Goal: Task Accomplishment & Management: Manage account settings

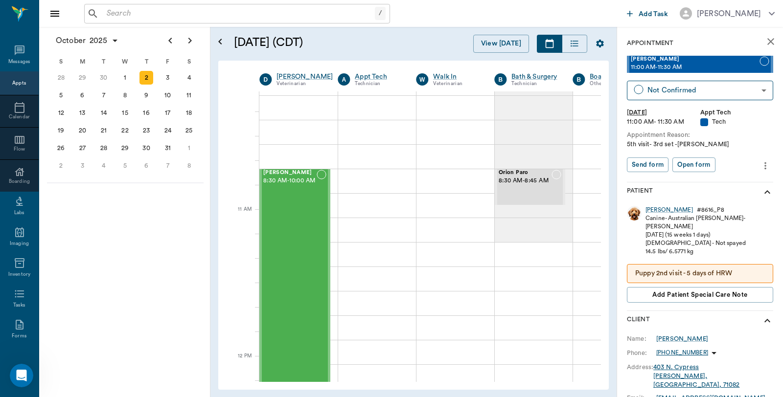
scroll to position [326, 3]
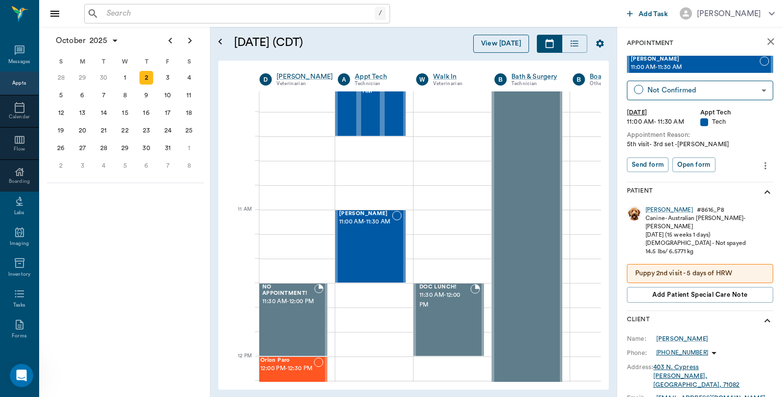
click at [498, 40] on button "View [DATE]" at bounding box center [501, 44] width 56 height 18
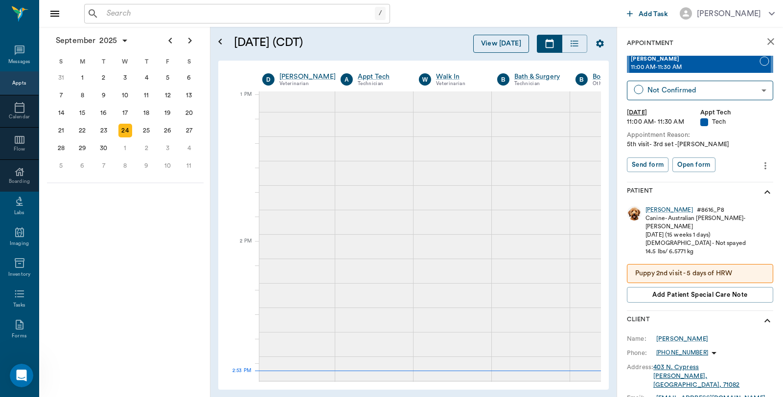
scroll to position [735, 0]
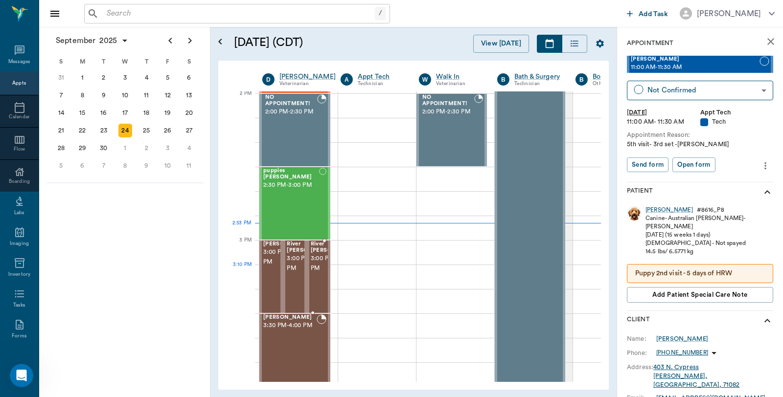
scroll to position [883, 0]
click at [310, 274] on span "3:00 PM - 3:30 PM" at bounding box center [334, 264] width 49 height 20
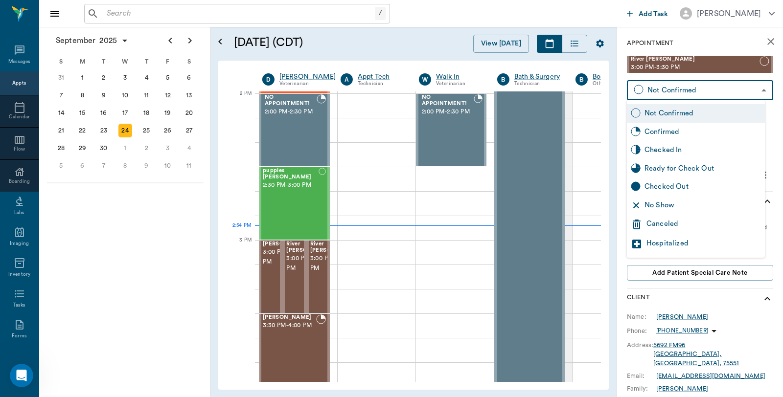
click at [697, 90] on body "/ ​ Add Task Dr. Bert Ellsworth Nectar Messages Appts Calendar Flow Boarding La…" at bounding box center [391, 198] width 783 height 397
click at [292, 276] on div at bounding box center [391, 198] width 783 height 397
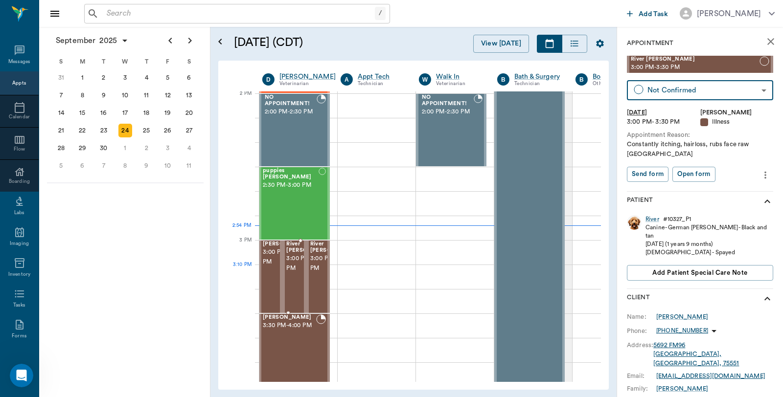
click at [295, 273] on span "3:00 PM - 3:30 PM" at bounding box center [310, 264] width 49 height 20
click at [722, 93] on body "/ ​ Add Task Dr. Bert Ellsworth Nectar Messages Appts Calendar Flow Boarding La…" at bounding box center [391, 198] width 783 height 397
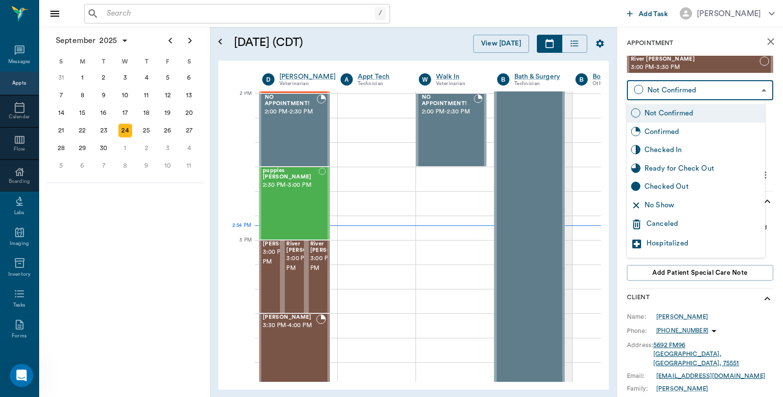
click at [668, 146] on div "Checked In" at bounding box center [703, 150] width 116 height 11
type input "CHECKED_IN"
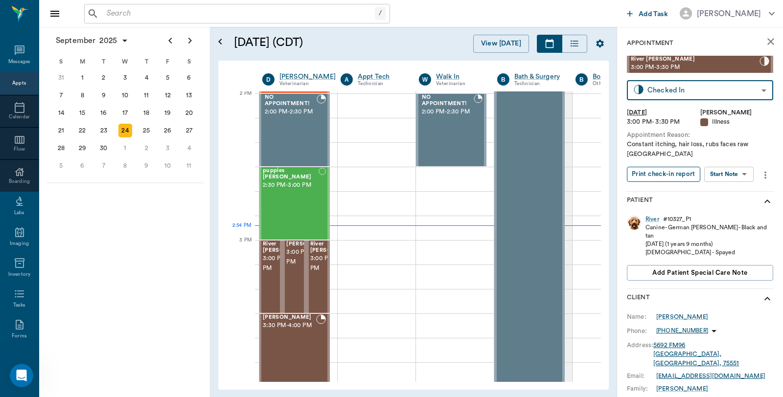
click at [659, 173] on button "Print check-in report" at bounding box center [663, 174] width 73 height 15
click at [291, 267] on span "3:00 PM - 3:30 PM" at bounding box center [310, 258] width 49 height 20
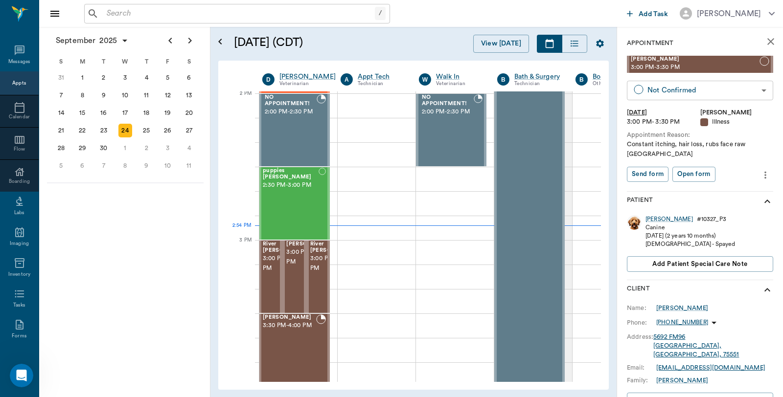
click at [663, 89] on body "/ ​ Add Task Dr. Bert Ellsworth Nectar Messages Appts Calendar Flow Boarding La…" at bounding box center [391, 198] width 783 height 397
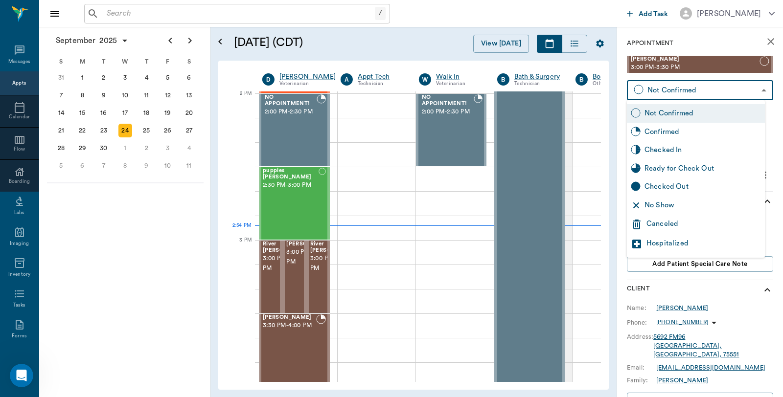
click at [640, 149] on icon at bounding box center [636, 150] width 10 height 10
type input "CHECKED_IN"
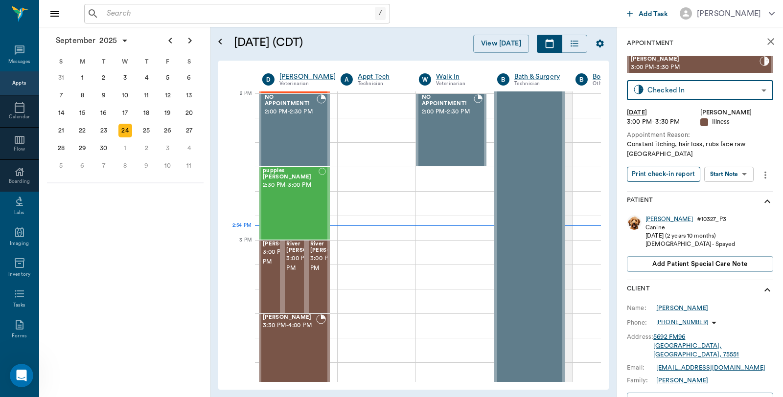
click at [657, 167] on button "Print check-in report" at bounding box center [663, 174] width 73 height 15
click at [325, 265] on span "3:00 PM - 3:30 PM" at bounding box center [334, 264] width 49 height 20
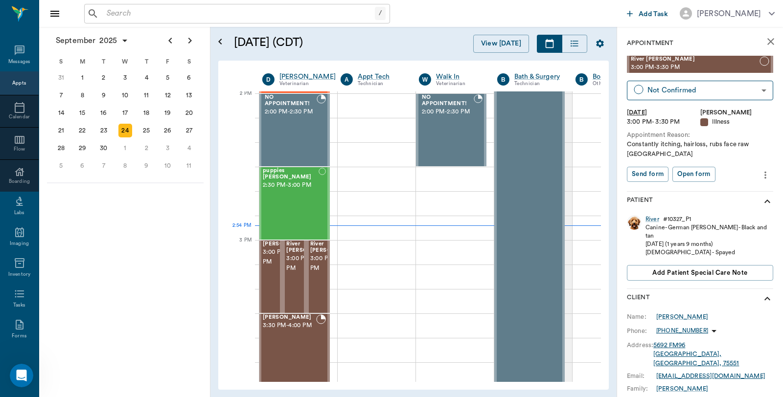
click at [765, 173] on icon "more" at bounding box center [766, 174] width 2 height 7
click at [715, 190] on span "Edit appointment" at bounding box center [716, 192] width 82 height 10
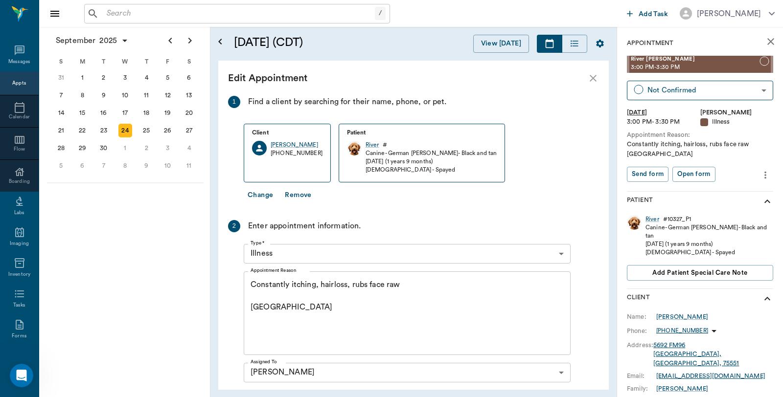
click at [255, 196] on button "Change" at bounding box center [260, 195] width 33 height 18
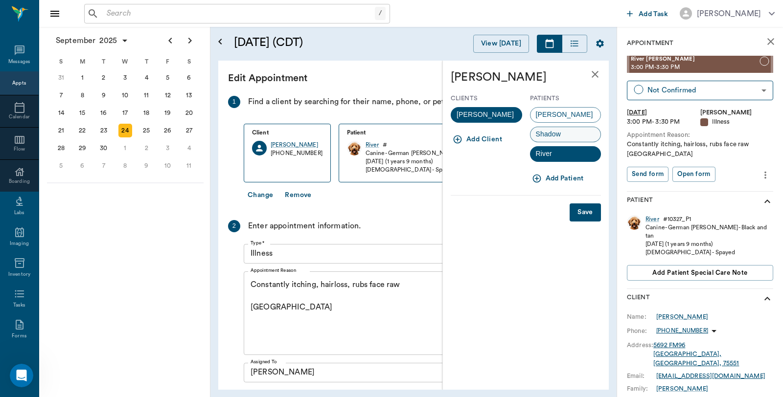
click at [566, 134] on div "Shadow" at bounding box center [565, 135] width 71 height 16
click at [580, 209] on button "Save" at bounding box center [585, 213] width 31 height 18
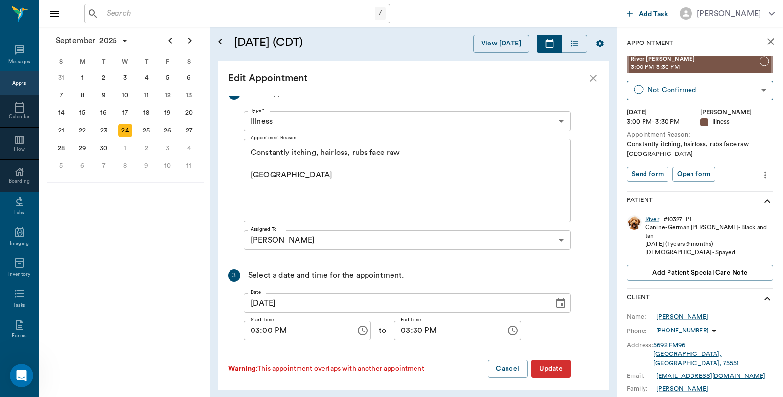
scroll to position [121, 0]
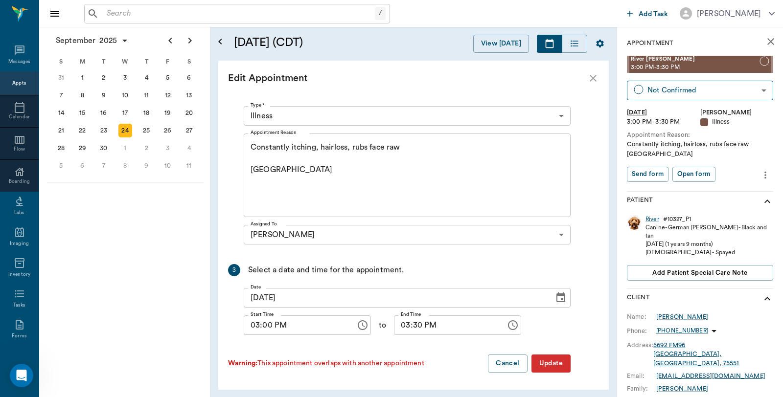
click at [559, 365] on button "Update" at bounding box center [551, 364] width 39 height 18
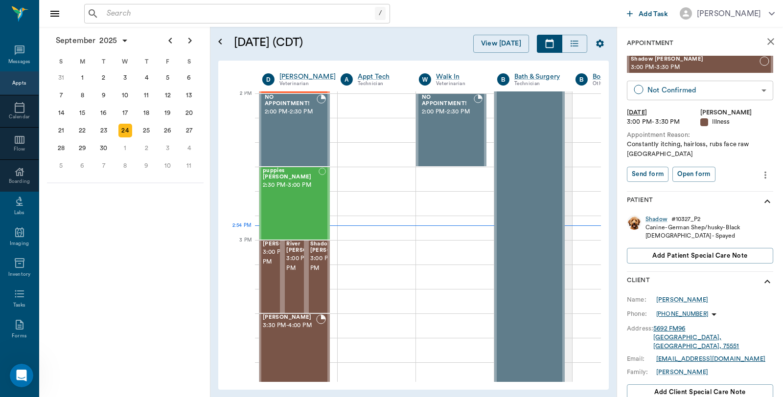
click at [666, 87] on body "/ ​ Add Task Dr. Bert Ellsworth Nectar Messages Appts Calendar Flow Boarding La…" at bounding box center [391, 198] width 783 height 397
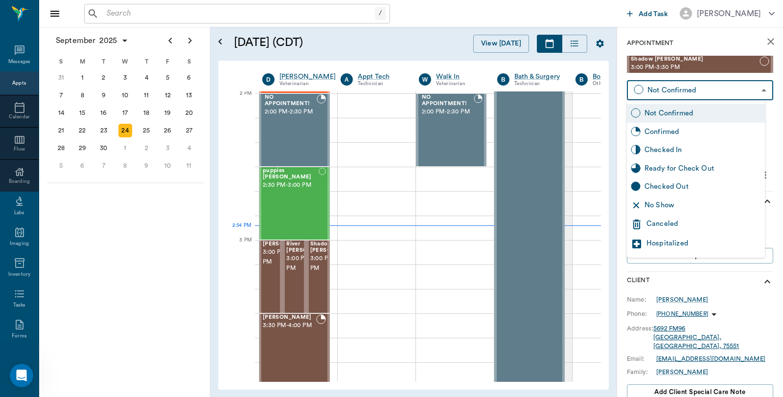
click at [643, 147] on div "Checked In" at bounding box center [696, 150] width 138 height 19
type input "CHECKED_IN"
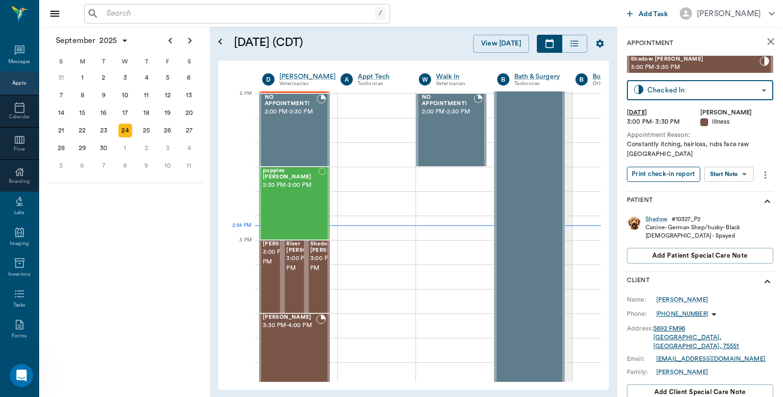
click at [651, 174] on button "Print check-in report" at bounding box center [663, 174] width 73 height 15
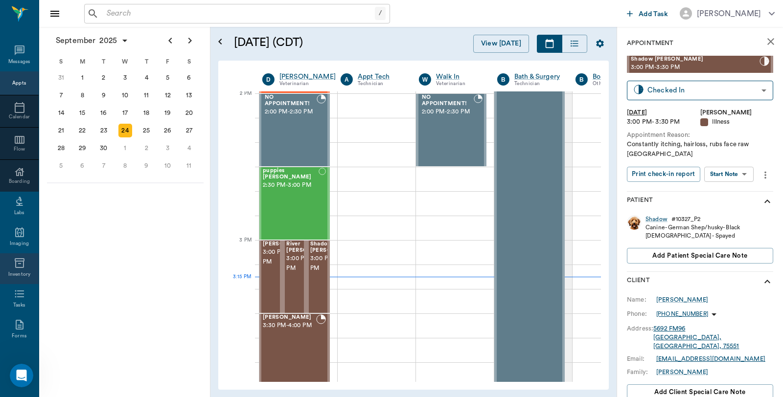
scroll to position [134, 0]
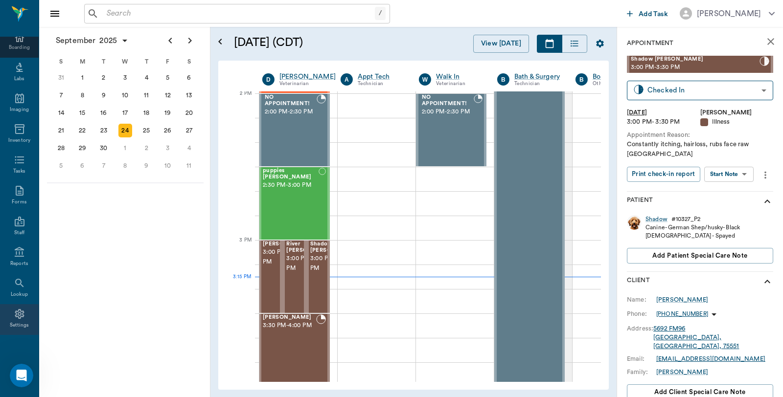
click at [18, 315] on icon at bounding box center [19, 314] width 9 height 10
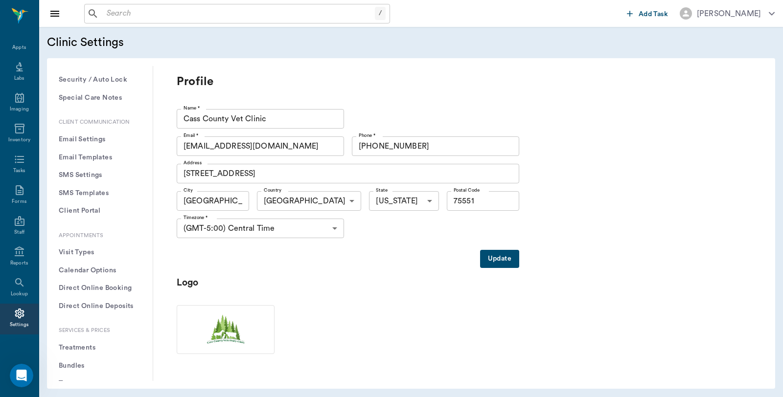
scroll to position [109, 0]
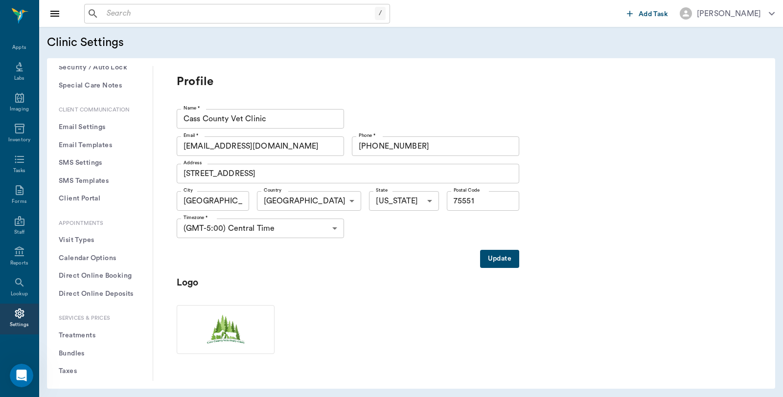
click at [95, 333] on button "Treatments" at bounding box center [100, 336] width 90 height 18
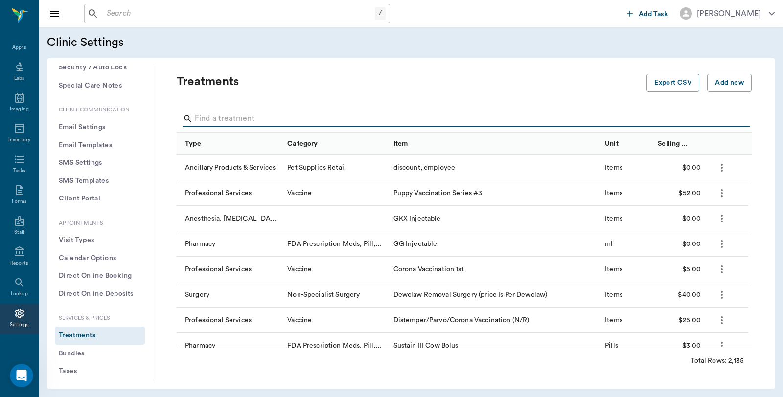
click at [260, 116] on input "Search" at bounding box center [465, 119] width 540 height 16
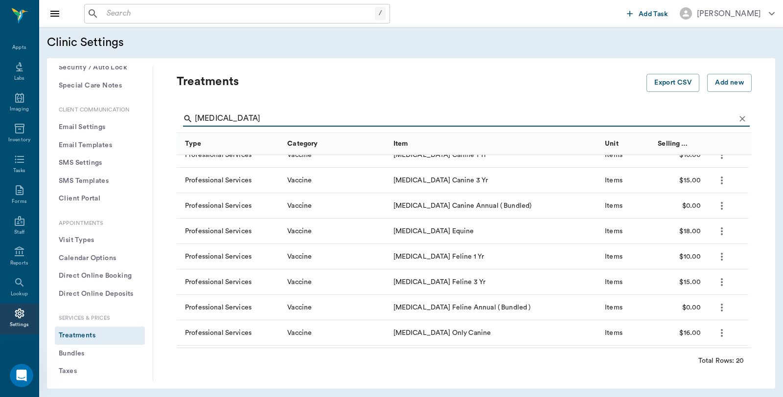
scroll to position [272, 0]
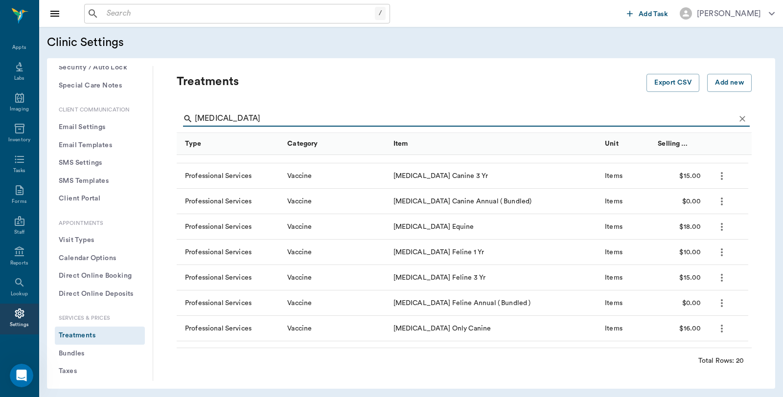
type input "rabies"
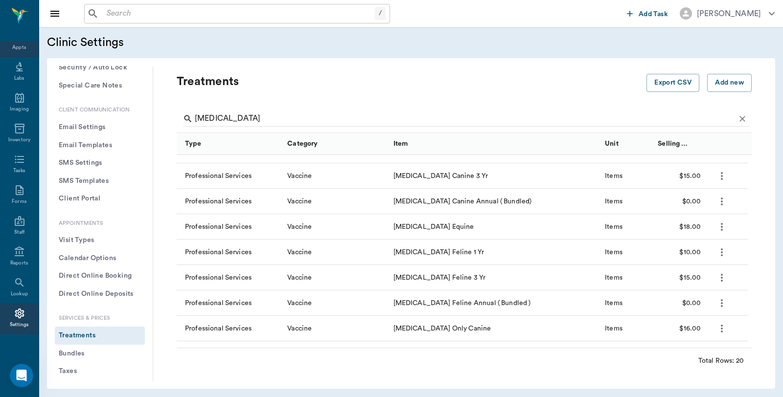
click at [18, 49] on div "Appts" at bounding box center [19, 47] width 14 height 7
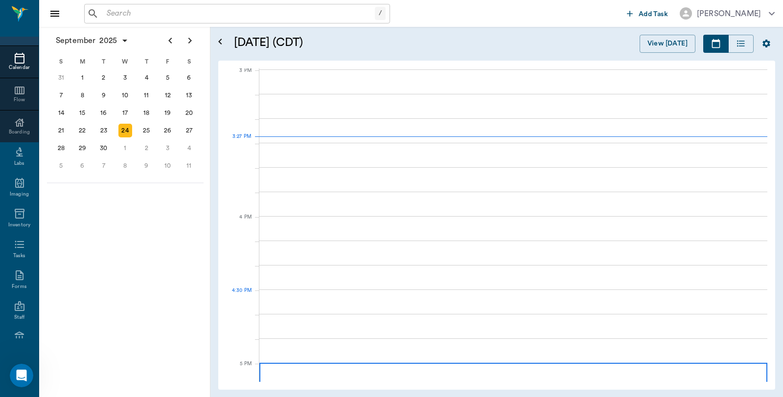
scroll to position [1029, 0]
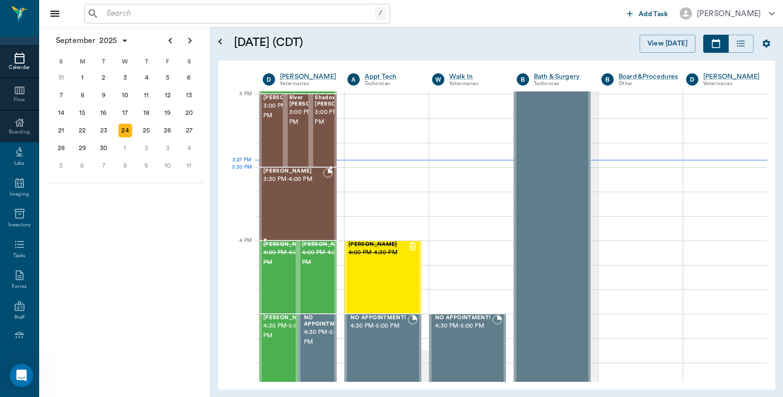
click at [302, 188] on div "Daisy Icenhower 3:30 PM - 4:00 PM" at bounding box center [293, 203] width 60 height 71
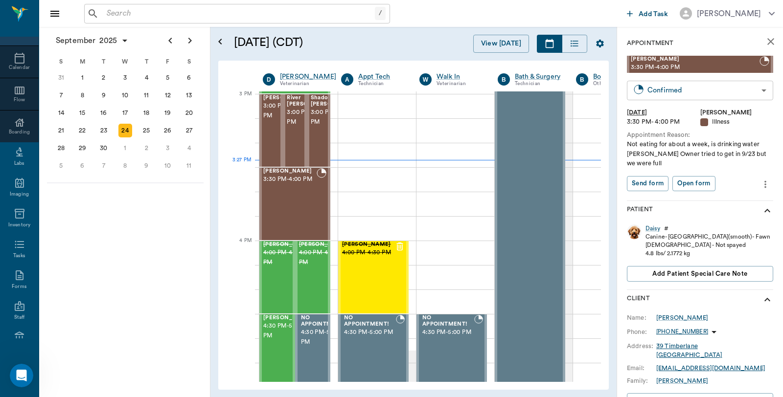
click at [688, 90] on body "/ ​ Add Task Dr. Bert Ellsworth Nectar Messages Appts Calendar Flow Boarding La…" at bounding box center [391, 198] width 783 height 397
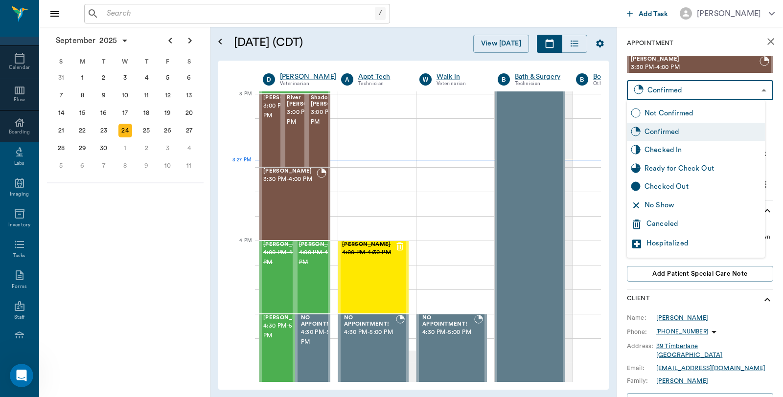
drag, startPoint x: 663, startPoint y: 145, endPoint x: 673, endPoint y: 155, distance: 13.5
click at [667, 147] on div "Checked In" at bounding box center [703, 150] width 116 height 11
type input "CHECKED_IN"
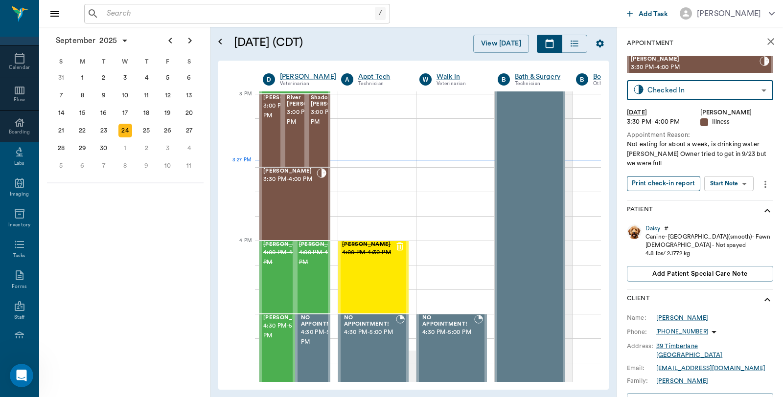
click at [652, 186] on button "Print check-in report" at bounding box center [663, 183] width 73 height 15
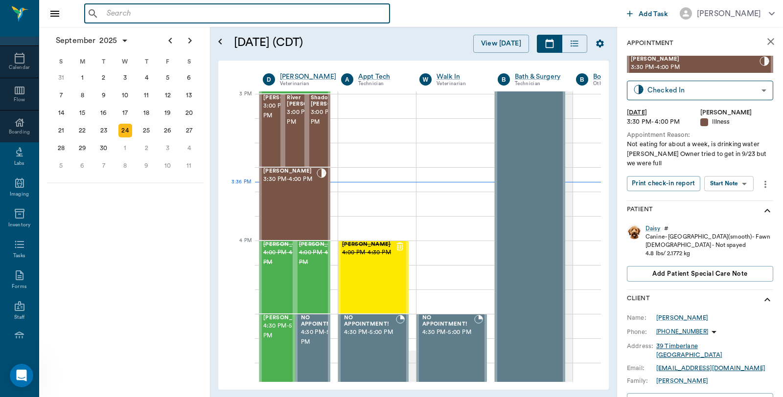
click at [140, 7] on input "text" at bounding box center [244, 14] width 283 height 14
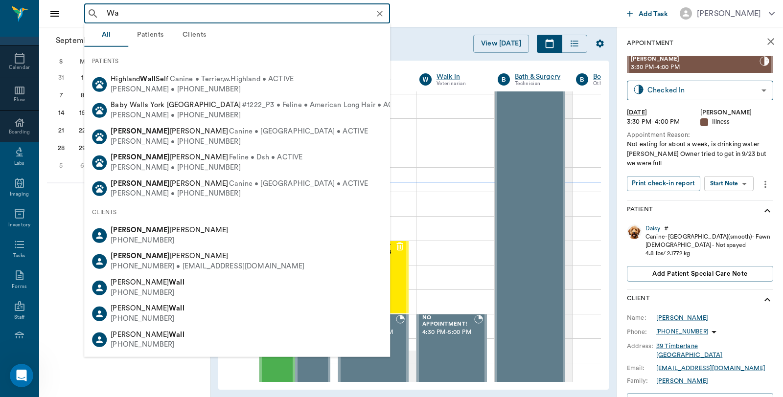
type input "W"
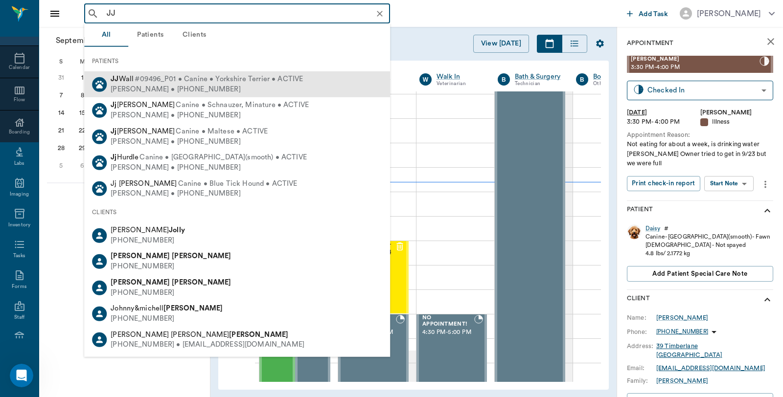
click at [129, 80] on span "JJ Wall" at bounding box center [122, 78] width 23 height 7
type input "JJ"
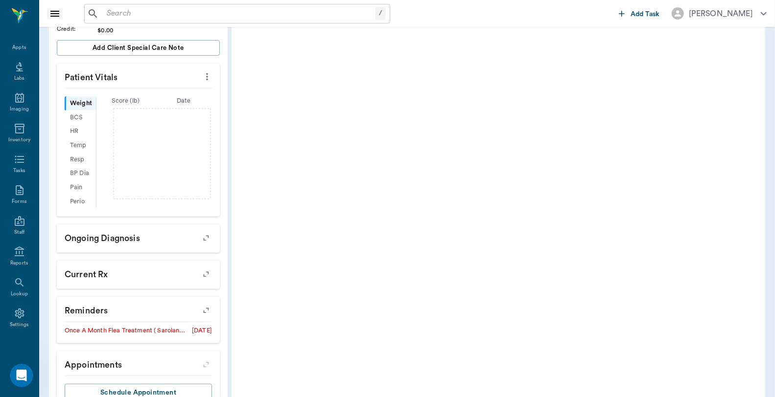
scroll to position [214, 0]
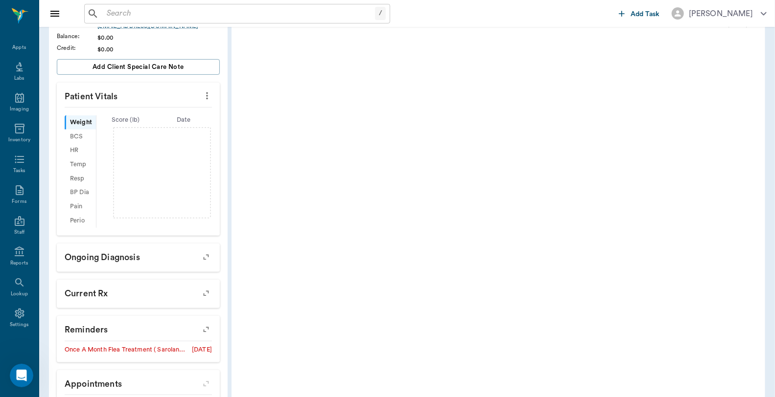
click at [207, 93] on icon "more" at bounding box center [207, 96] width 2 height 7
click at [152, 112] on span "Enter Vitals" at bounding box center [166, 112] width 82 height 10
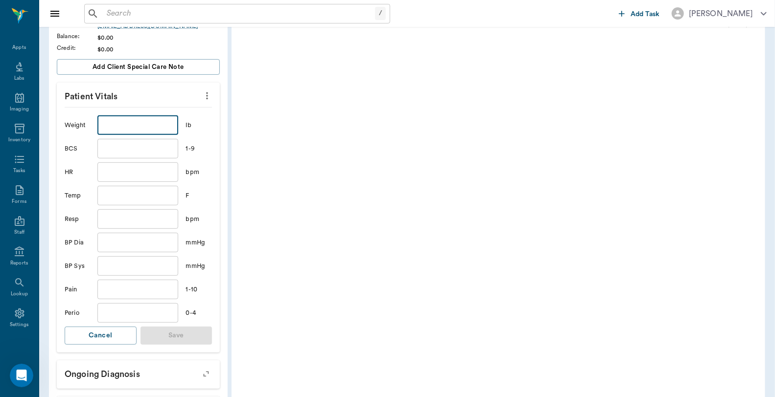
click at [120, 118] on input "text" at bounding box center [137, 126] width 80 height 20
type input "12"
click at [175, 336] on button "Save" at bounding box center [176, 336] width 72 height 18
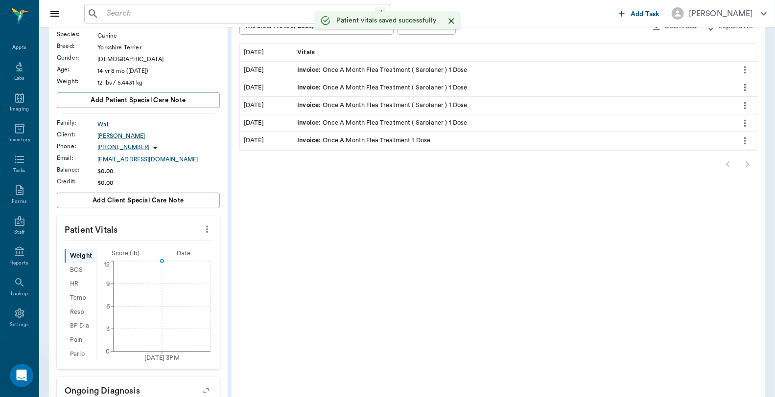
scroll to position [0, 0]
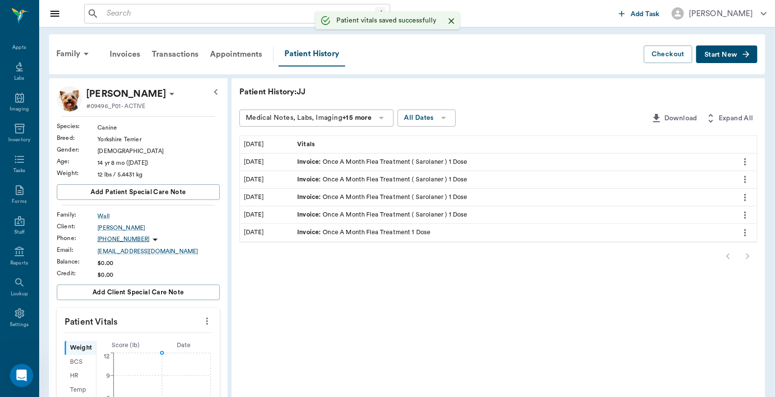
click at [728, 55] on span "Start New" at bounding box center [720, 55] width 33 height 0
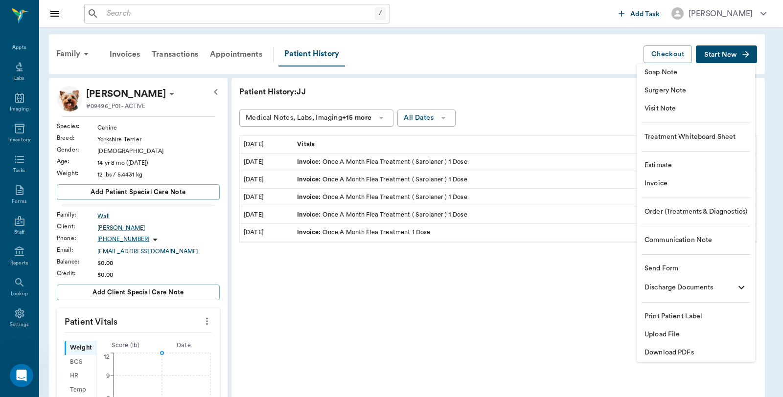
click at [662, 187] on span "Invoice" at bounding box center [696, 184] width 103 height 10
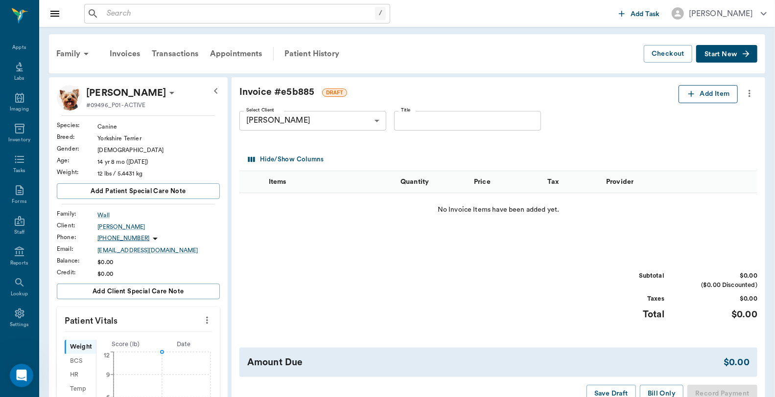
click at [708, 98] on button "Add Item" at bounding box center [707, 94] width 59 height 18
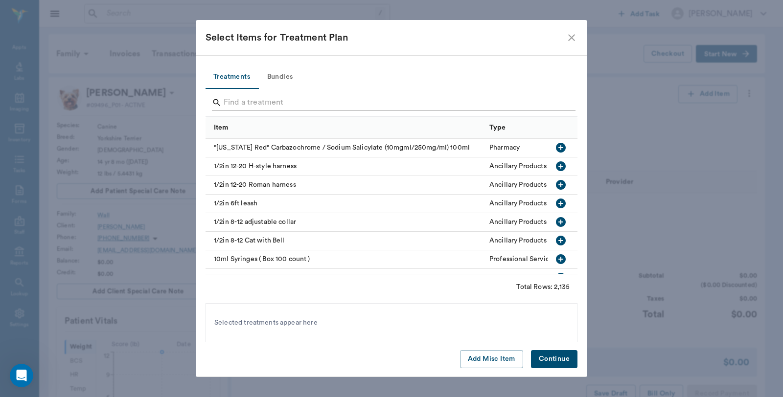
click at [251, 97] on input "Search" at bounding box center [392, 103] width 337 height 16
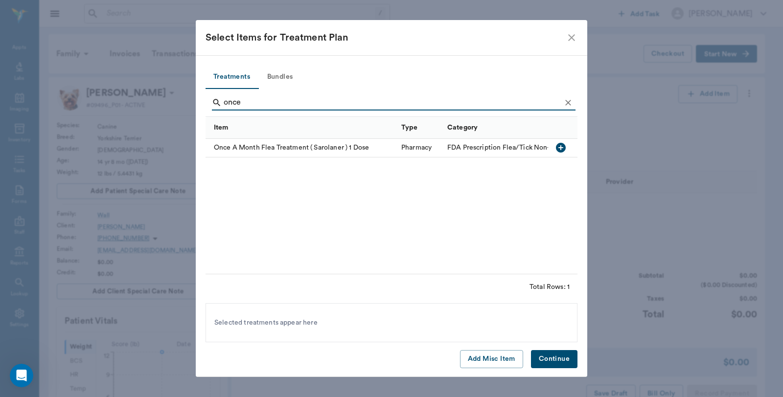
type input "once"
click at [557, 147] on icon "button" at bounding box center [561, 148] width 10 height 10
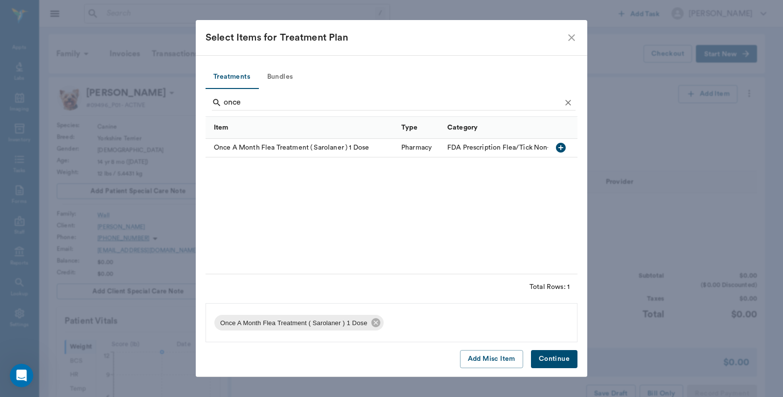
click at [540, 355] on button "Continue" at bounding box center [554, 359] width 47 height 18
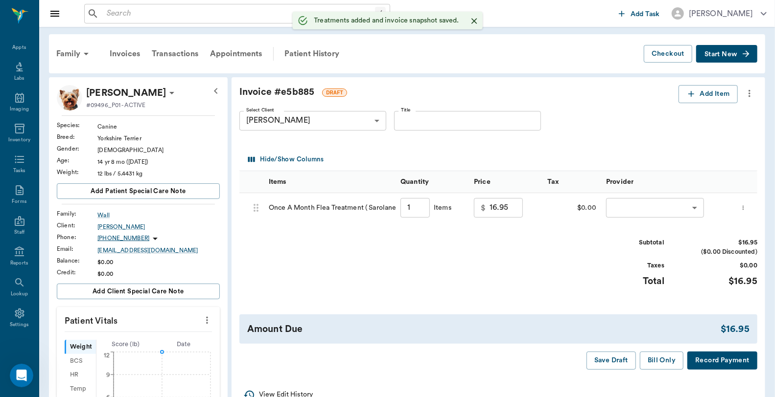
type input "1.00"
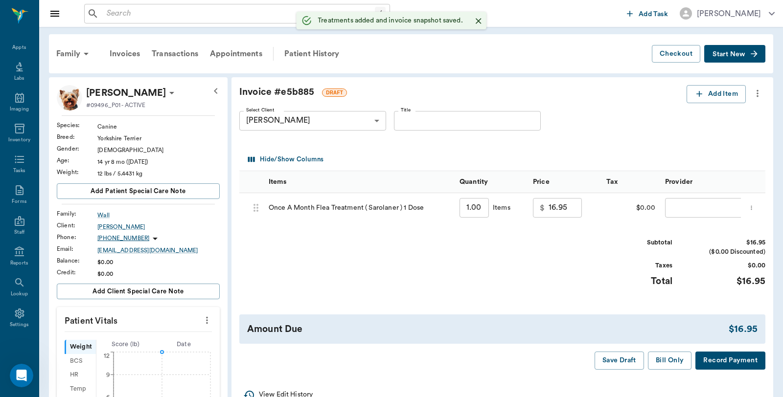
click at [673, 205] on body "/ ​ Add Task Dr. Bert Ellsworth Nectar Messages Appts Labs Imaging Inventory Ta…" at bounding box center [391, 338] width 783 height 677
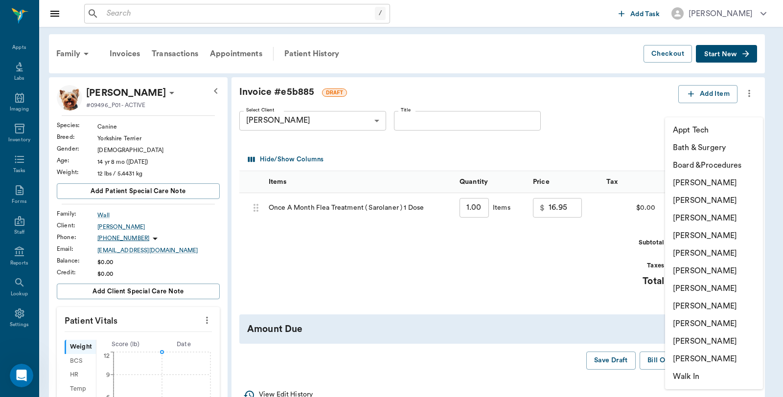
click at [686, 182] on li "Caryn Watson" at bounding box center [714, 183] width 98 height 18
type input "none-6899ea08ed37b777db10de45"
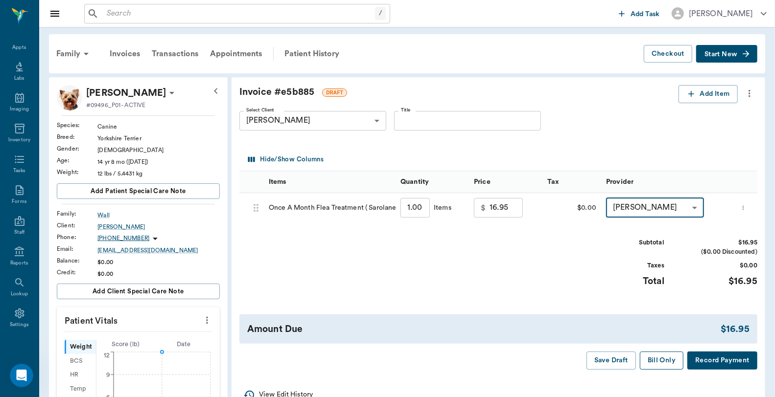
click at [655, 361] on button "Bill Only" at bounding box center [662, 361] width 44 height 18
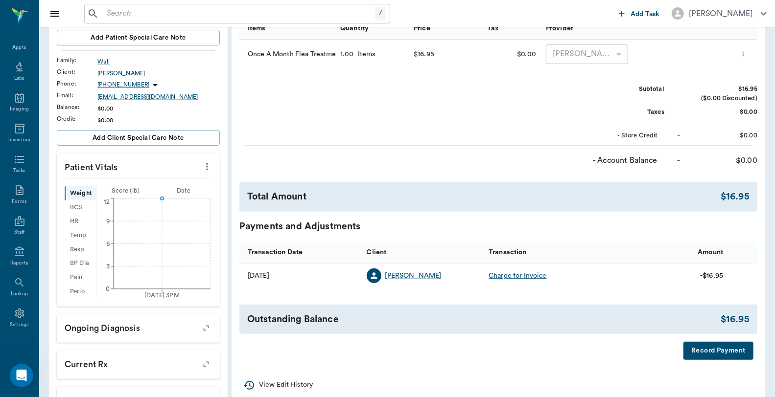
scroll to position [163, 0]
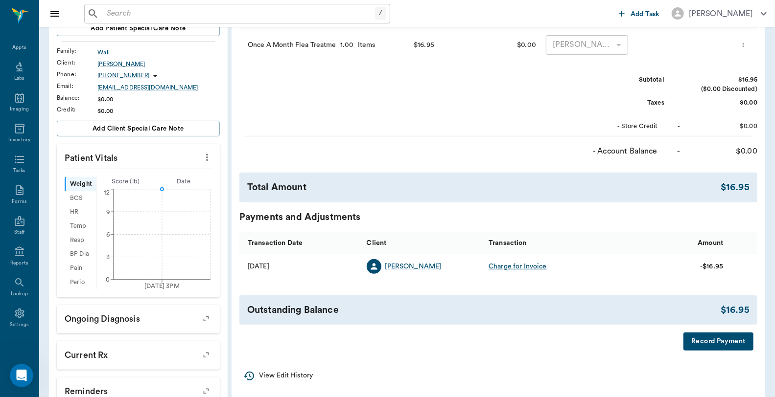
click at [693, 341] on button "Record Payment" at bounding box center [718, 342] width 70 height 18
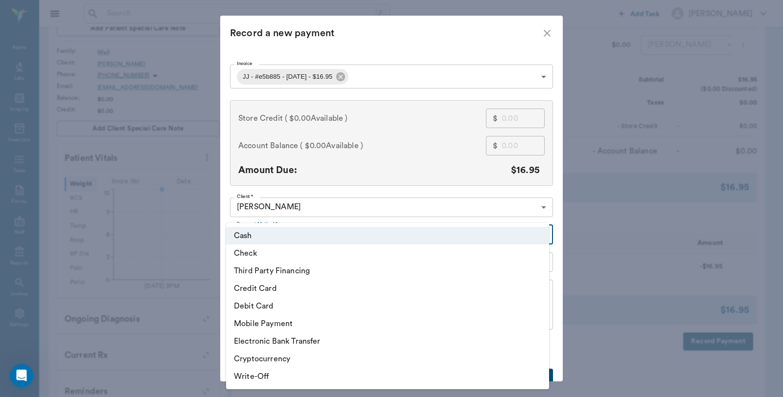
click at [323, 236] on body "/ ​ Add Task Dr. Bert Ellsworth Nectar Messages Appts Labs Imaging Inventory Ta…" at bounding box center [391, 175] width 783 height 677
click at [284, 302] on li "Debit Card" at bounding box center [387, 307] width 323 height 18
type input "DEBIT_CARD"
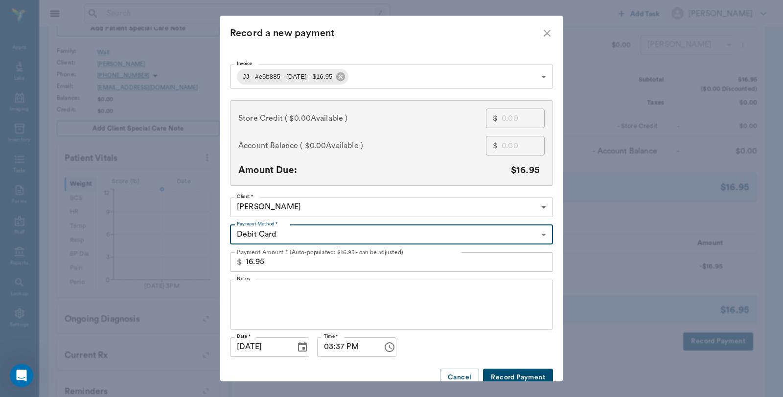
click at [516, 378] on button "Record Payment" at bounding box center [518, 378] width 70 height 18
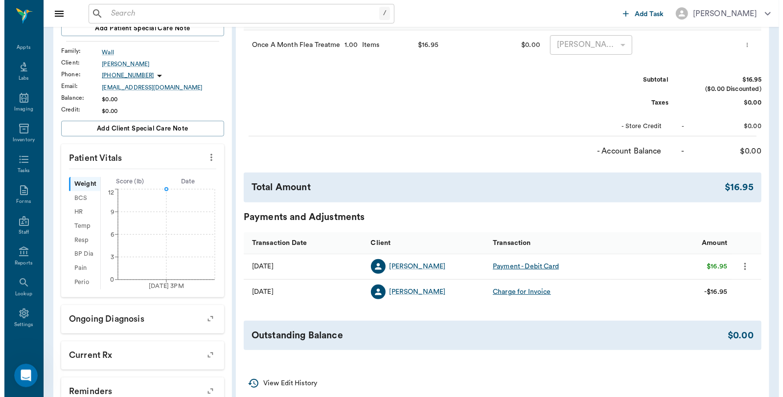
scroll to position [0, 0]
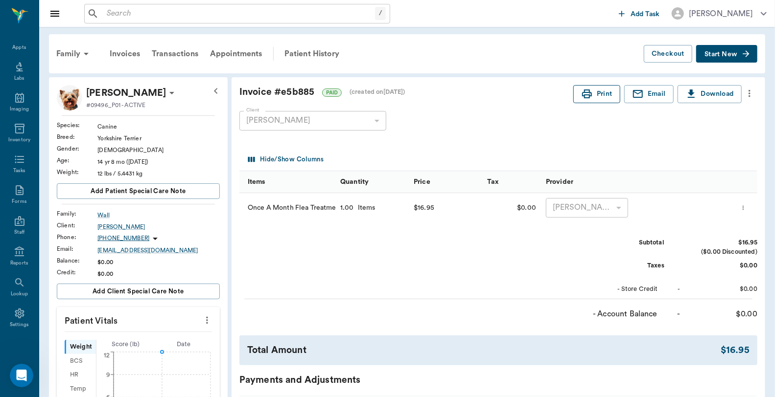
click at [589, 94] on circle "button" at bounding box center [589, 93] width 1 height 1
click at [12, 49] on div "Appts" at bounding box center [19, 47] width 14 height 7
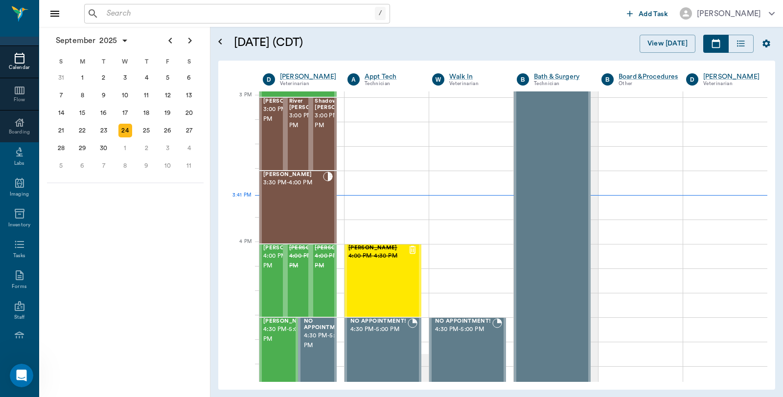
scroll to position [1028, 0]
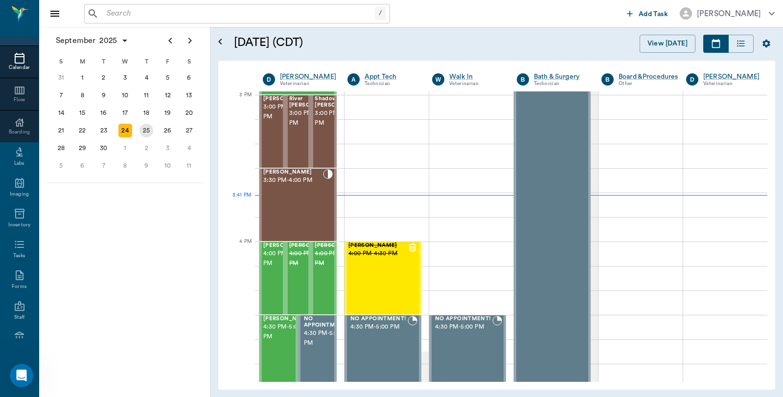
click at [146, 128] on div "25" at bounding box center [147, 131] width 14 height 14
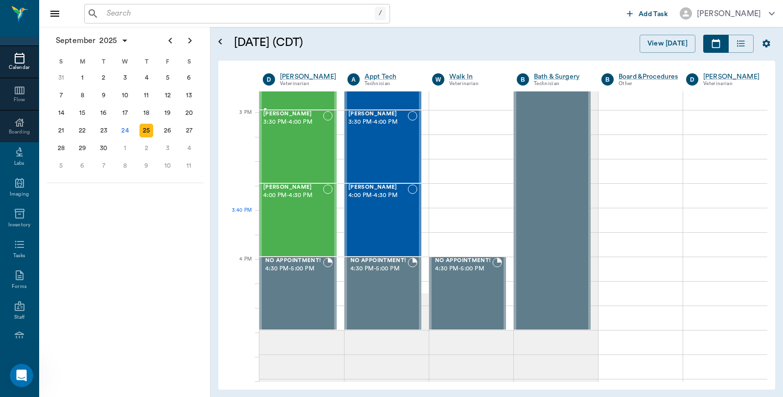
scroll to position [1088, 0]
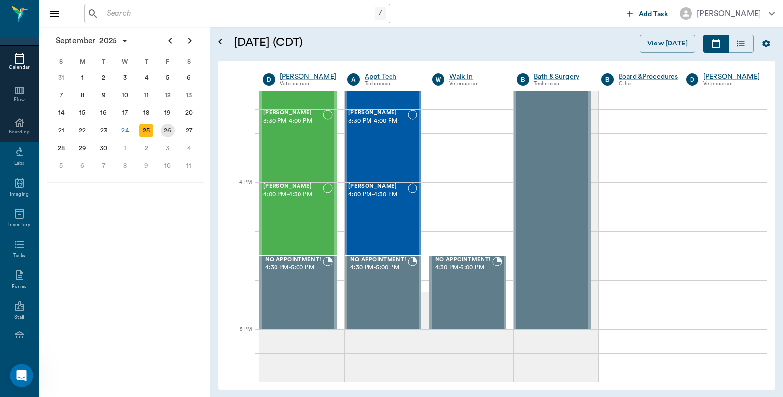
click at [170, 125] on div "26" at bounding box center [168, 131] width 14 height 14
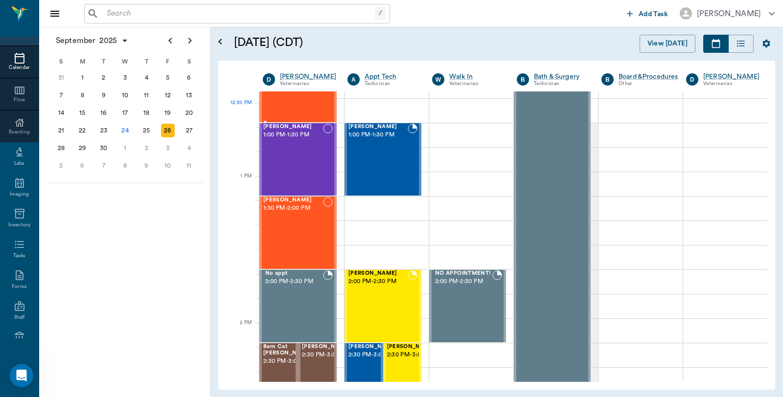
scroll to position [435, 0]
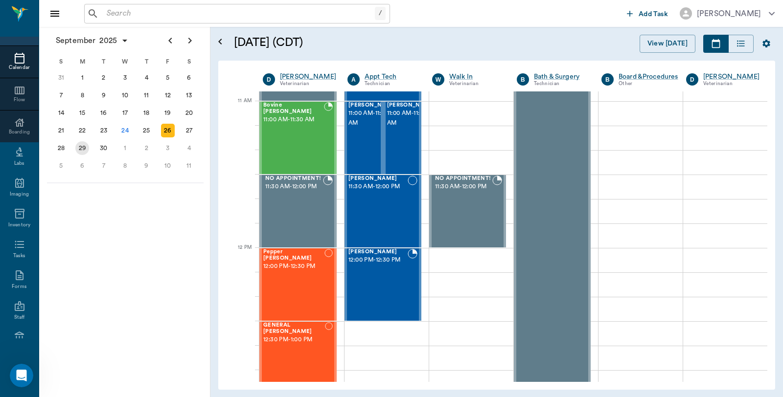
click at [89, 144] on div "29" at bounding box center [82, 148] width 14 height 14
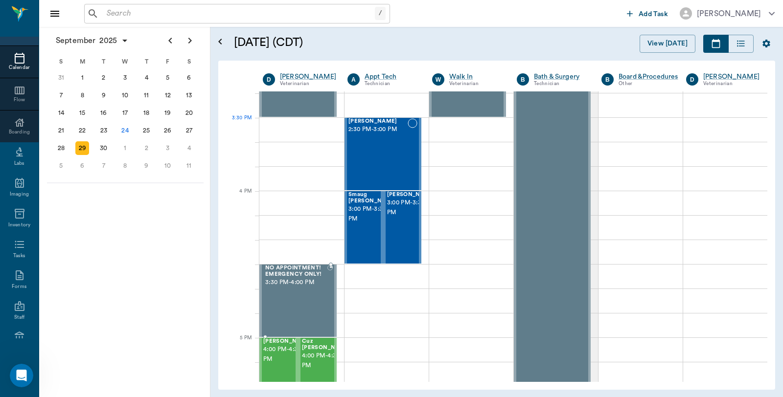
scroll to position [924, 0]
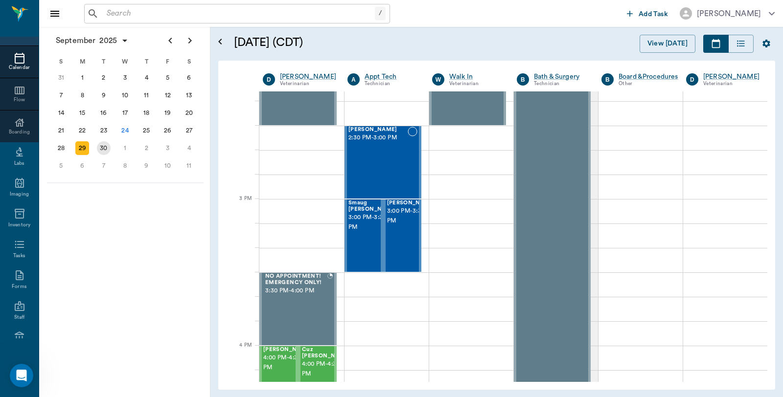
click at [100, 147] on div "30" at bounding box center [104, 148] width 14 height 14
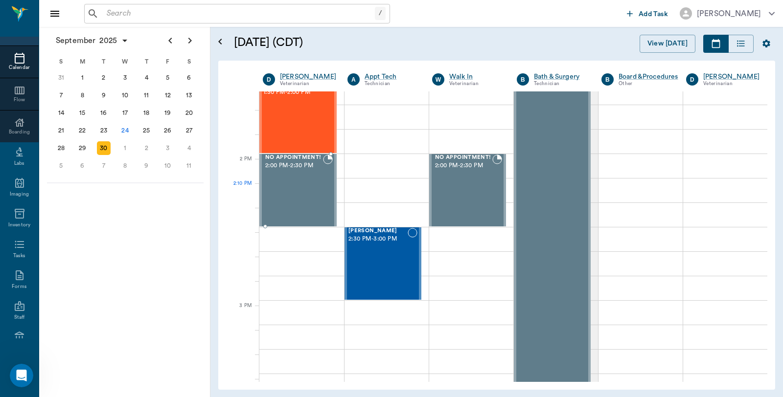
scroll to position [815, 0]
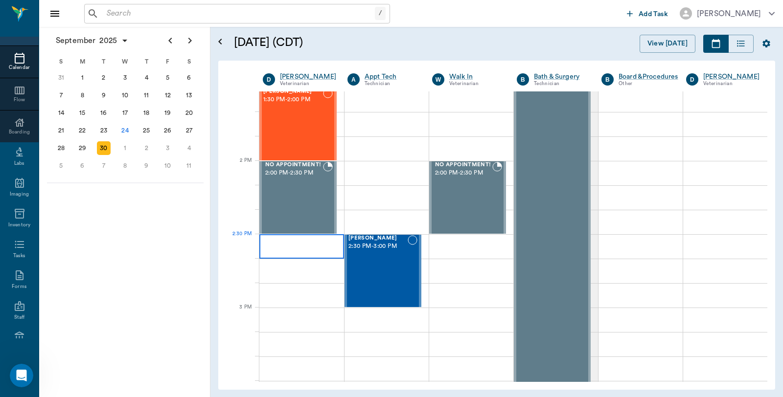
click at [285, 243] on div at bounding box center [301, 246] width 85 height 24
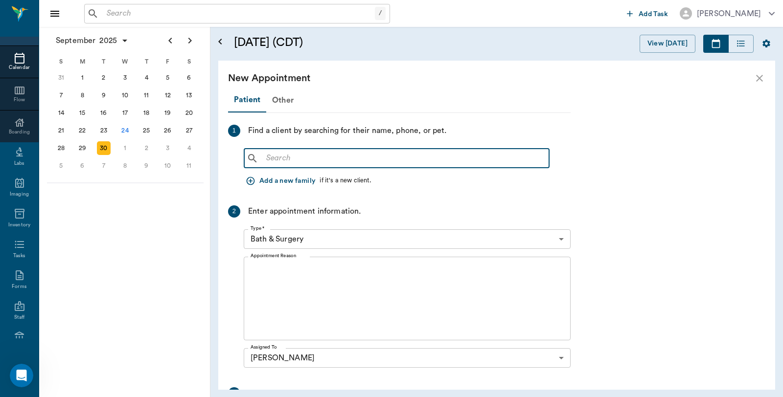
click at [281, 164] on input "text" at bounding box center [403, 159] width 283 height 14
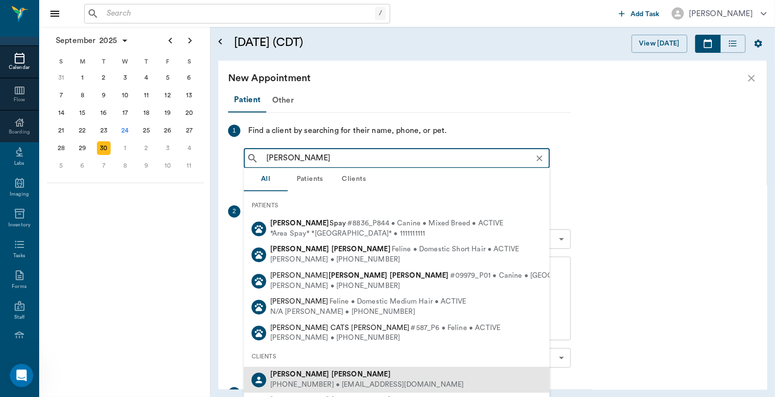
click at [331, 373] on b "[PERSON_NAME]" at bounding box center [360, 374] width 59 height 7
type input "Martha Mar"
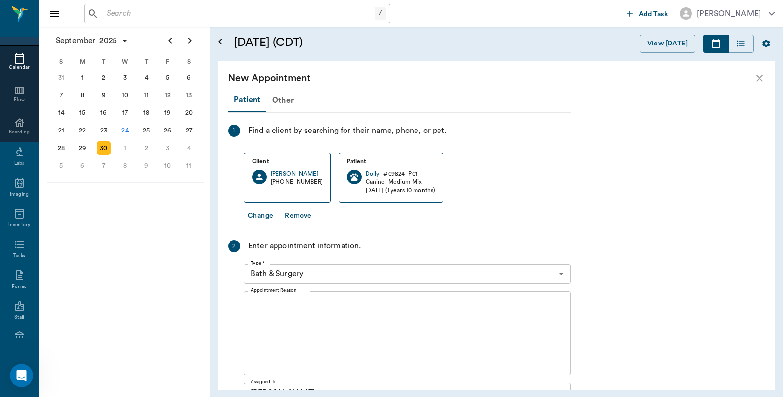
click at [260, 216] on button "Change" at bounding box center [260, 216] width 33 height 18
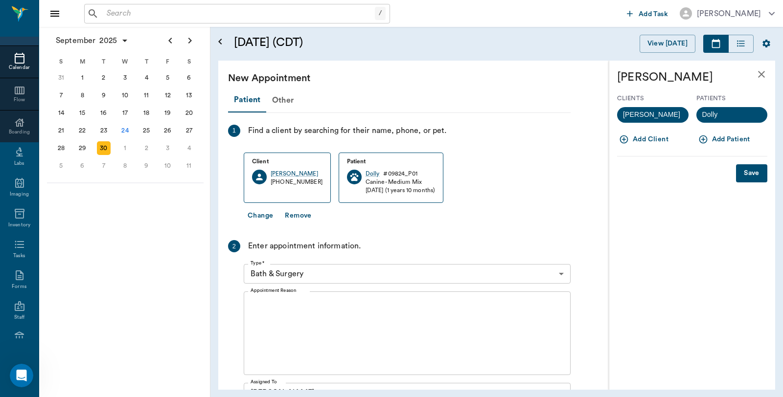
click at [720, 139] on button "Add Patient" at bounding box center [726, 140] width 58 height 18
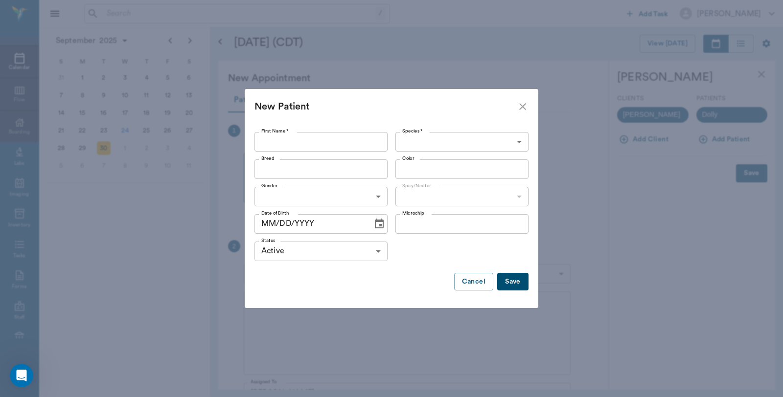
click at [308, 137] on input "First Name *" at bounding box center [321, 142] width 133 height 20
type input "[PERSON_NAME]"
click at [432, 147] on body "/ ​ Add Task Dr. Bert Ellsworth Nectar Messages Appts Calendar Flow Boarding La…" at bounding box center [391, 198] width 783 height 397
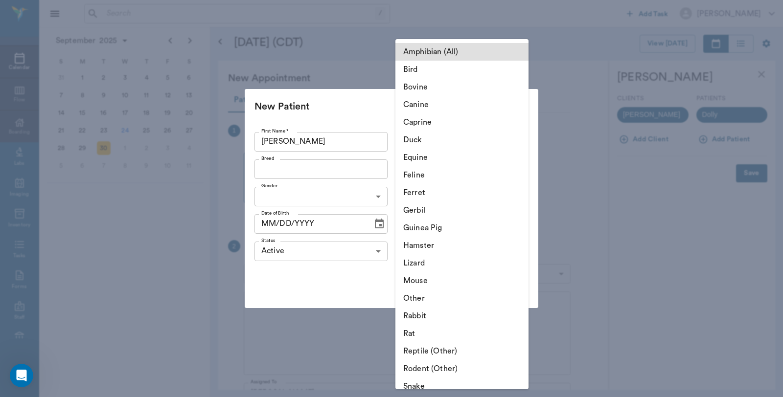
click at [431, 105] on li "Canine" at bounding box center [462, 105] width 133 height 18
type input "Canine"
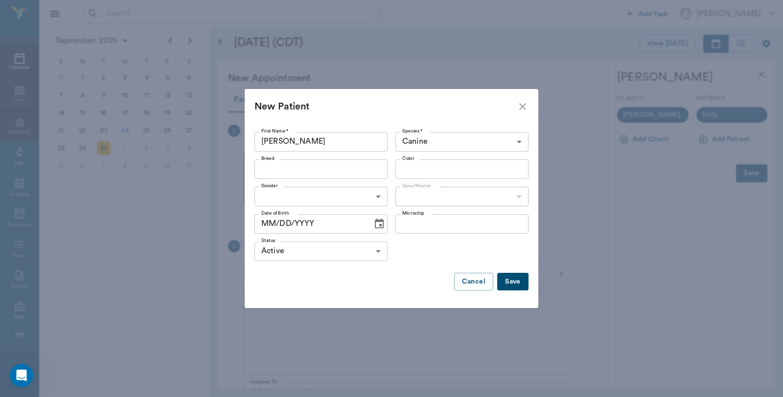
click at [331, 167] on input "Breed" at bounding box center [312, 170] width 111 height 14
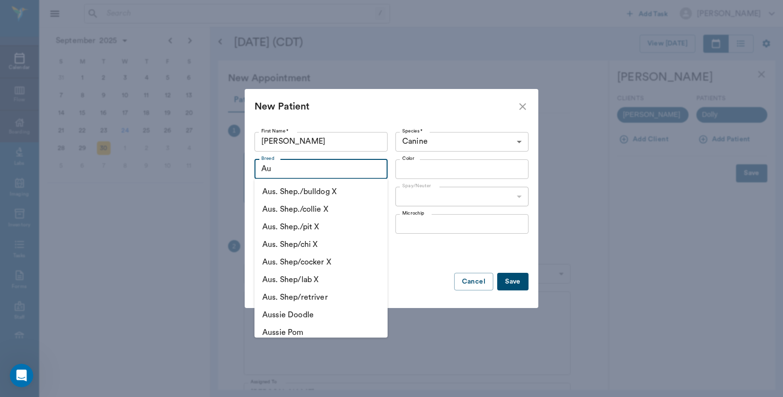
type input "A"
type input "B"
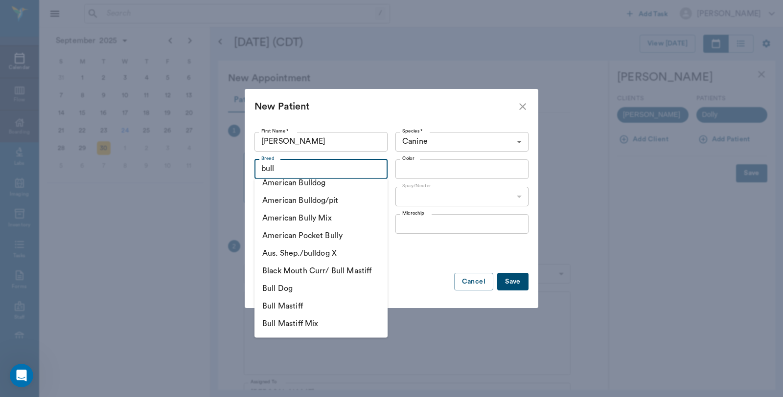
scroll to position [163, 0]
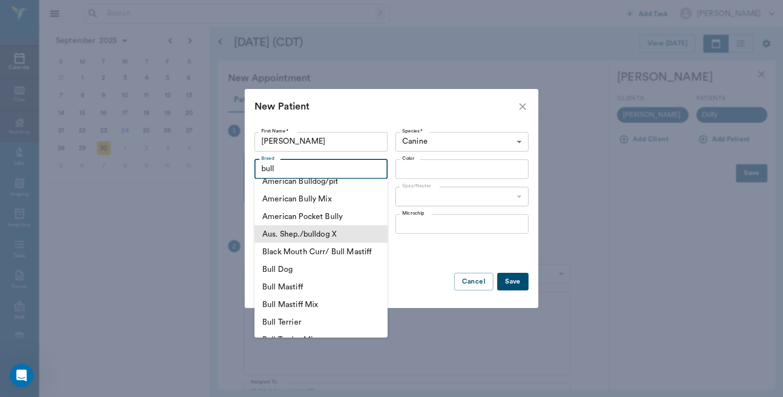
click at [311, 233] on li "Aus. Shep./bulldog X" at bounding box center [321, 235] width 133 height 18
type input "Aus. Shep./bulldog X"
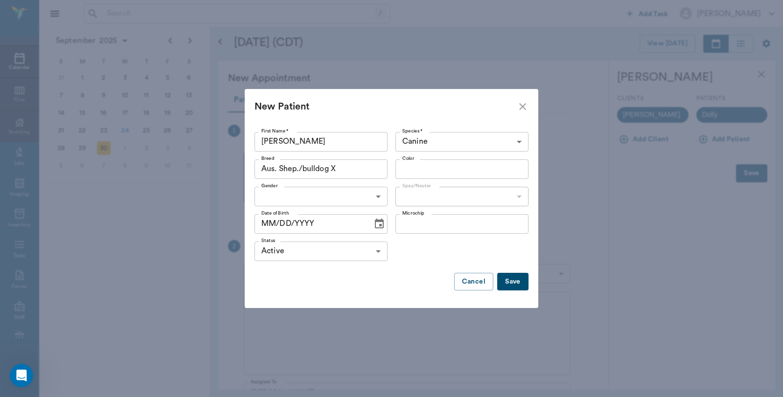
click at [381, 194] on body "/ ​ Add Task Dr. Bert Ellsworth Nectar Messages Appts Calendar Flow Boarding La…" at bounding box center [391, 198] width 783 height 397
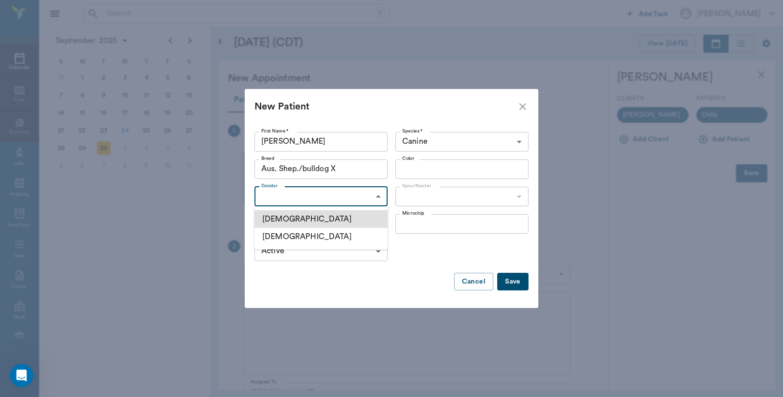
click at [292, 236] on li "Female" at bounding box center [321, 237] width 133 height 18
type input "FEMALE"
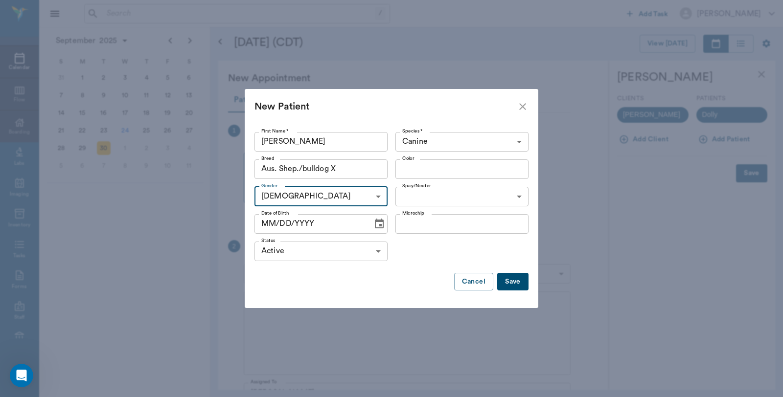
click at [429, 172] on input "Color" at bounding box center [453, 170] width 111 height 14
click at [418, 110] on div "New Patient" at bounding box center [386, 107] width 262 height 16
click at [517, 284] on button "Save" at bounding box center [512, 282] width 31 height 18
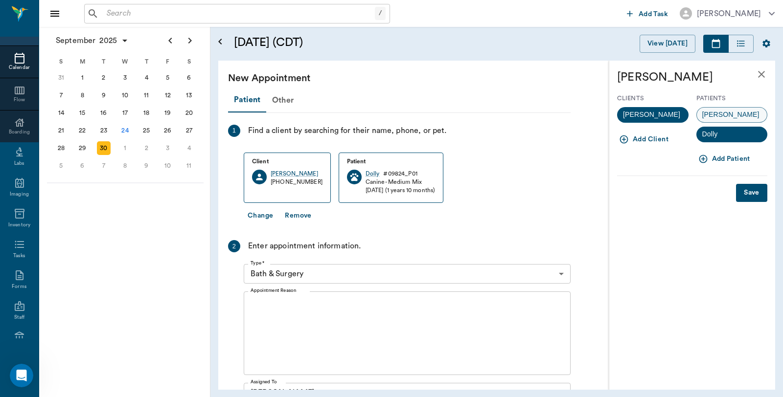
click at [717, 111] on span "[PERSON_NAME]" at bounding box center [731, 115] width 68 height 10
click at [363, 271] on body "/ ​ Add Task Dr. Bert Ellsworth Nectar Messages Appts Calendar Flow Boarding La…" at bounding box center [391, 198] width 783 height 397
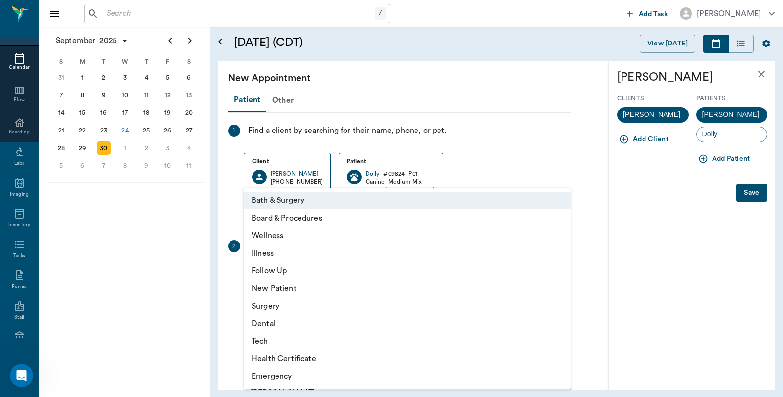
click at [280, 231] on li "Wellness" at bounding box center [407, 236] width 327 height 18
type input "65d2be4f46e3a538d89b8c14"
type input "03:00 PM"
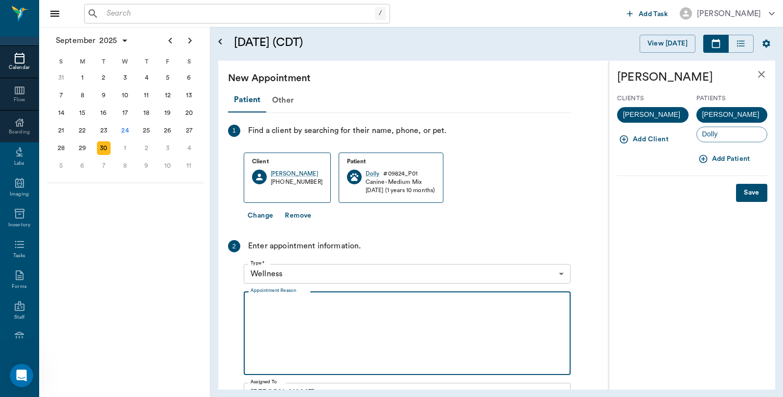
click at [287, 306] on textarea "Appointment Reason" at bounding box center [407, 334] width 313 height 68
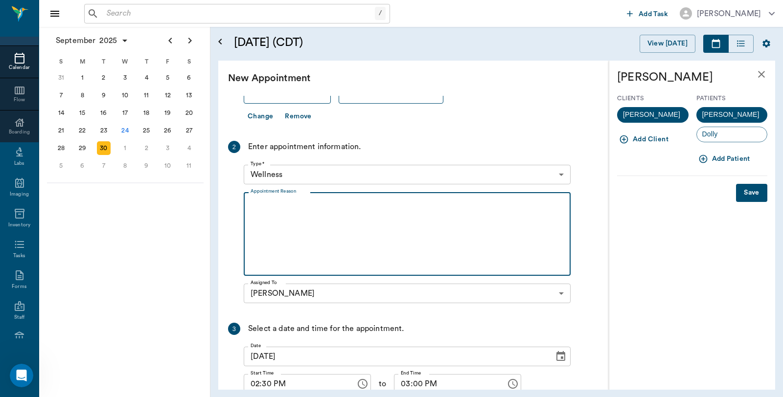
scroll to position [0, 0]
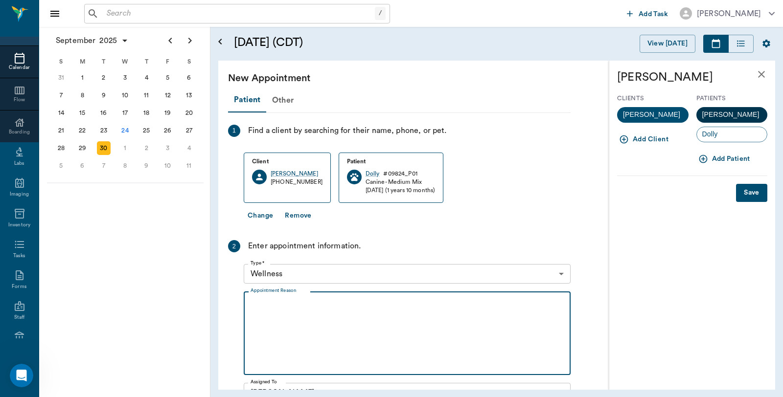
click at [716, 112] on span "[PERSON_NAME]" at bounding box center [731, 115] width 69 height 10
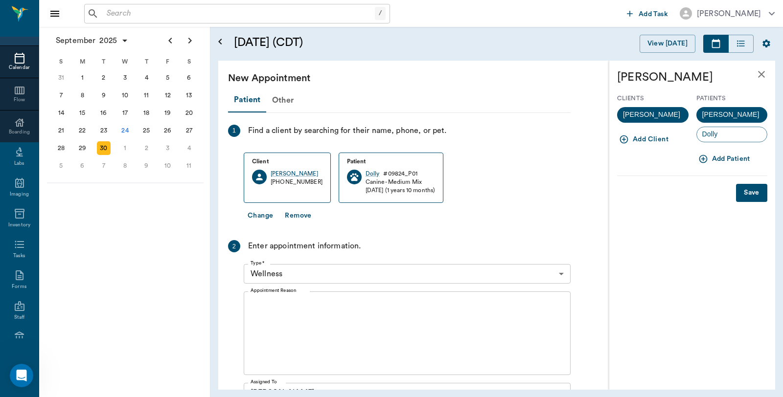
click at [751, 193] on button "Save" at bounding box center [751, 193] width 31 height 18
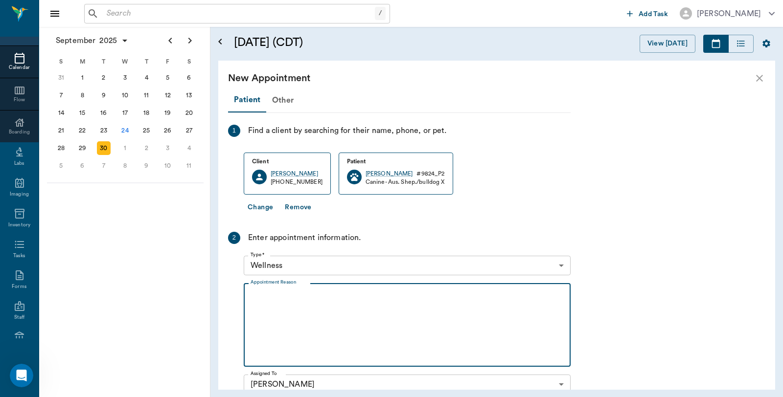
click at [296, 301] on textarea "Appointment Reason" at bounding box center [407, 326] width 313 height 68
type textarea "g"
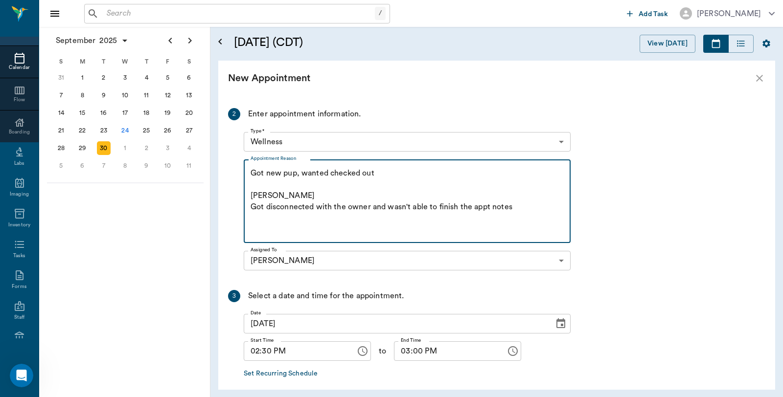
scroll to position [168, 0]
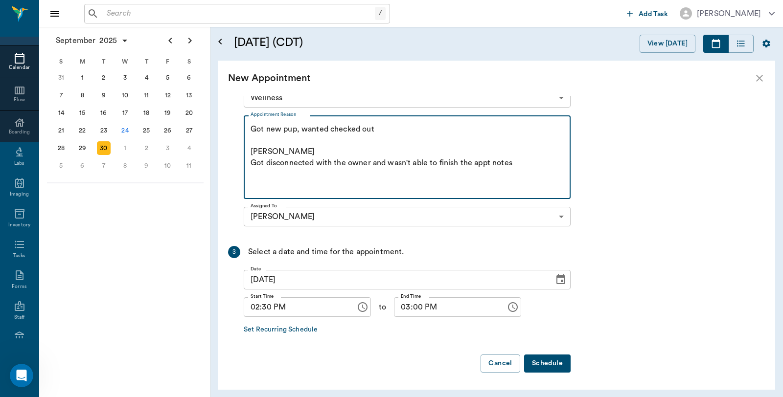
type textarea "Got new pup, wanted checked out Caryn Got disconnected with the owner and wasn'…"
click at [545, 368] on button "Schedule" at bounding box center [547, 364] width 47 height 18
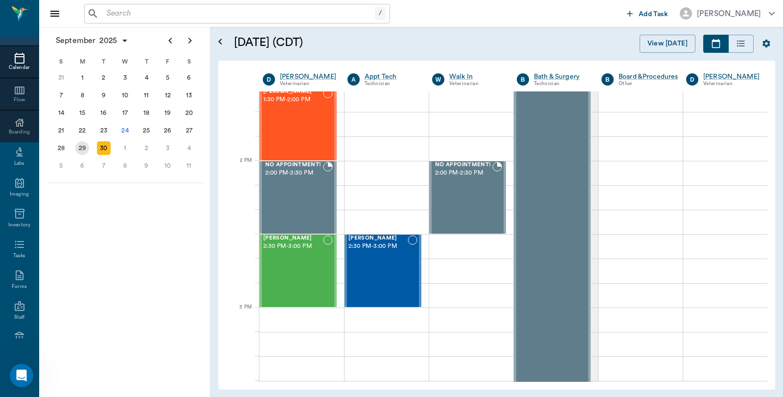
click at [81, 144] on div "29" at bounding box center [82, 148] width 14 height 14
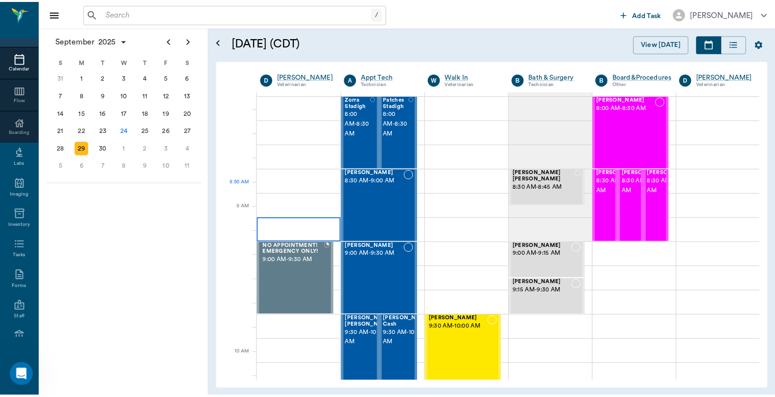
scroll to position [109, 0]
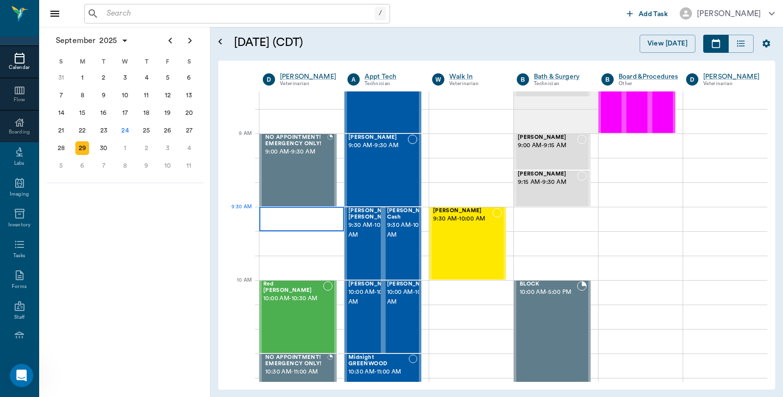
click at [284, 214] on div at bounding box center [301, 219] width 85 height 24
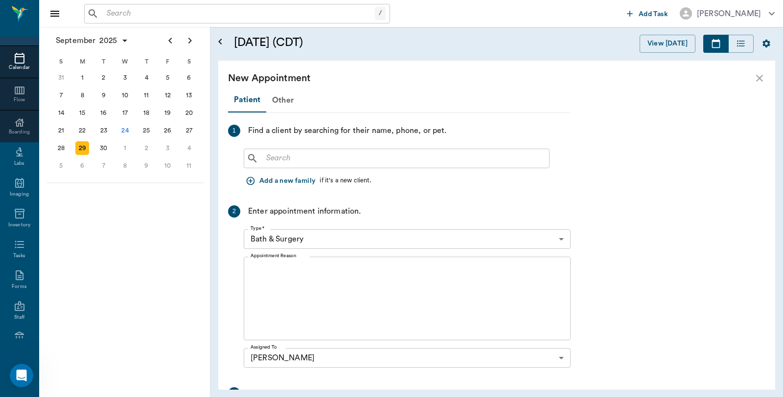
click at [298, 152] on input "text" at bounding box center [403, 159] width 283 height 14
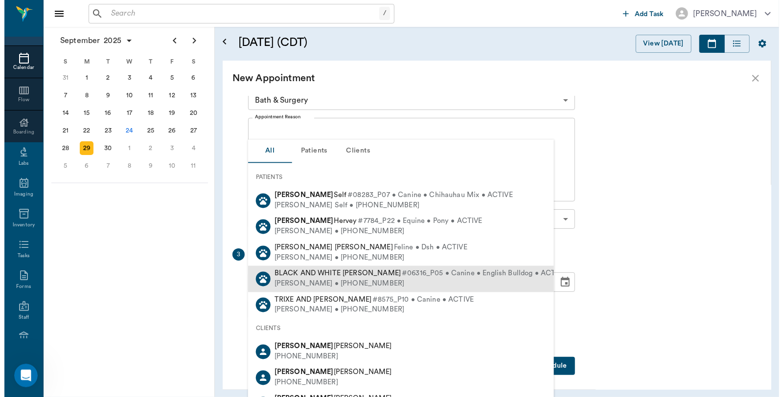
scroll to position [141, 0]
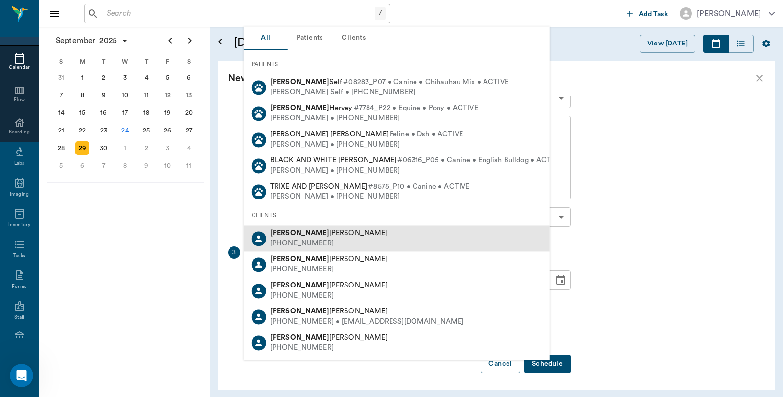
click at [312, 235] on div "Dale Swint" at bounding box center [328, 234] width 117 height 10
type input "Dale and Lidd"
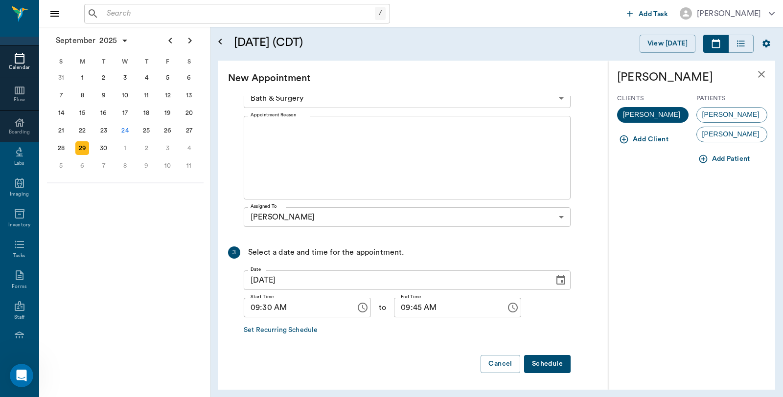
click at [736, 155] on button "Add Patient" at bounding box center [726, 159] width 58 height 18
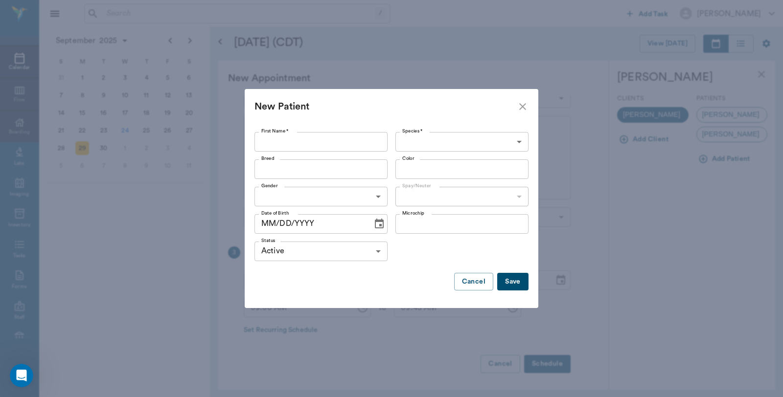
click at [296, 143] on input "First Name *" at bounding box center [321, 142] width 133 height 20
type input "Missy"
click at [432, 136] on body "/ ​ Add Task Dr. Bert Ellsworth Nectar Messages Appts Calendar Flow Boarding La…" at bounding box center [391, 198] width 783 height 397
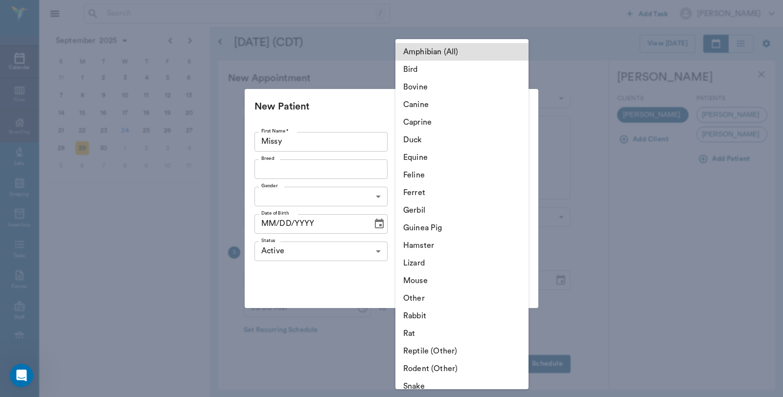
click at [427, 178] on li "Feline" at bounding box center [462, 175] width 133 height 18
type input "Feline"
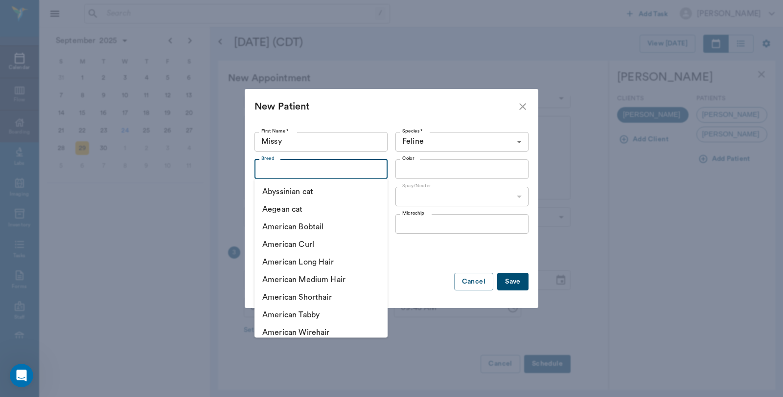
click at [330, 172] on input "Breed" at bounding box center [312, 170] width 111 height 14
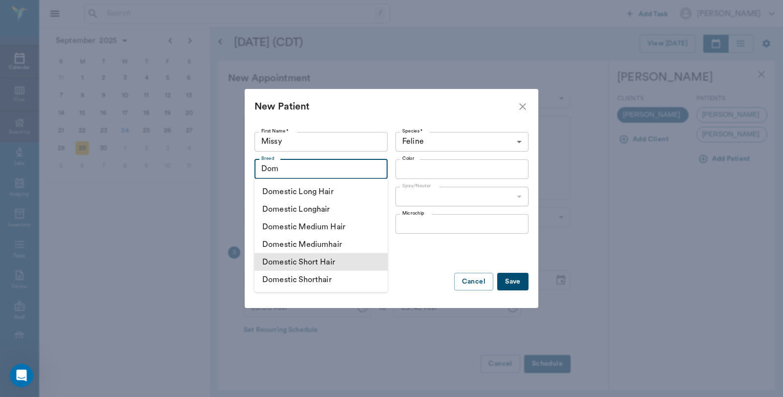
click at [304, 256] on li "Domestic Short Hair" at bounding box center [321, 263] width 133 height 18
type input "Domestic Short Hair"
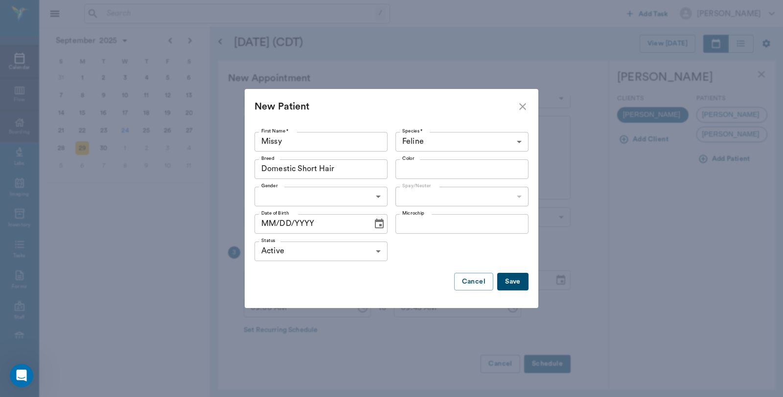
click at [432, 171] on input "Color" at bounding box center [453, 170] width 111 height 14
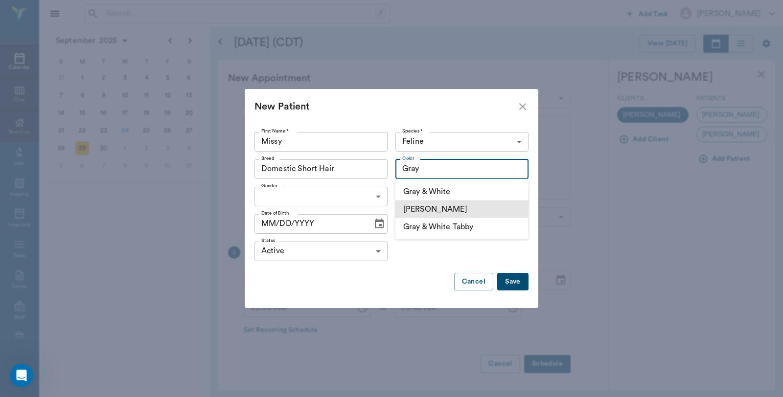
click at [424, 209] on li "Gray Tabby" at bounding box center [462, 210] width 133 height 18
type input "Gray Tabby"
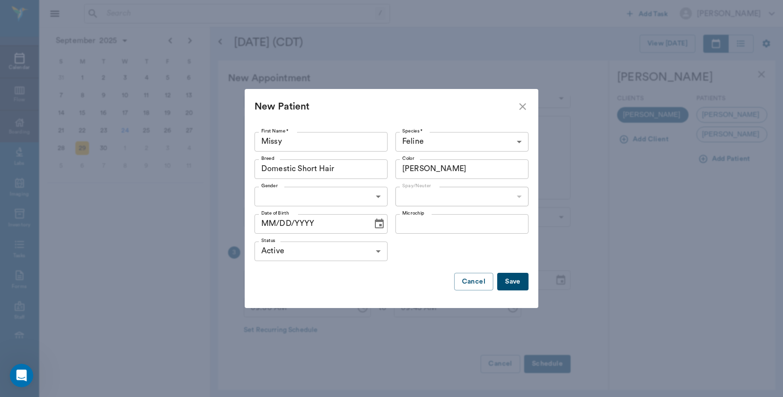
click at [309, 198] on body "/ ​ Add Task Dr. Bert Ellsworth Nectar Messages Appts Calendar Flow Boarding La…" at bounding box center [391, 198] width 783 height 397
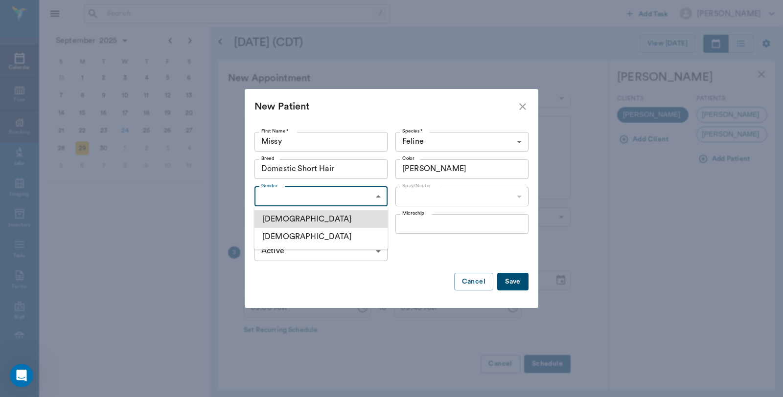
click at [292, 240] on li "Female" at bounding box center [321, 237] width 133 height 18
type input "FEMALE"
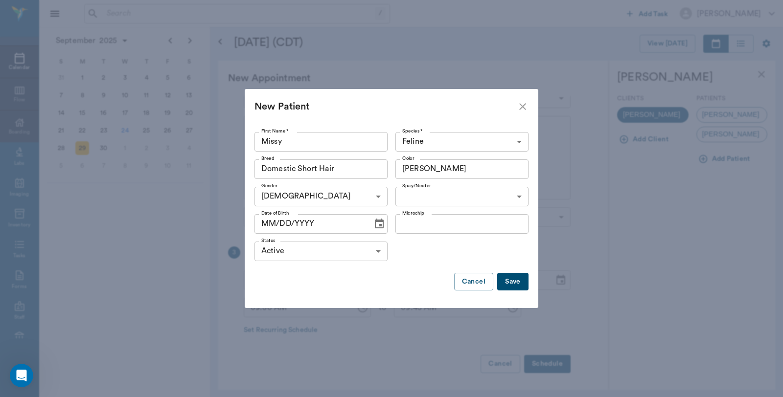
click at [458, 208] on div "Spay/Neuter ​ Spay/Neuter" at bounding box center [460, 196] width 137 height 27
click at [441, 201] on body "/ ​ Add Task Dr. Bert Ellsworth Nectar Messages Appts Calendar Flow Boarding La…" at bounding box center [391, 198] width 783 height 397
click at [429, 240] on li "Not spayed" at bounding box center [462, 237] width 133 height 18
type input "false"
click at [517, 278] on button "Save" at bounding box center [512, 282] width 31 height 18
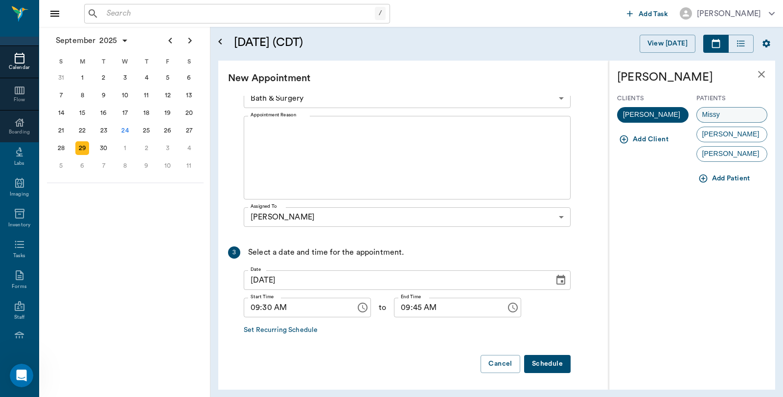
click at [721, 110] on span "Missy" at bounding box center [711, 115] width 29 height 10
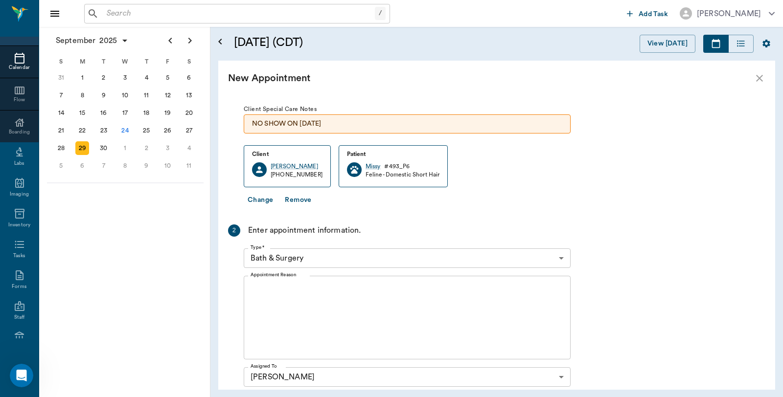
scroll to position [40, 0]
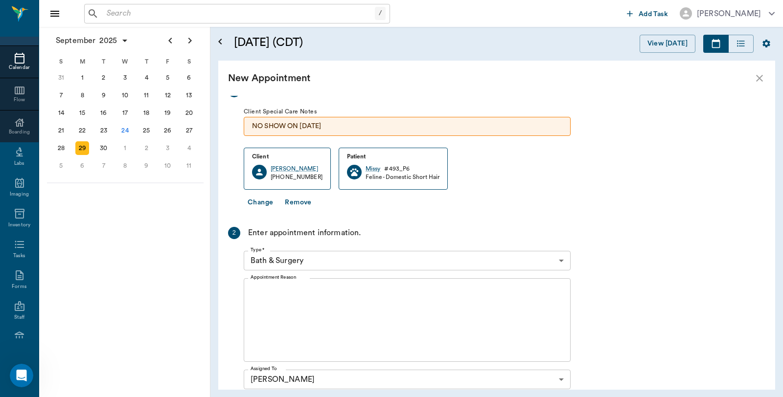
click at [344, 262] on body "/ ​ Add Task Dr. Bert Ellsworth Nectar Messages Appts Calendar Flow Boarding La…" at bounding box center [391, 198] width 783 height 397
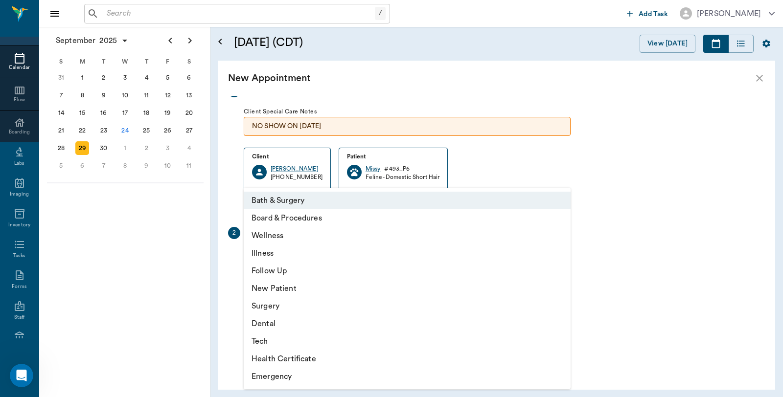
click at [272, 233] on li "Wellness" at bounding box center [407, 236] width 327 height 18
type input "65d2be4f46e3a538d89b8c14"
type input "10:00 AM"
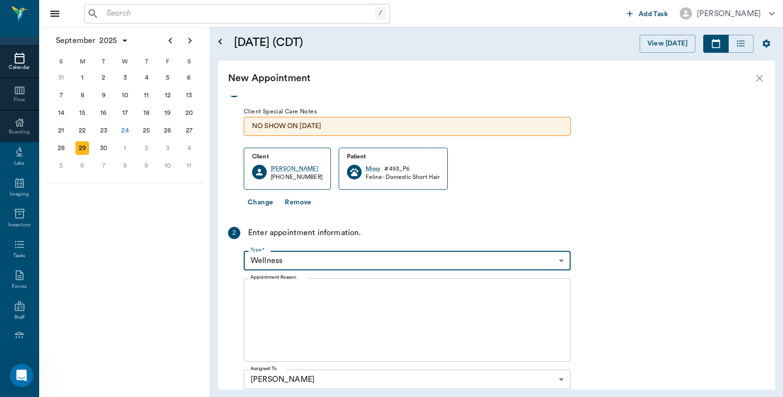
click at [313, 310] on textarea "Appointment Reason" at bounding box center [407, 321] width 313 height 68
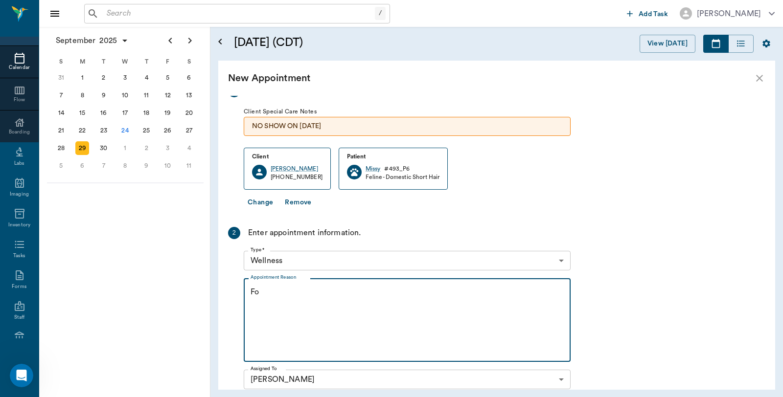
type textarea "F"
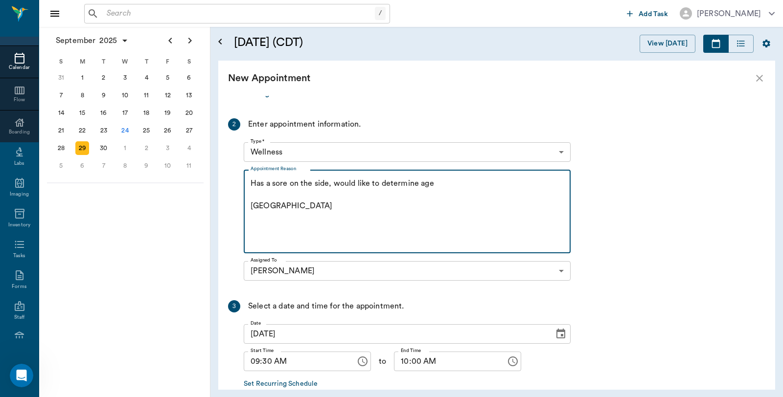
scroll to position [203, 0]
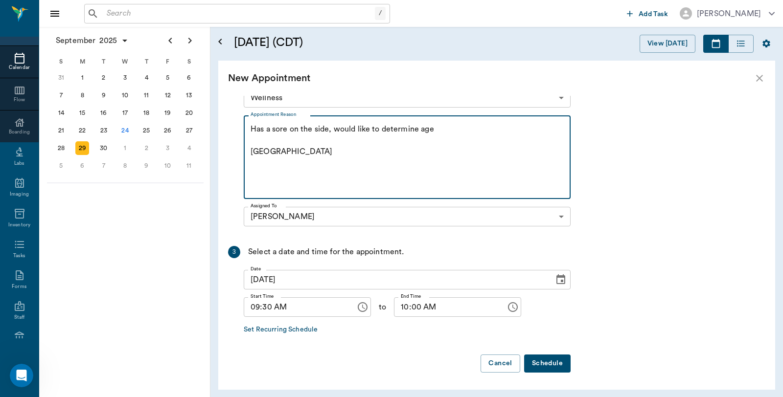
type textarea "Has a sore on the side, would like to determine age Caryn"
click at [545, 365] on button "Schedule" at bounding box center [547, 364] width 47 height 18
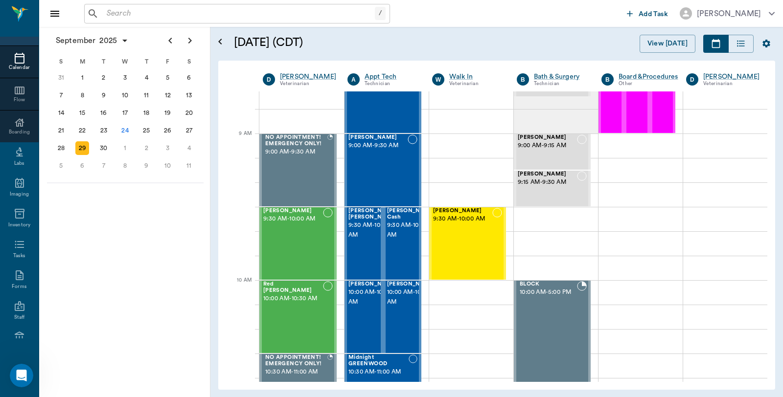
click at [171, 17] on input "text" at bounding box center [239, 14] width 272 height 14
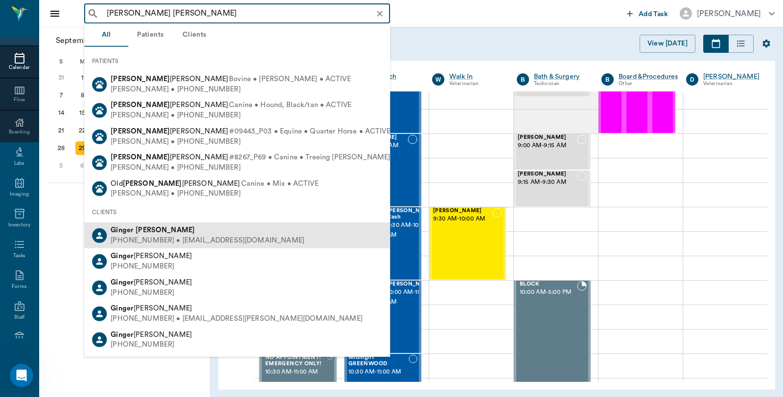
click at [114, 238] on div "(903) 650-2570 • ERIKLEXI@gmail.com" at bounding box center [208, 241] width 194 height 10
type input "Ginger Dan"
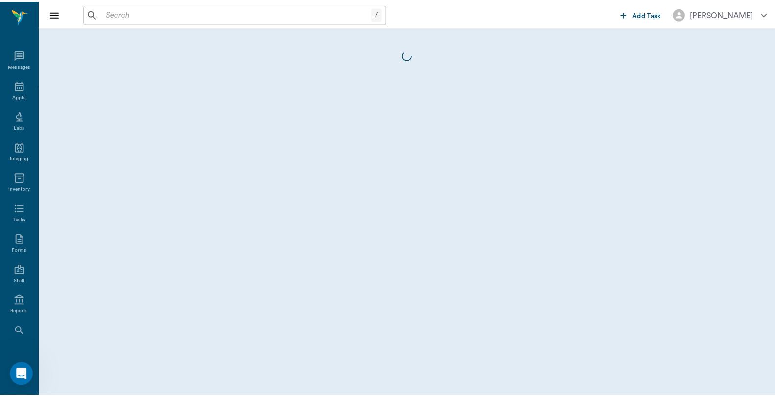
scroll to position [49, 0]
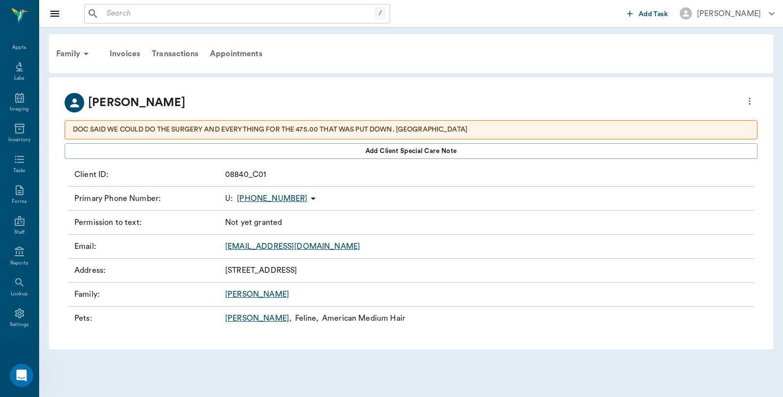
click at [238, 317] on link "Hannah ," at bounding box center [258, 319] width 67 height 12
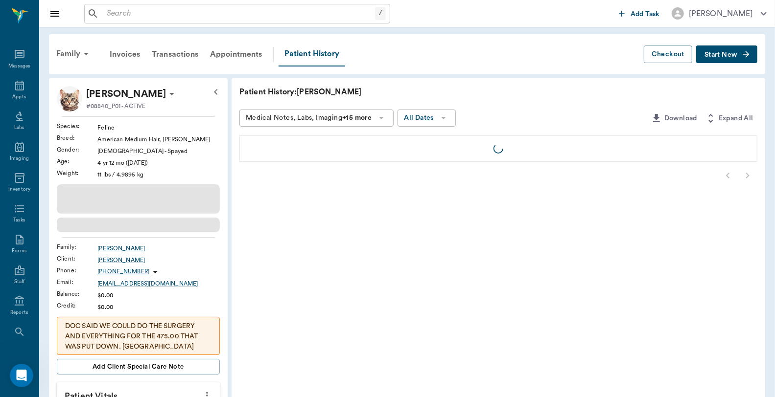
scroll to position [49, 0]
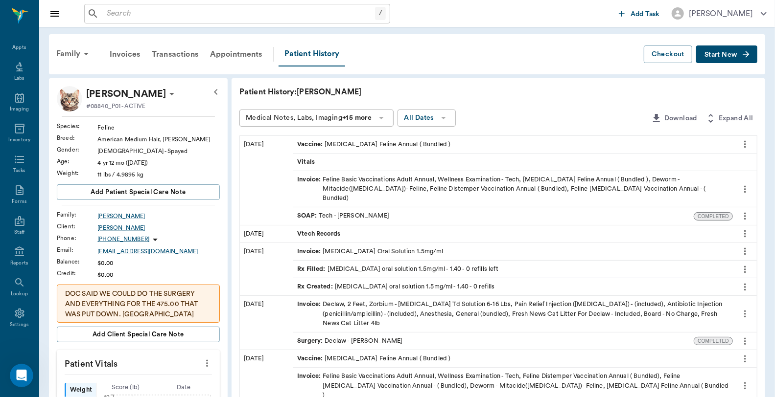
click at [715, 55] on span "Start New" at bounding box center [720, 55] width 33 height 0
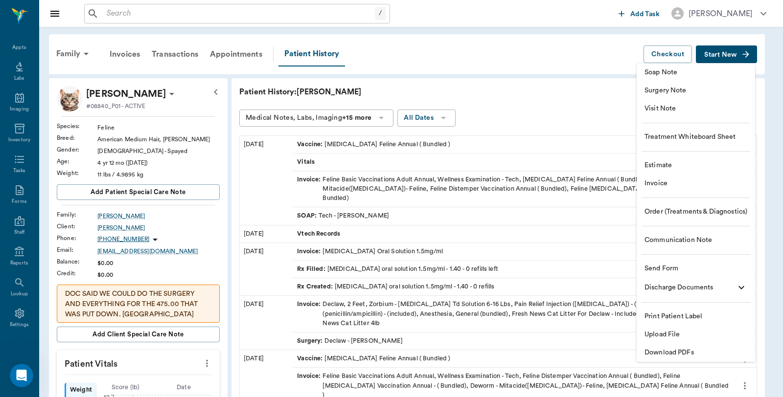
click at [670, 183] on span "Invoice" at bounding box center [696, 184] width 103 height 10
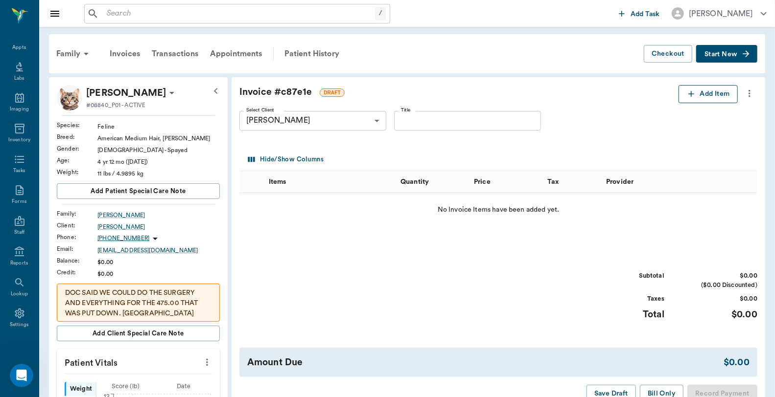
click at [700, 94] on button "Add Item" at bounding box center [707, 94] width 59 height 18
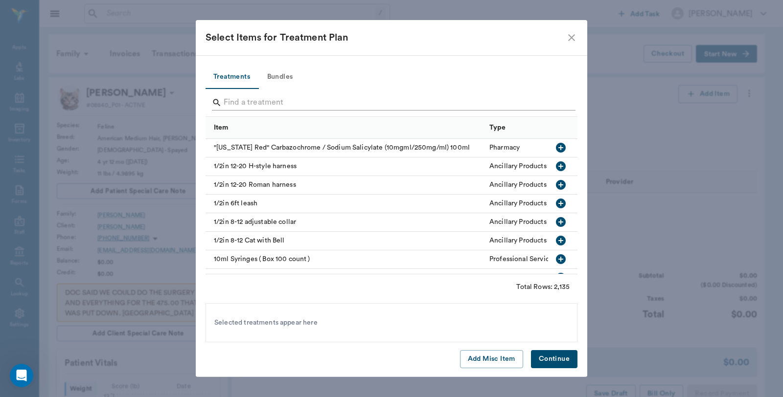
click at [335, 99] on input "Search" at bounding box center [392, 103] width 337 height 16
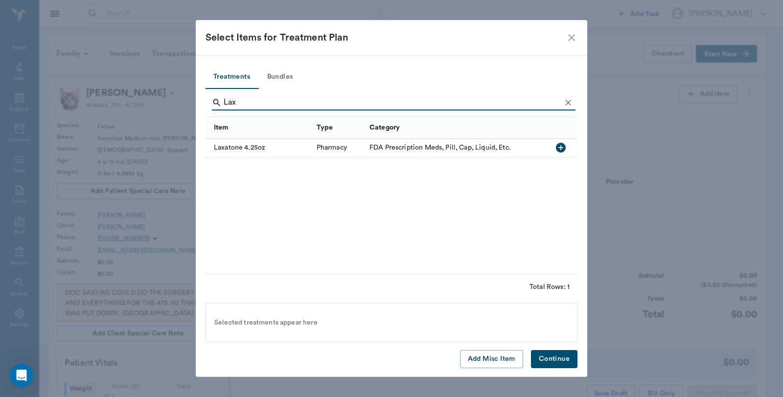
type input "Lax"
click at [559, 148] on icon "button" at bounding box center [561, 148] width 12 height 12
click at [536, 357] on button "Continue" at bounding box center [554, 359] width 47 height 18
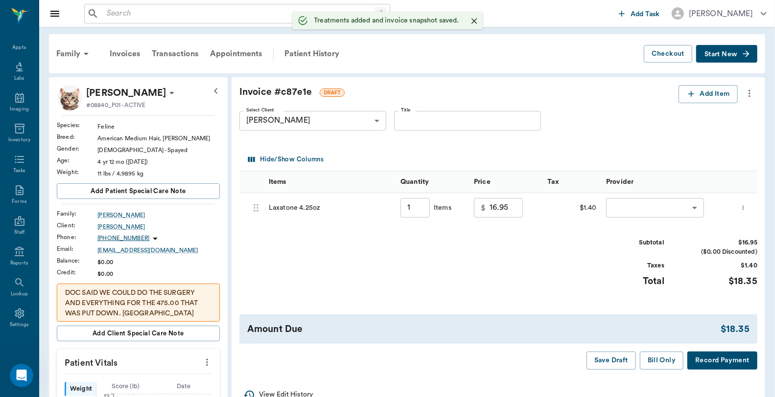
type input "1.00"
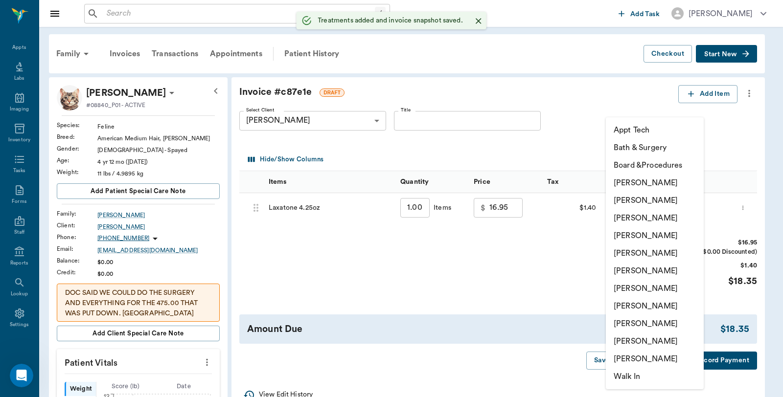
click at [640, 204] on body "/ ​ Add Task Dr. Bert Ellsworth Nectar Messages Appts Labs Imaging Inventory Ta…" at bounding box center [391, 395] width 783 height 790
click at [644, 184] on li "Caryn Watson" at bounding box center [655, 183] width 98 height 18
type input "none-6899ea08ed37b777db10de45"
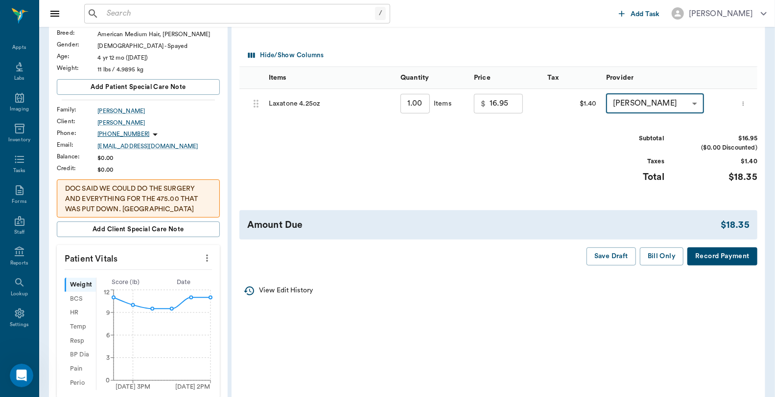
scroll to position [109, 0]
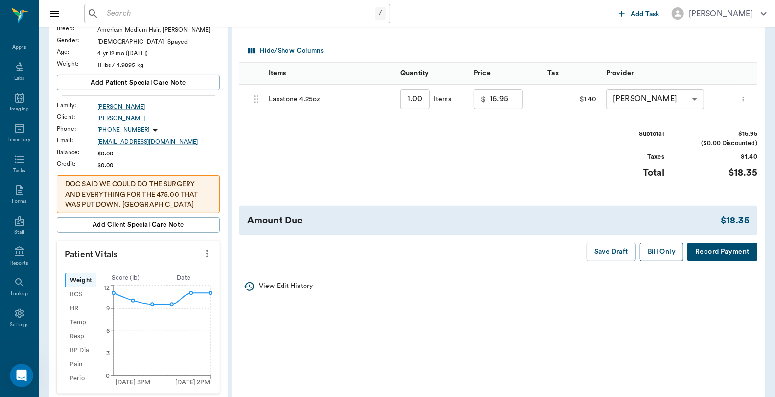
click at [653, 250] on button "Bill Only" at bounding box center [662, 252] width 44 height 18
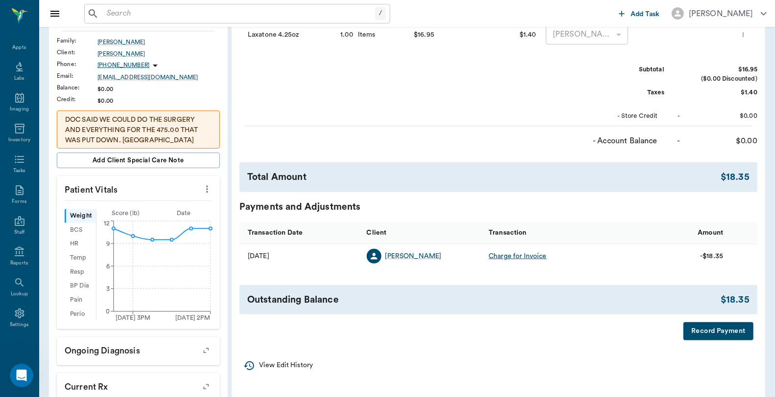
scroll to position [272, 0]
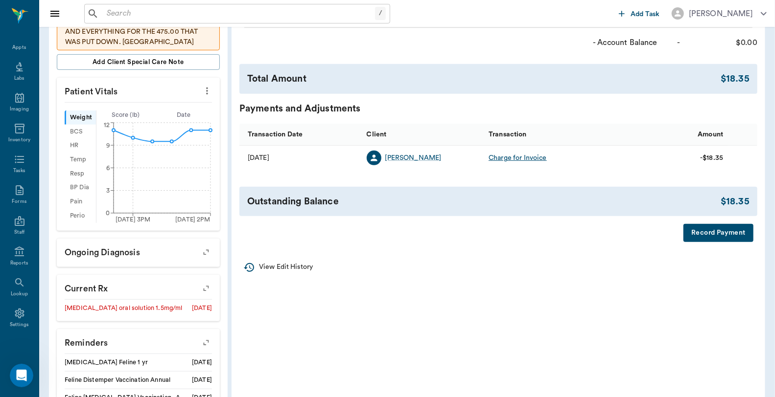
click at [705, 235] on button "Record Payment" at bounding box center [718, 233] width 70 height 18
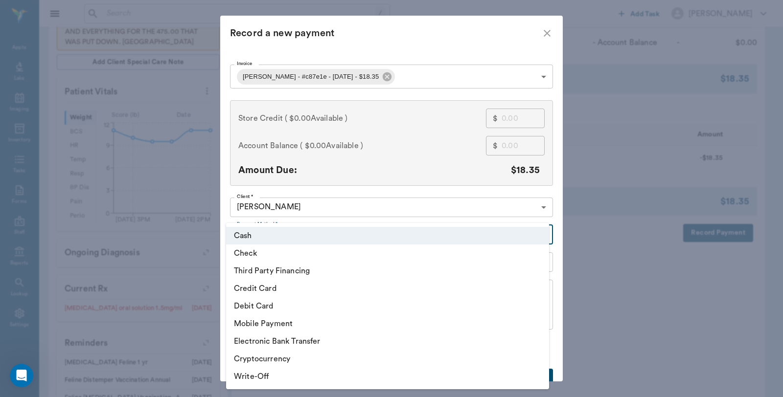
click at [329, 240] on body "/ ​ Add Task Dr. Bert Ellsworth Nectar Messages Appts Labs Imaging Inventory Ta…" at bounding box center [391, 123] width 783 height 790
drag, startPoint x: 243, startPoint y: 300, endPoint x: 244, endPoint y: 307, distance: 6.9
click at [244, 300] on li "Debit Card" at bounding box center [387, 307] width 323 height 18
type input "DEBIT_CARD"
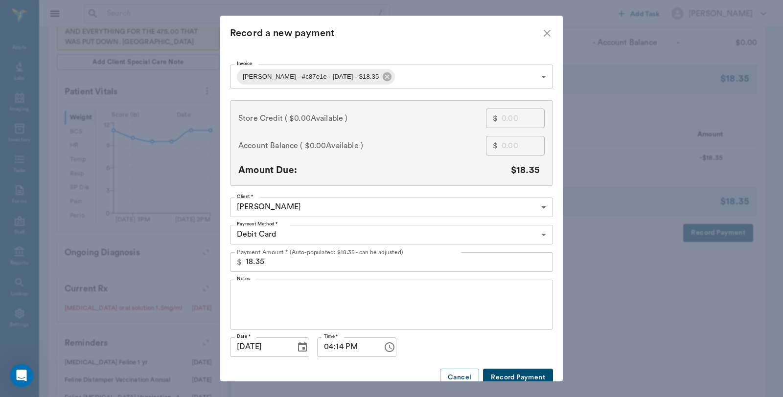
click at [512, 375] on button "Record Payment" at bounding box center [518, 378] width 70 height 18
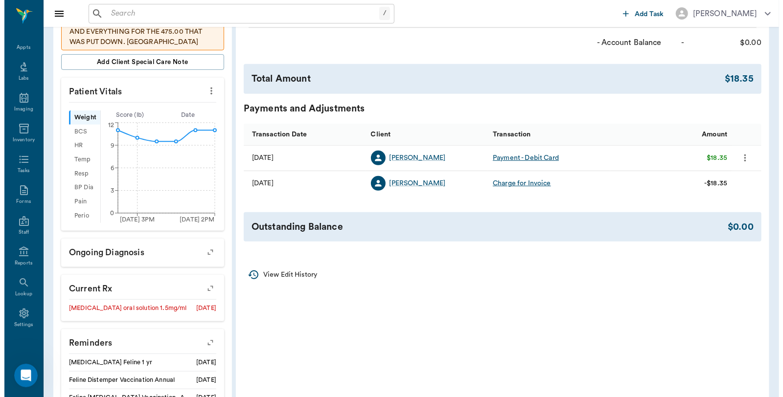
scroll to position [0, 0]
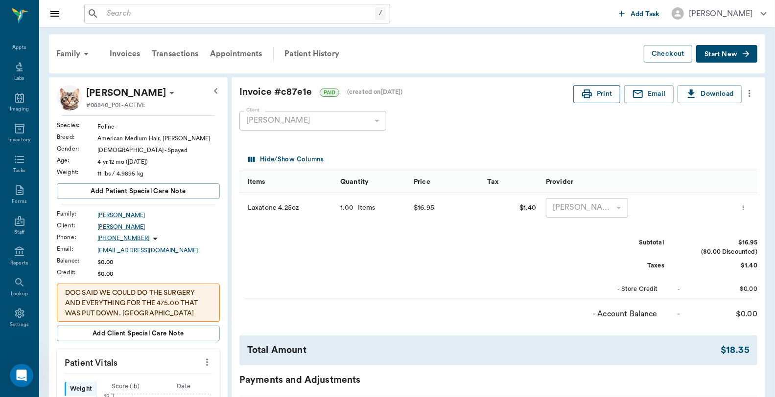
click at [597, 97] on button "Print" at bounding box center [596, 94] width 47 height 18
click at [15, 47] on div "Appts" at bounding box center [19, 47] width 14 height 7
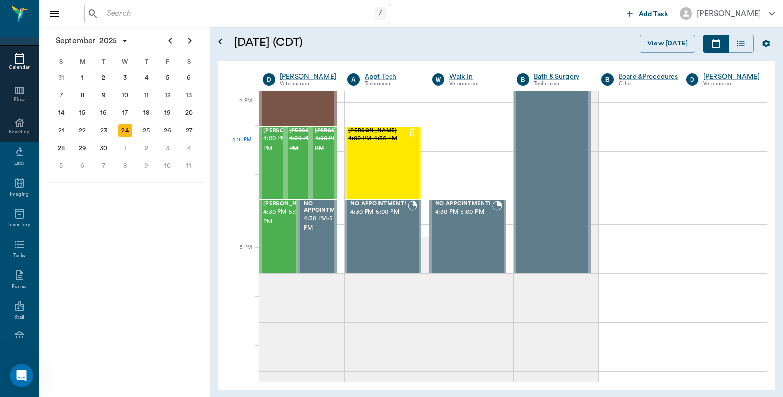
scroll to position [1175, 0]
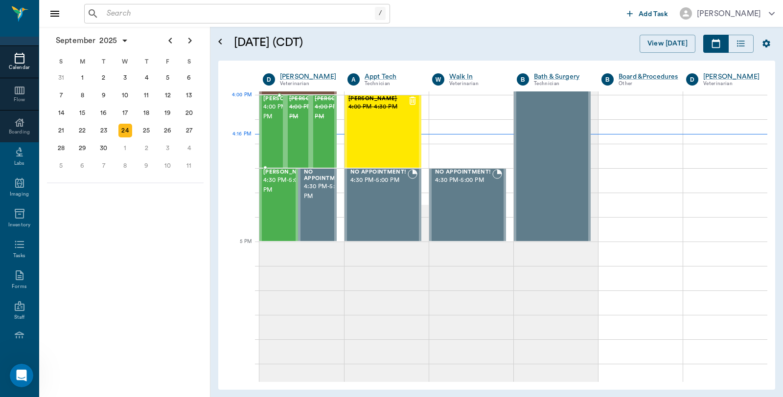
click at [269, 118] on span "4:00 PM - 4:30 PM" at bounding box center [287, 112] width 49 height 20
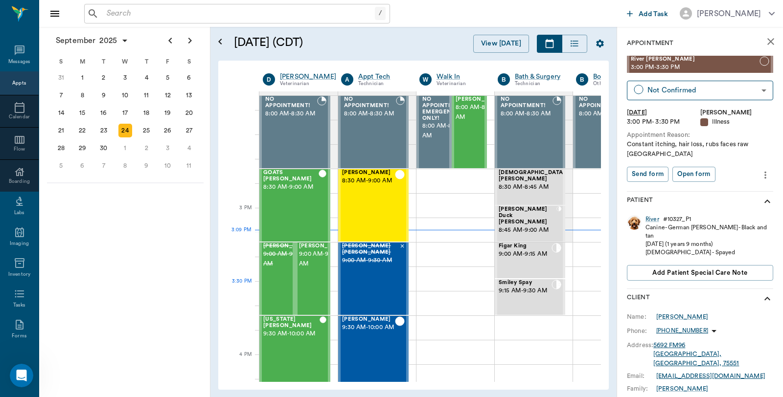
scroll to position [915, 0]
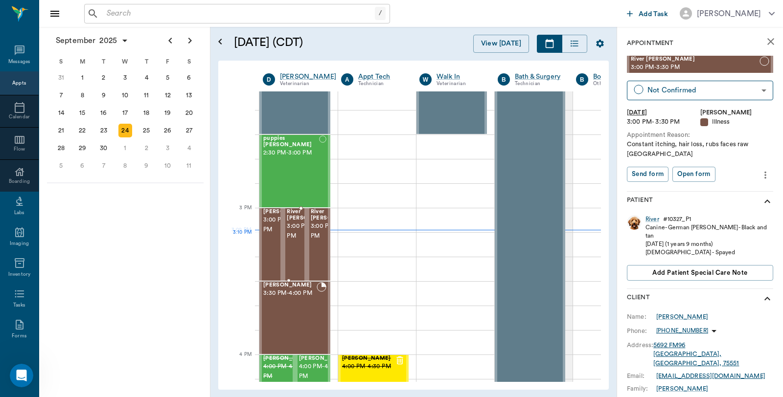
click at [292, 241] on span "3:00 PM - 3:30 PM" at bounding box center [311, 232] width 49 height 20
click at [320, 241] on span "3:00 PM - 3:30 PM" at bounding box center [335, 232] width 49 height 20
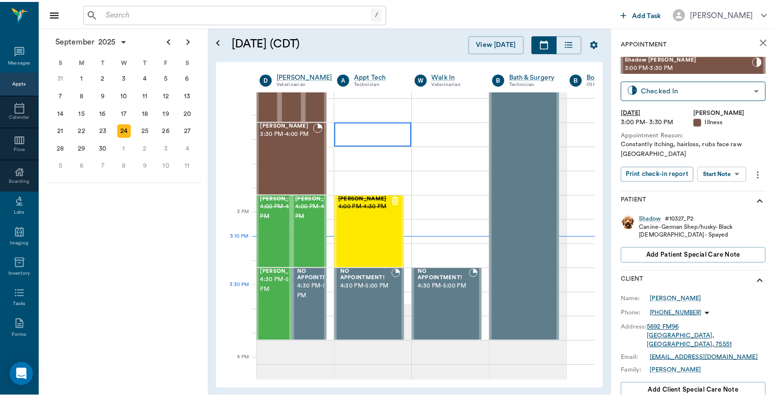
scroll to position [1078, 0]
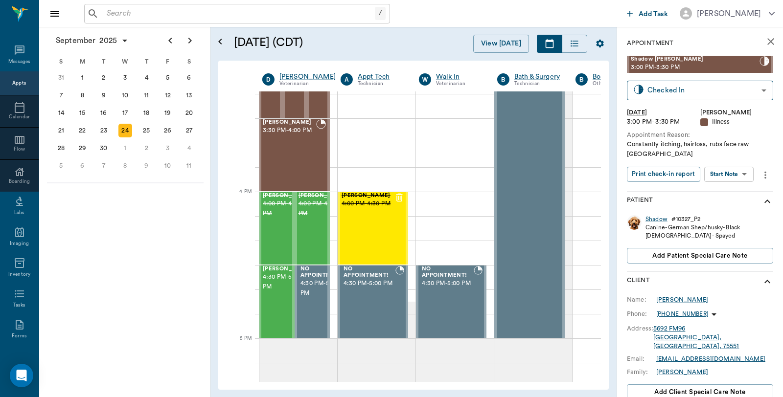
click at [154, 21] on div "/ ​" at bounding box center [237, 14] width 306 height 20
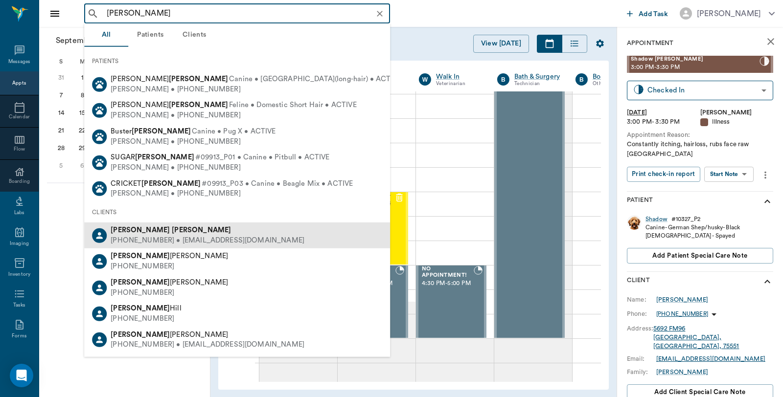
click at [162, 228] on div "Joshua Fowler" at bounding box center [208, 231] width 194 height 10
type input "joshua fowler"
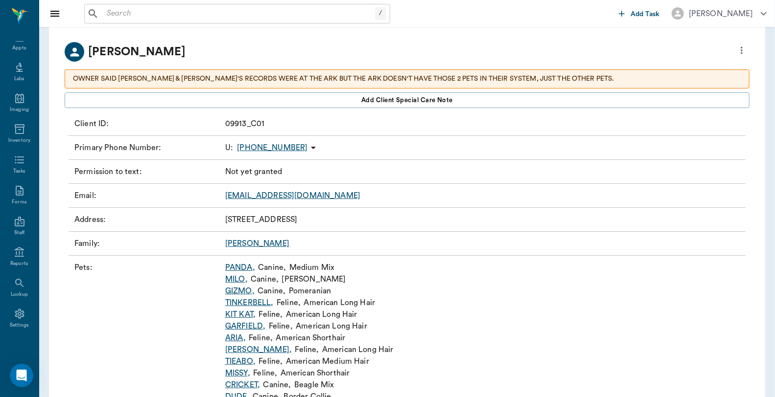
scroll to position [105, 0]
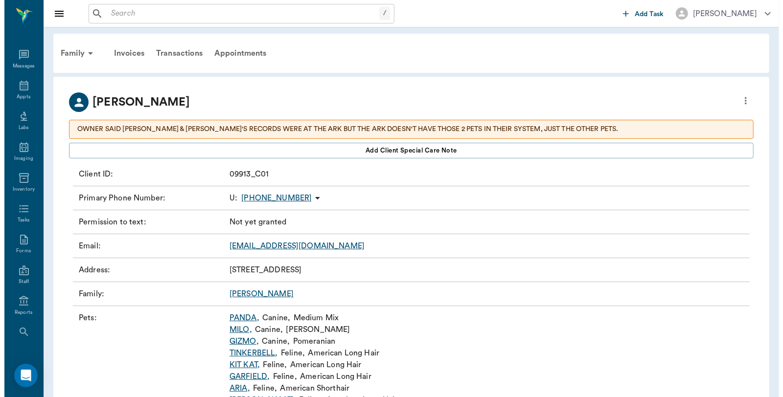
scroll to position [49, 0]
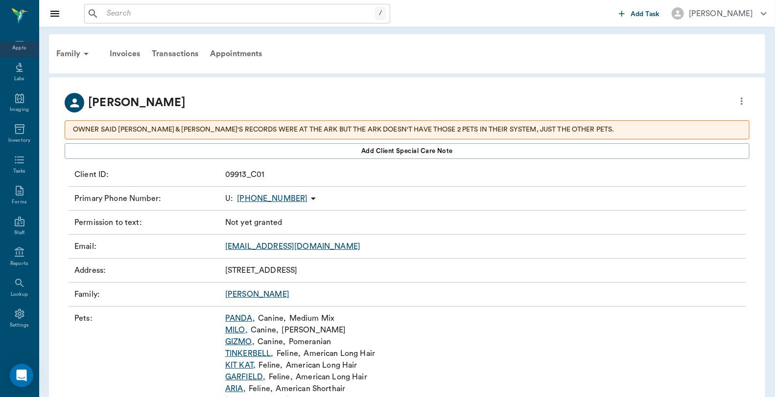
click at [20, 43] on div "Appts" at bounding box center [19, 42] width 39 height 31
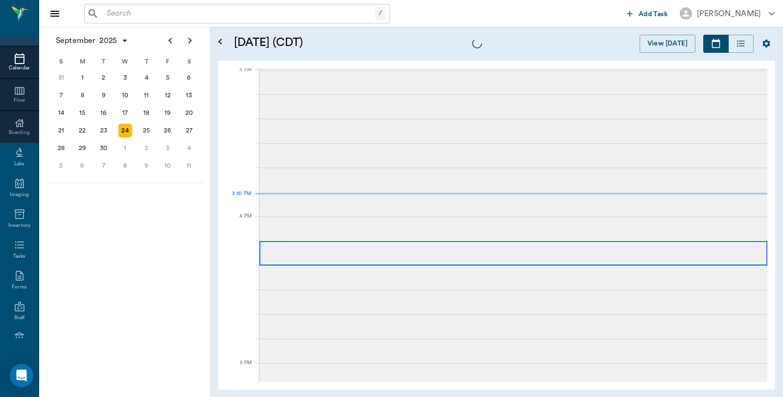
scroll to position [1029, 0]
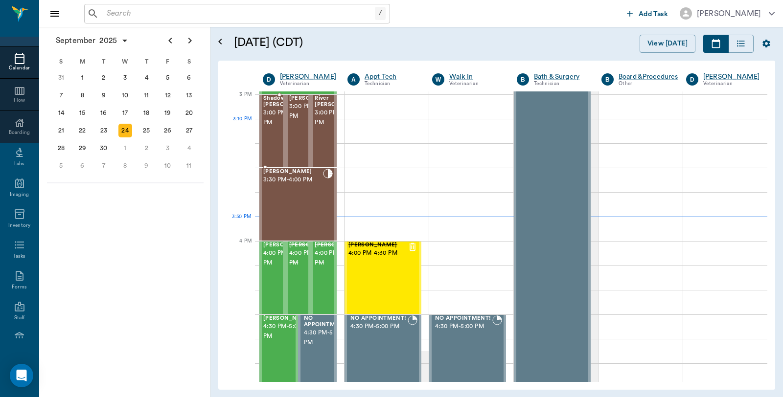
click at [273, 128] on span "3:00 PM - 3:30 PM" at bounding box center [287, 118] width 49 height 20
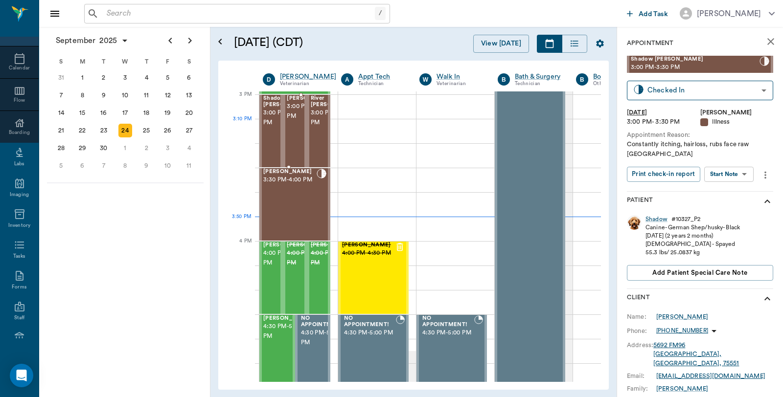
click at [302, 121] on span "3:00 PM - 3:30 PM" at bounding box center [311, 112] width 49 height 20
click at [262, 128] on div "Shadow [PERSON_NAME] 3:00 PM - 3:30 PM" at bounding box center [270, 131] width 23 height 72
click at [325, 128] on span "3:00 PM - 3:30 PM" at bounding box center [335, 118] width 49 height 20
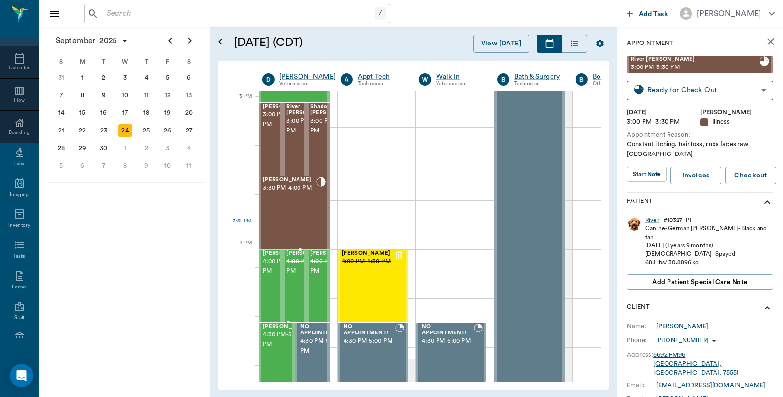
scroll to position [1029, 0]
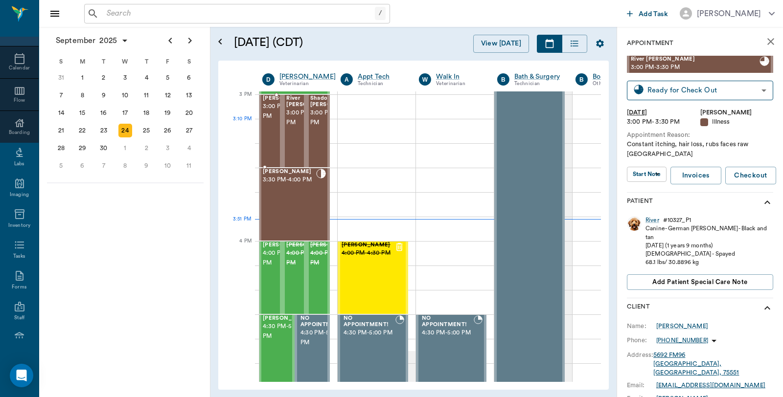
click at [267, 121] on span "3:00 PM - 3:30 PM" at bounding box center [287, 112] width 49 height 20
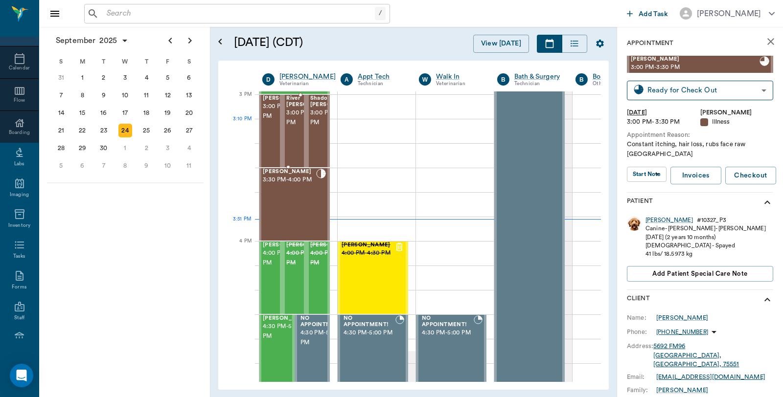
click at [292, 128] on span "3:00 PM - 3:30 PM" at bounding box center [310, 118] width 49 height 20
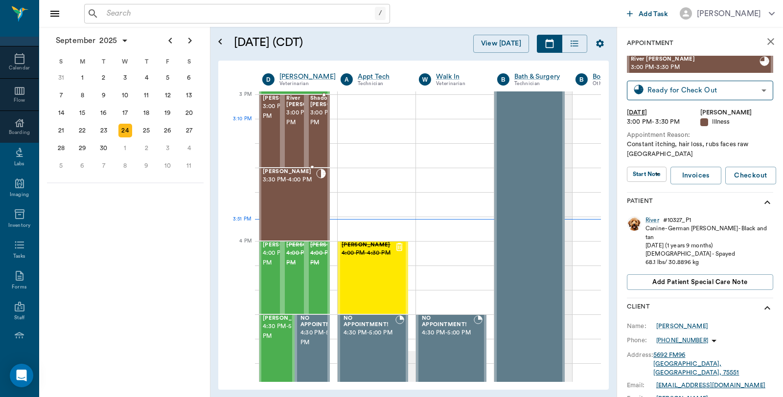
click at [316, 125] on span "3:00 PM - 3:30 PM" at bounding box center [334, 118] width 49 height 20
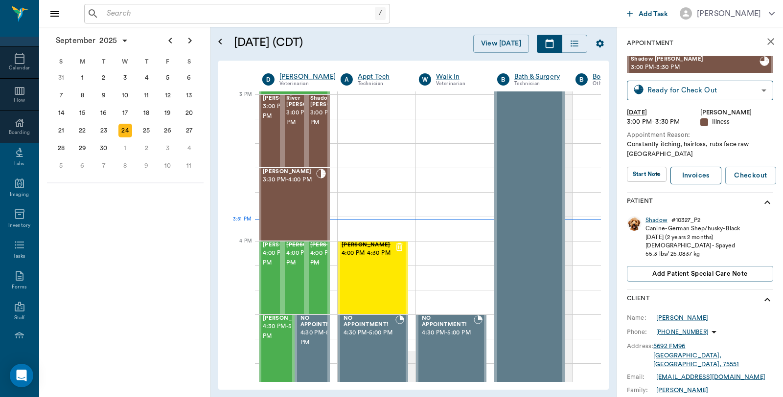
click at [697, 182] on link "Invoices" at bounding box center [696, 176] width 51 height 18
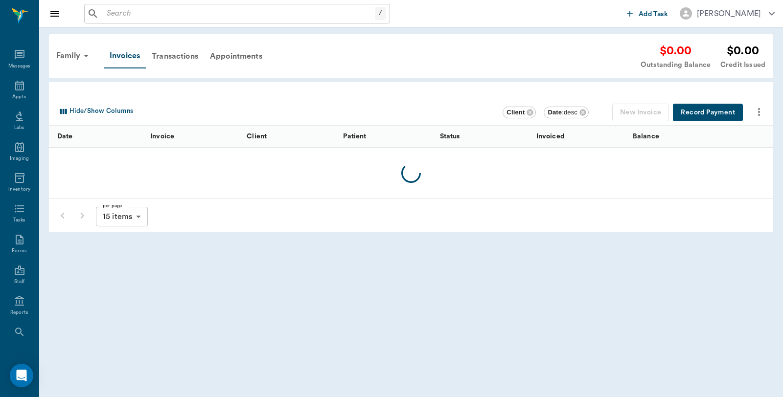
scroll to position [49, 0]
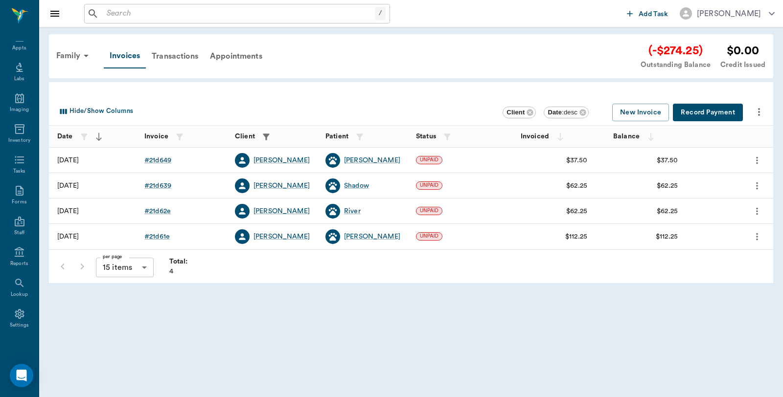
click at [703, 115] on button "Record Payment" at bounding box center [708, 113] width 70 height 18
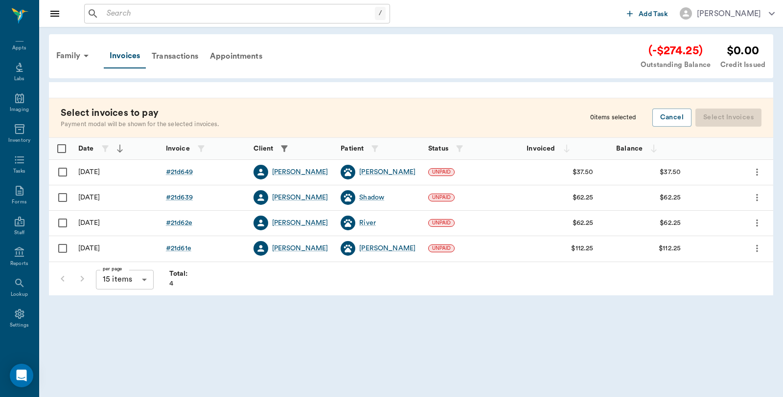
click at [60, 173] on input "Select row" at bounding box center [62, 172] width 21 height 21
checkbox input "false"
checkbox input "true"
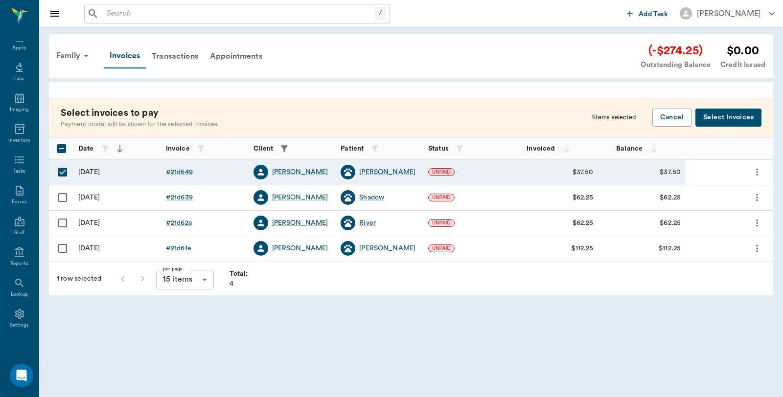
click at [59, 202] on input "Select row" at bounding box center [62, 197] width 21 height 21
checkbox input "true"
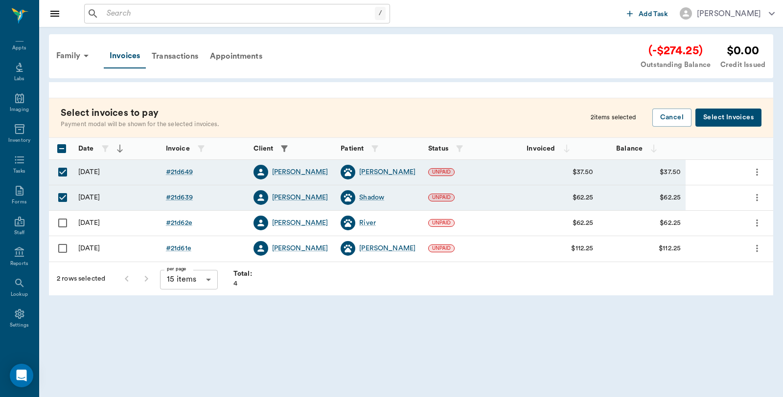
drag, startPoint x: 57, startPoint y: 229, endPoint x: 70, endPoint y: 247, distance: 21.9
click at [58, 229] on input "Select row" at bounding box center [62, 223] width 21 height 21
checkbox input "true"
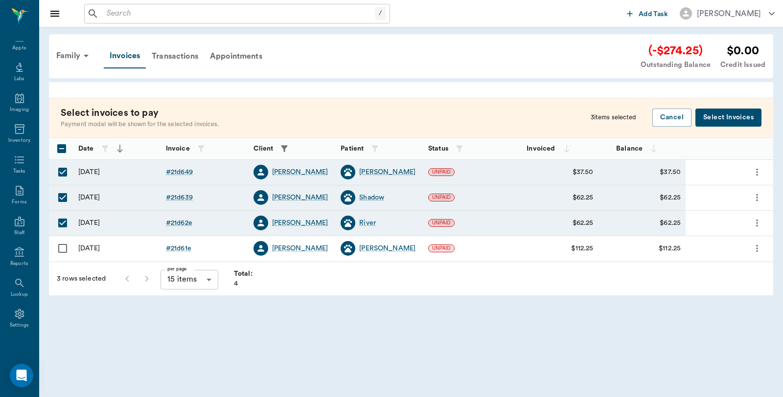
click at [62, 250] on input "Select row" at bounding box center [62, 248] width 21 height 21
checkbox input "true"
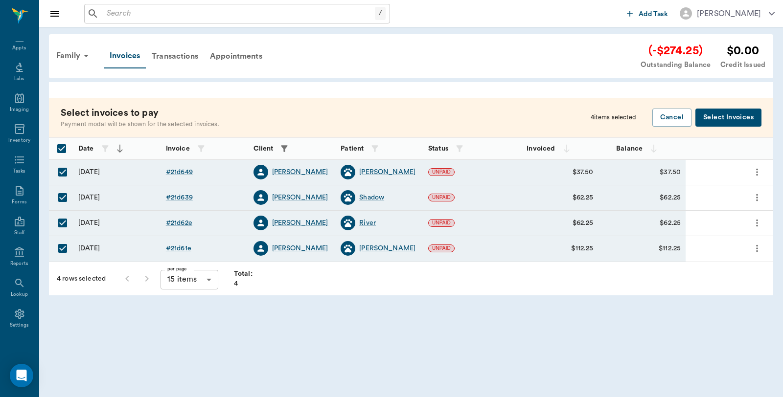
click at [718, 120] on button "Select Invoices" at bounding box center [729, 118] width 66 height 18
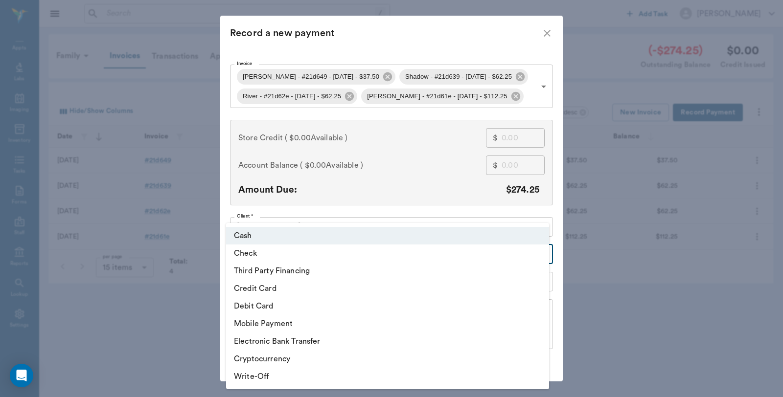
click at [326, 254] on body "/ ​ Add Task Dr. Bert Ellsworth Nectar Messages Appts Labs Imaging Inventory Ta…" at bounding box center [391, 198] width 783 height 397
click at [260, 253] on li "Check" at bounding box center [387, 254] width 323 height 18
type input "CHECK"
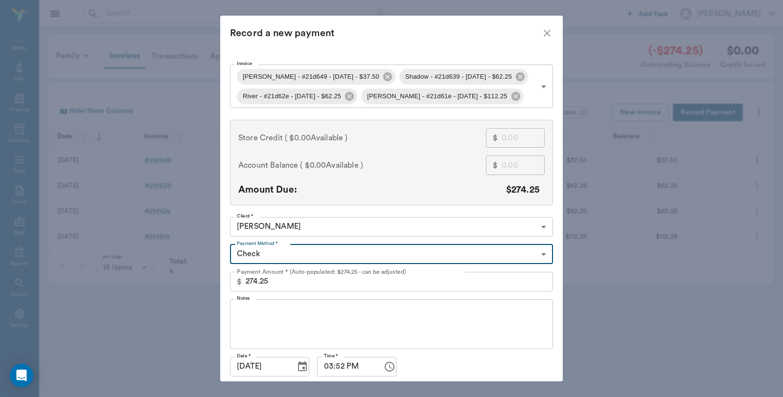
click at [271, 308] on textarea "Notes" at bounding box center [391, 324] width 309 height 34
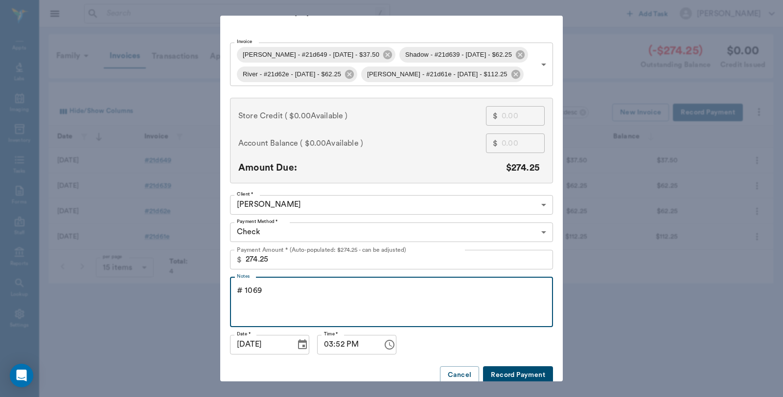
scroll to position [34, 0]
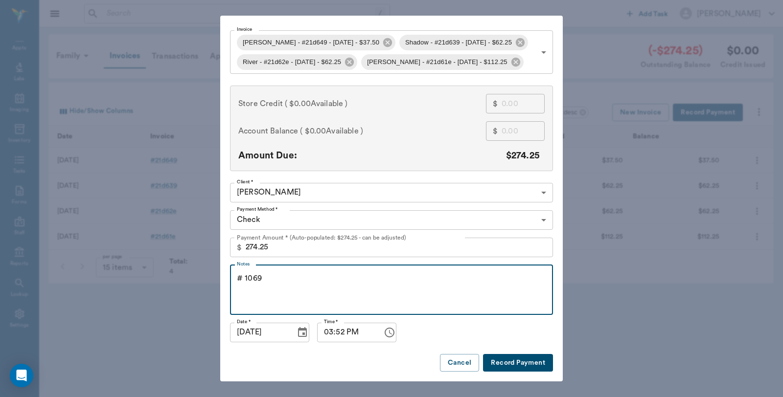
type textarea "# 1069"
click at [511, 364] on button "Record Payment" at bounding box center [518, 363] width 70 height 18
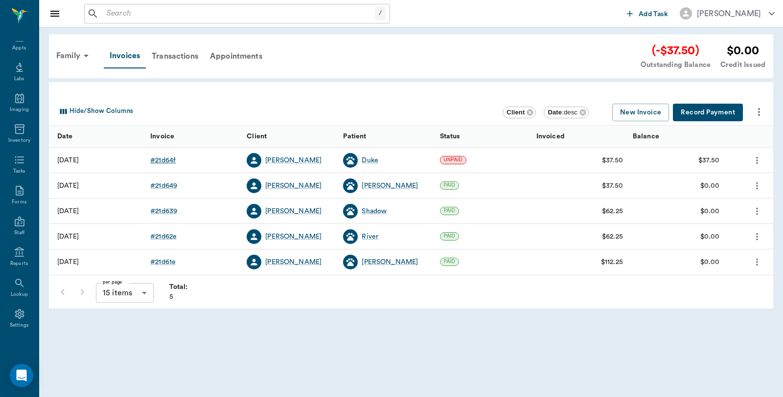
click at [159, 162] on div "# 21d64f" at bounding box center [162, 161] width 25 height 10
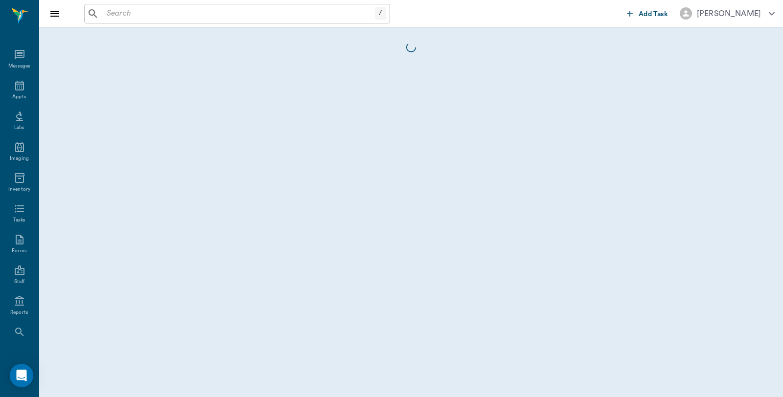
scroll to position [49, 0]
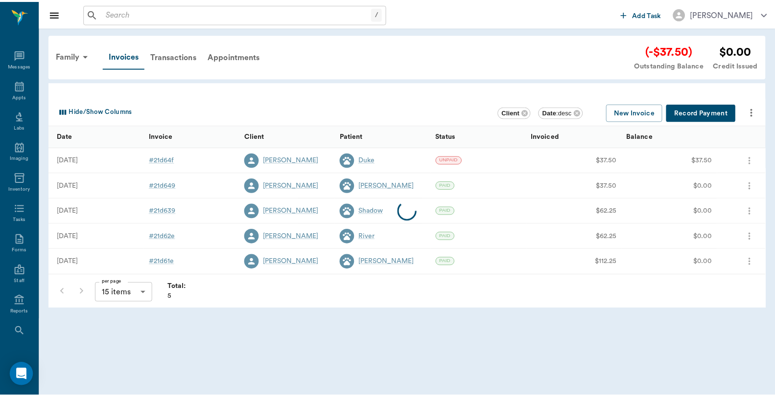
scroll to position [49, 0]
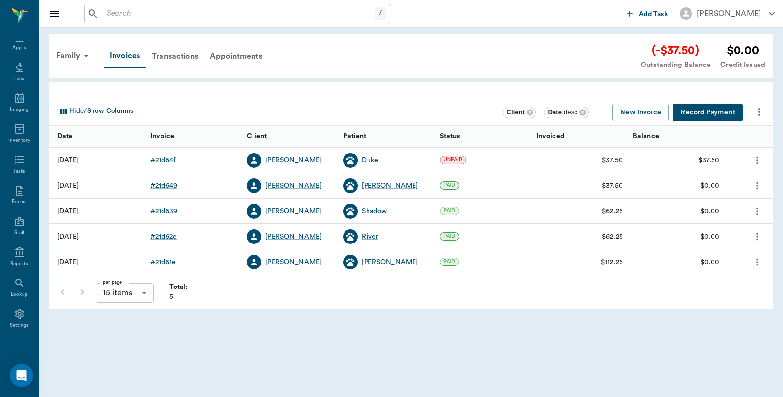
click at [155, 158] on div "# 21d64f" at bounding box center [162, 161] width 25 height 10
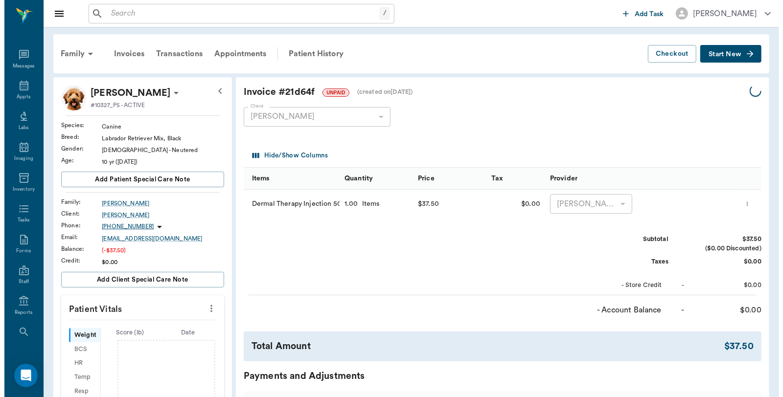
scroll to position [49, 0]
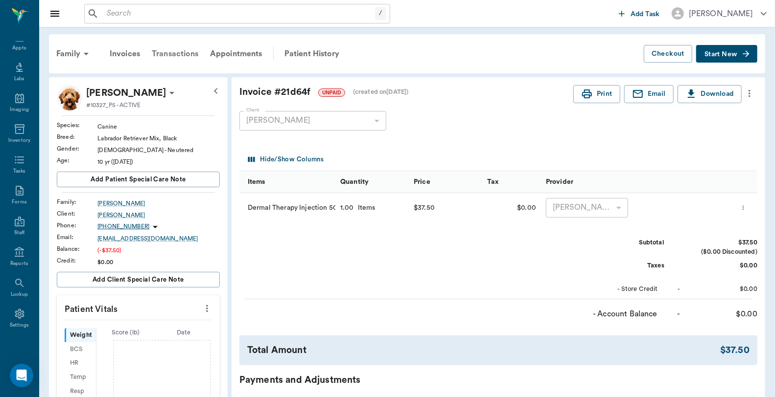
click at [178, 52] on div "Transactions" at bounding box center [175, 53] width 58 height 23
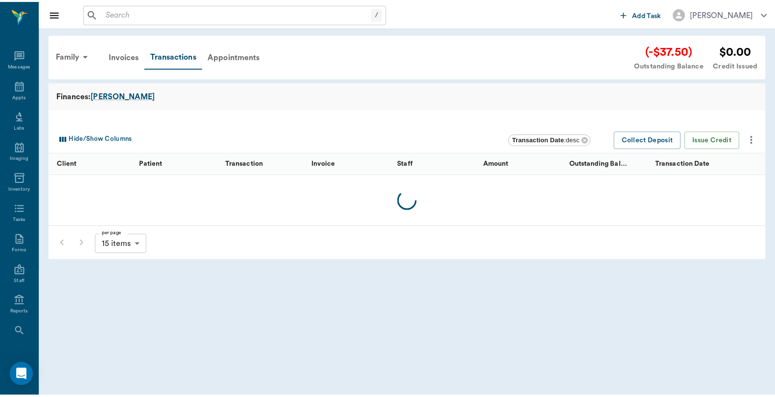
scroll to position [49, 0]
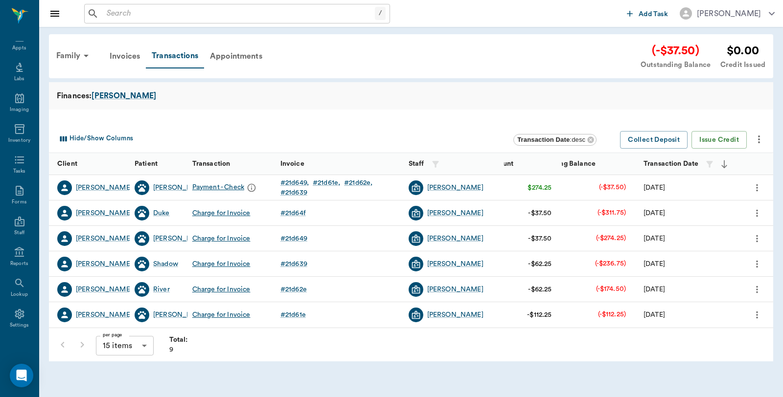
click at [240, 214] on div "Charge for Invoice" at bounding box center [221, 214] width 58 height 10
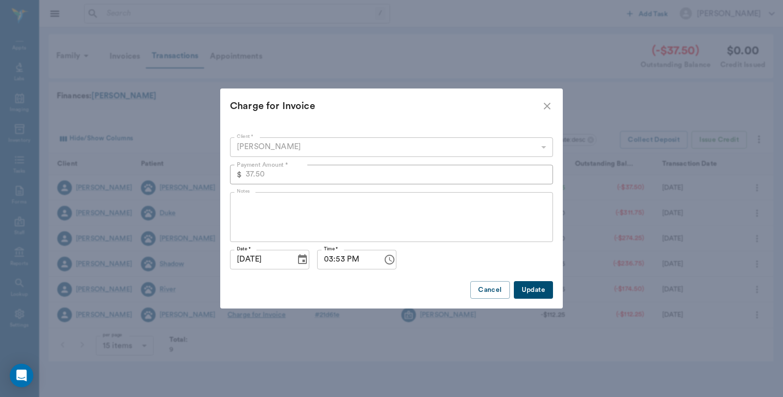
click at [543, 109] on icon "close" at bounding box center [547, 106] width 12 height 12
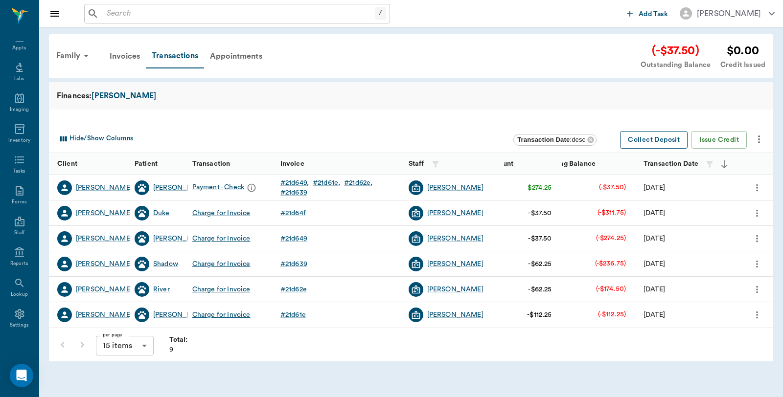
click at [669, 138] on button "Collect Deposit" at bounding box center [654, 140] width 68 height 18
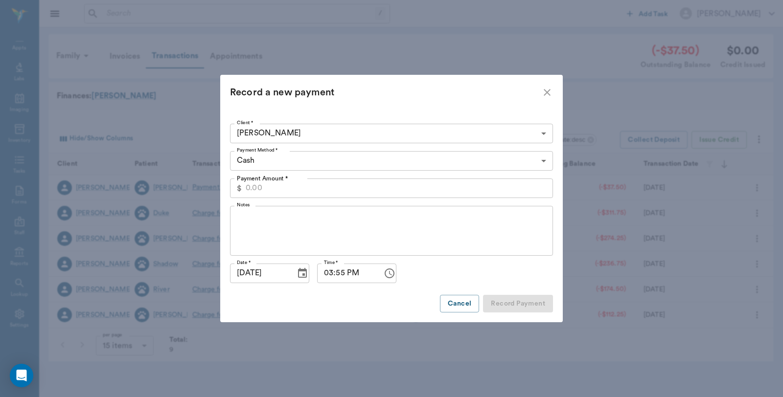
click at [282, 185] on input "Payment Amount *" at bounding box center [399, 189] width 307 height 20
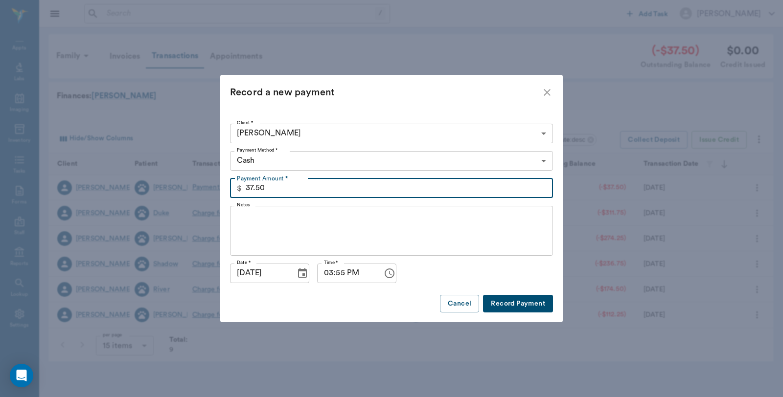
type input "37.50"
click at [275, 163] on body "/ ​ Add Task Dr. Bert Ellsworth Nectar Messages Appts Labs Imaging Inventory Ta…" at bounding box center [391, 198] width 783 height 397
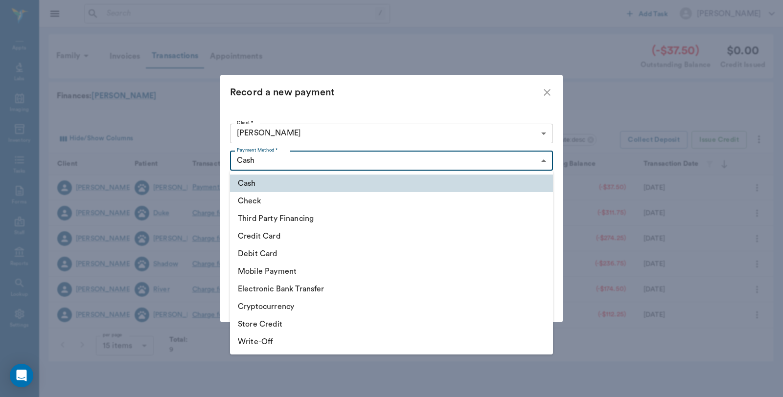
click at [254, 203] on li "Check" at bounding box center [391, 201] width 323 height 18
type input "CHECK"
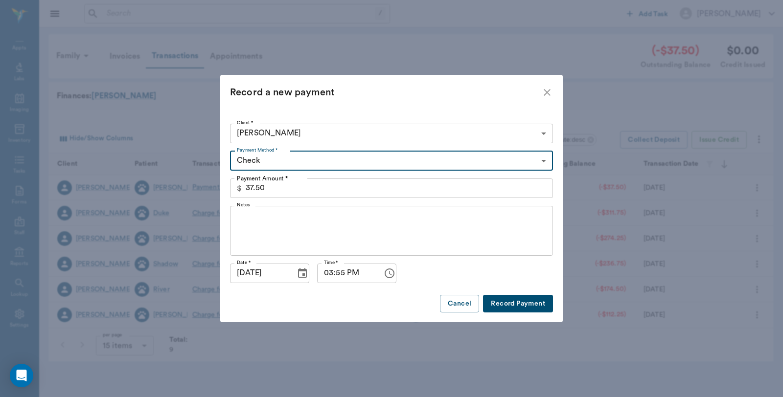
click at [286, 223] on textarea "Notes" at bounding box center [391, 231] width 309 height 34
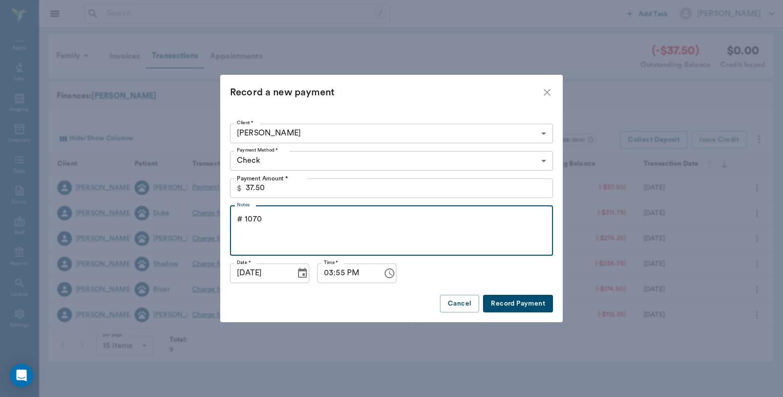
type textarea "# 1070"
click at [522, 301] on button "Record Payment" at bounding box center [518, 304] width 70 height 18
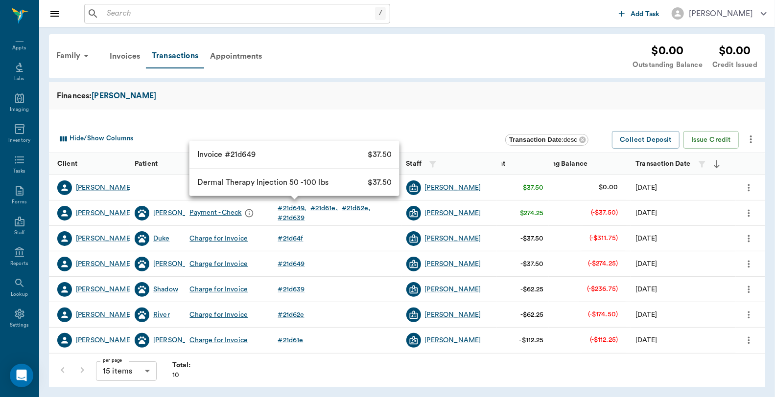
click at [297, 209] on div "# 21d649" at bounding box center [292, 209] width 28 height 10
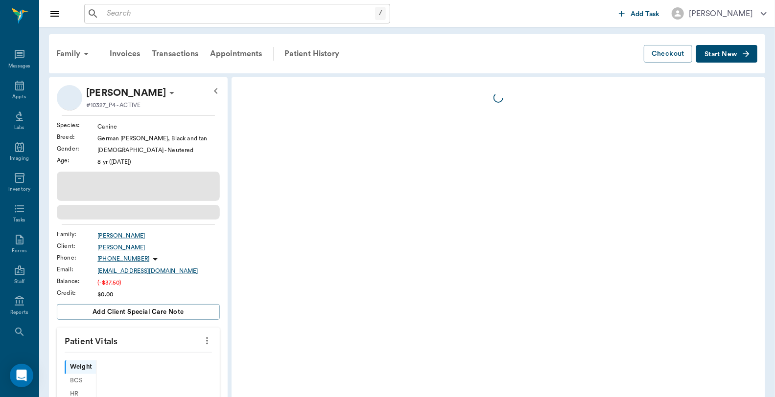
scroll to position [49, 0]
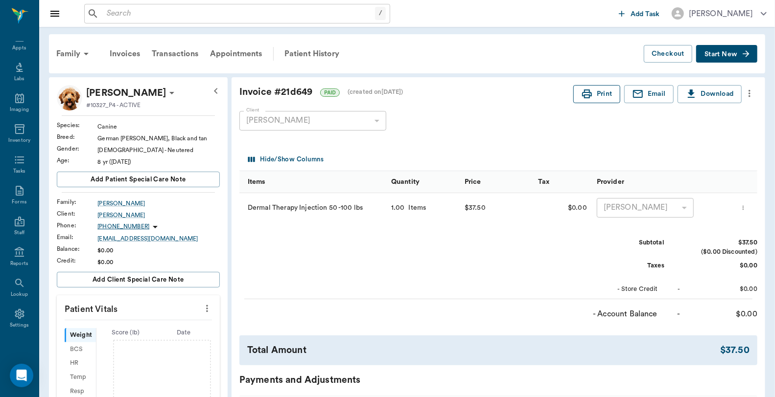
click at [590, 95] on icon "button" at bounding box center [587, 94] width 10 height 9
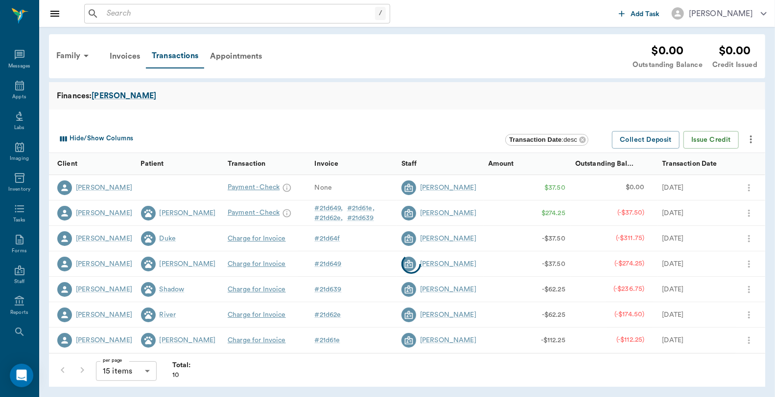
scroll to position [49, 0]
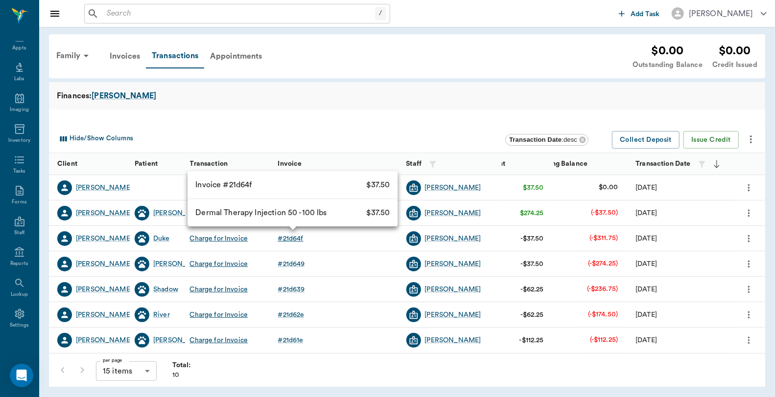
click at [289, 237] on div "# 21d64f" at bounding box center [290, 239] width 25 height 10
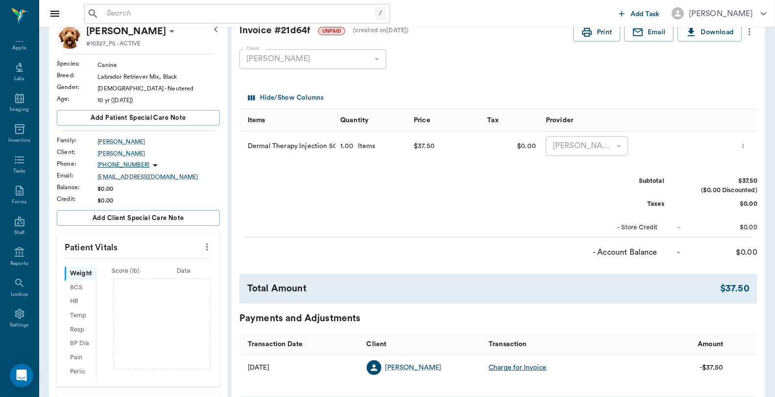
scroll to position [217, 0]
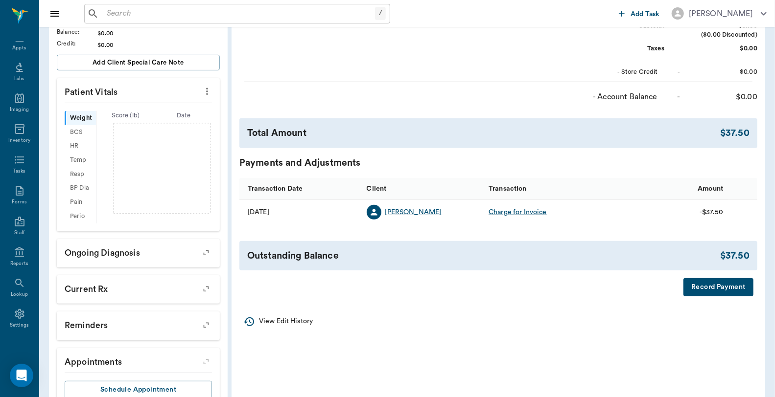
click at [720, 292] on button "Record Payment" at bounding box center [718, 288] width 70 height 18
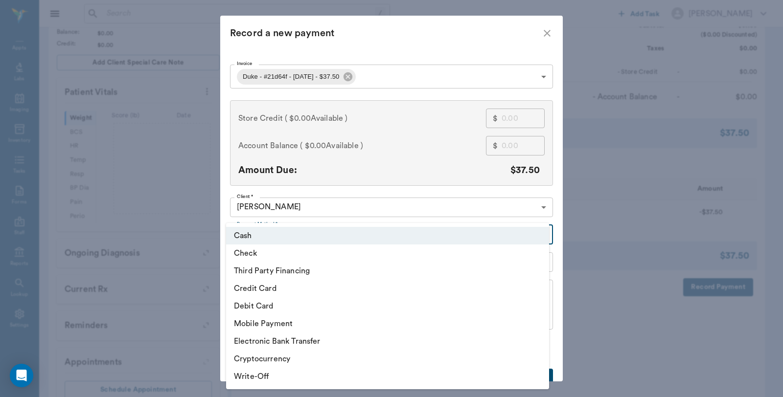
click at [268, 233] on body "/ ​ Add Task Dr. Bert Ellsworth Nectar Messages Appts Labs Imaging Inventory Ta…" at bounding box center [391, 107] width 783 height 648
click at [265, 255] on li "Check" at bounding box center [387, 254] width 323 height 18
type input "CHECK"
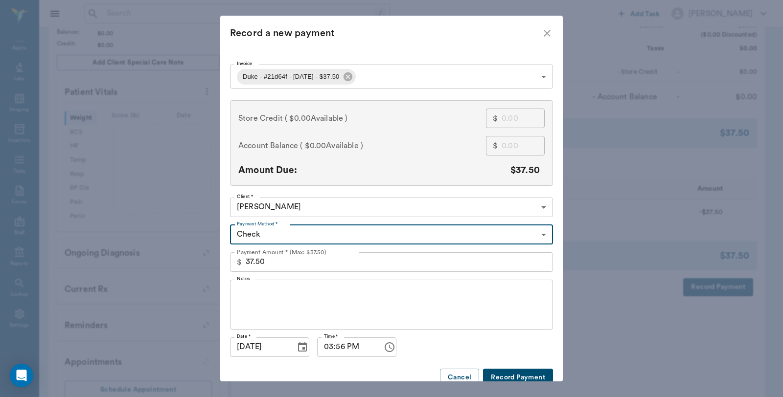
click at [275, 289] on textarea "Notes" at bounding box center [391, 305] width 309 height 34
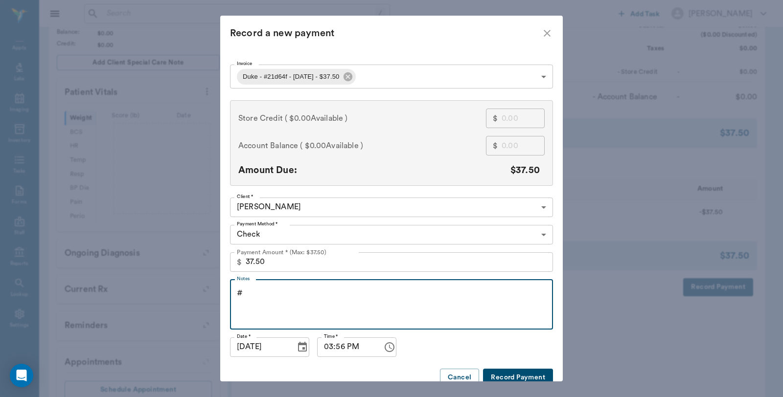
type textarea "#"
click at [541, 36] on icon "close" at bounding box center [547, 33] width 12 height 12
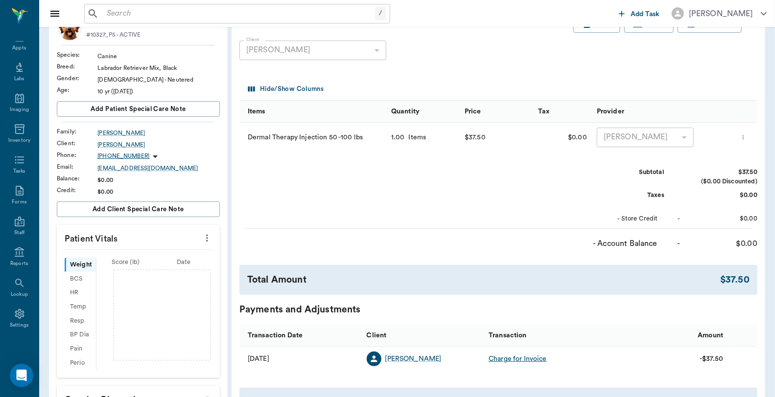
scroll to position [54, 0]
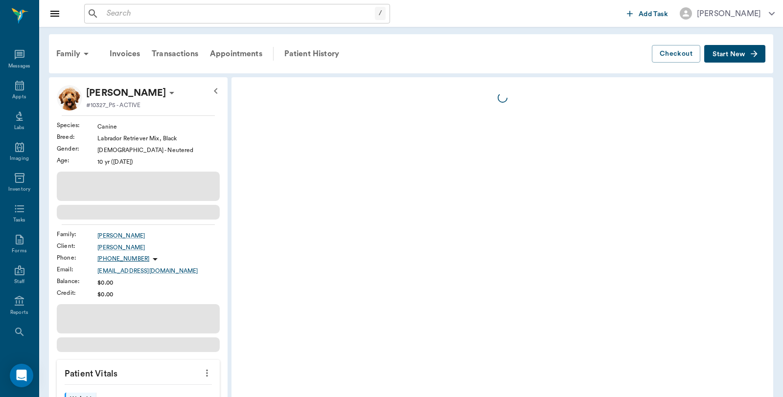
scroll to position [49, 0]
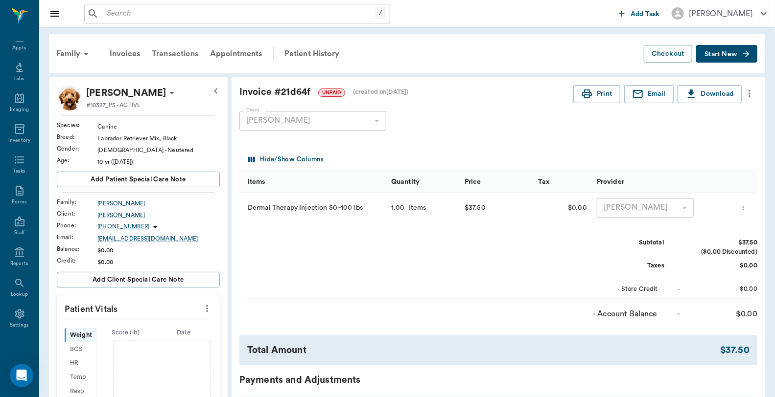
click at [178, 54] on div "Transactions" at bounding box center [175, 53] width 58 height 23
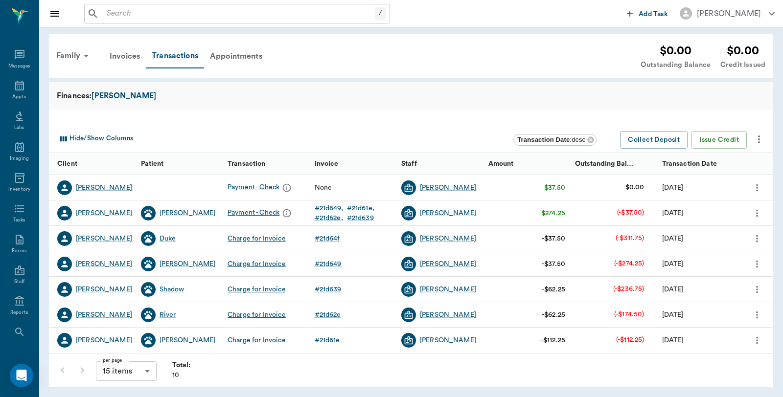
scroll to position [49, 0]
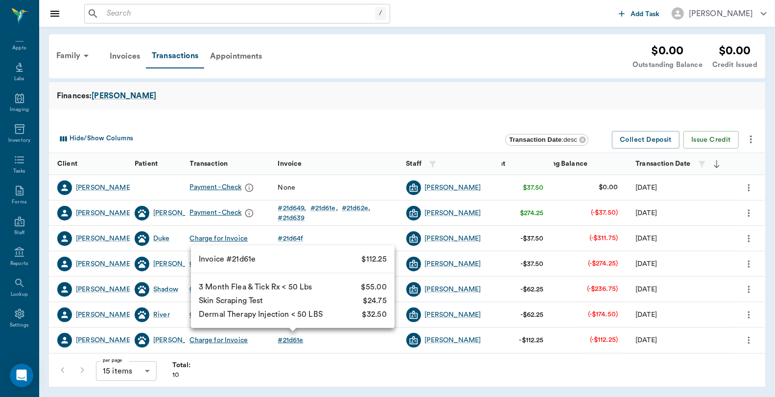
click at [298, 341] on div "# 21d61e" at bounding box center [290, 341] width 25 height 10
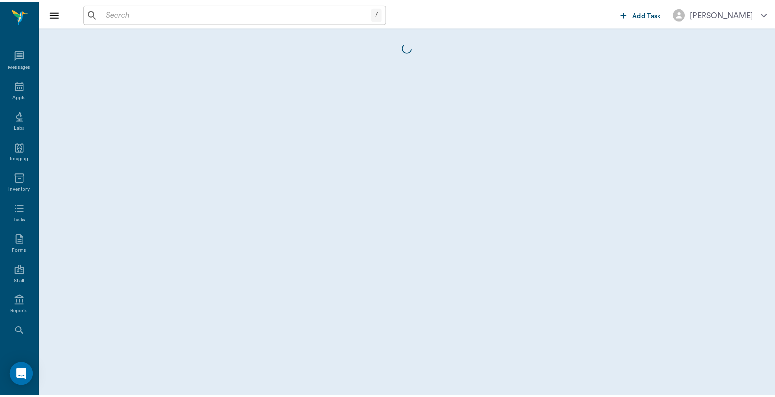
scroll to position [49, 0]
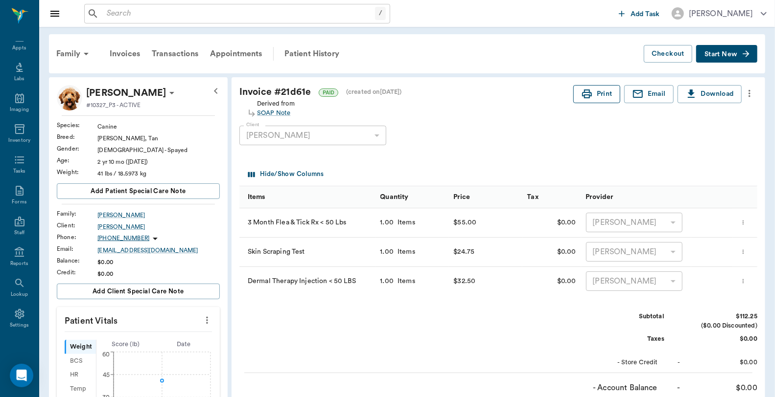
click at [602, 100] on button "Print" at bounding box center [596, 94] width 47 height 18
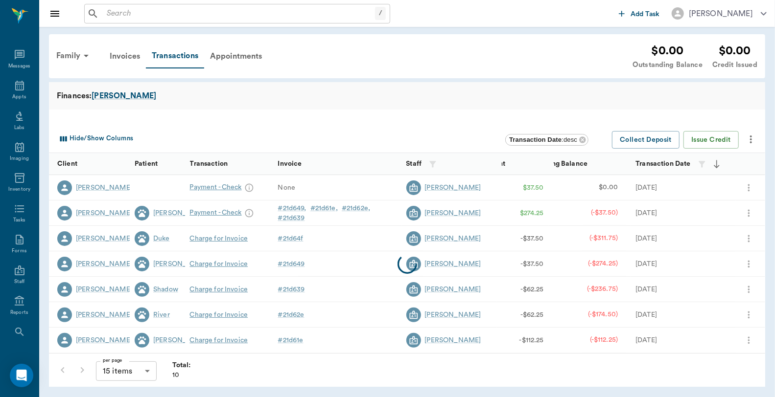
scroll to position [49, 0]
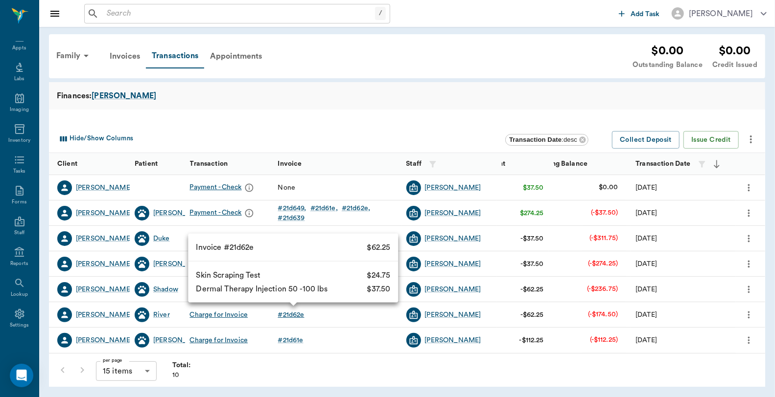
click at [296, 312] on div "# 21d62e" at bounding box center [291, 315] width 26 height 10
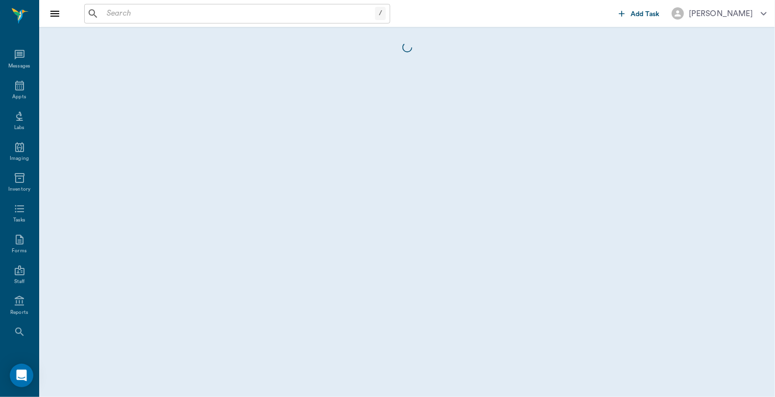
scroll to position [49, 0]
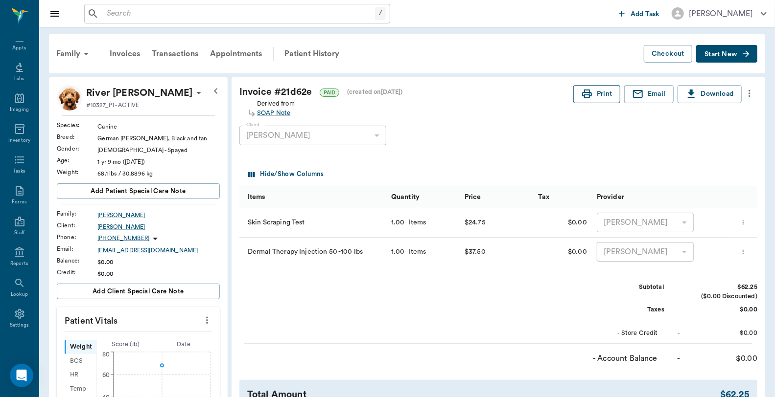
click at [603, 91] on button "Print" at bounding box center [596, 94] width 47 height 18
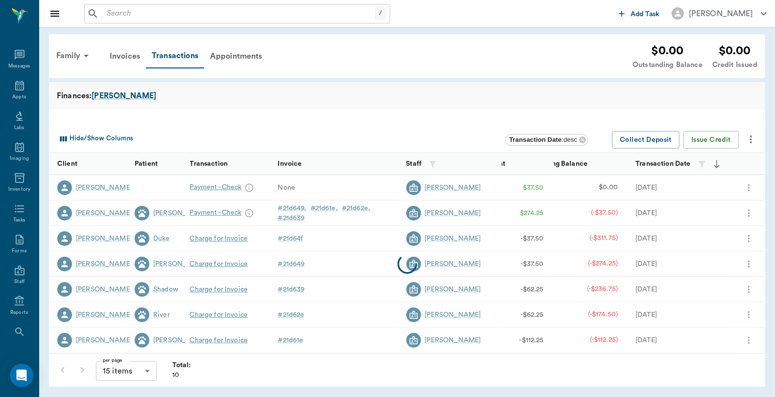
scroll to position [49, 0]
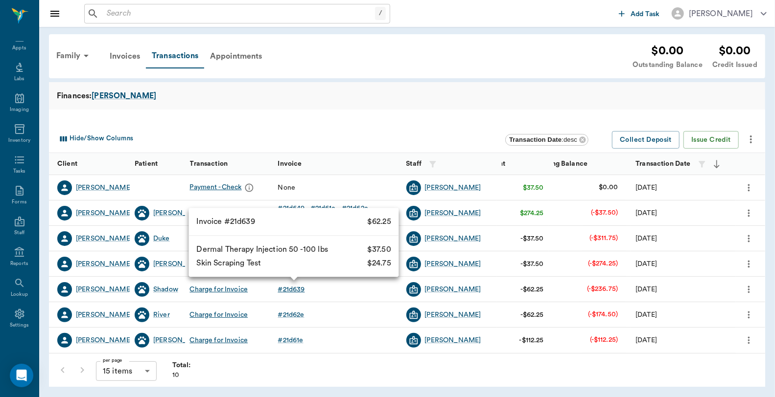
click at [302, 292] on div "# 21d639" at bounding box center [291, 290] width 27 height 10
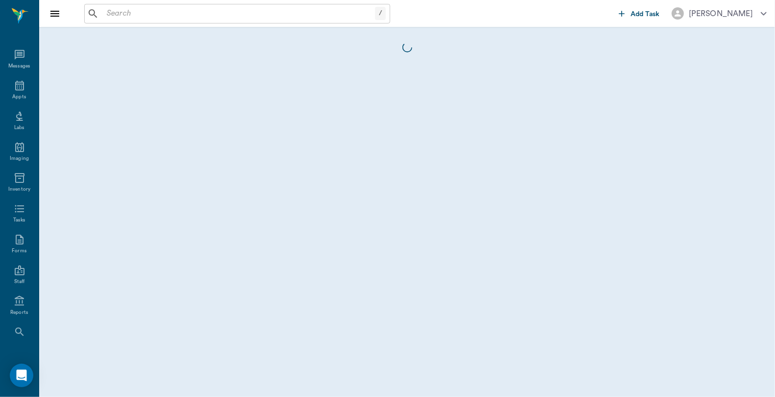
scroll to position [49, 0]
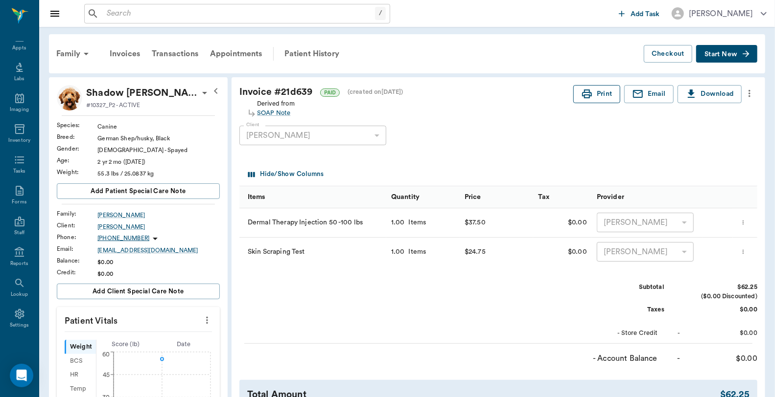
click at [602, 93] on button "Print" at bounding box center [596, 94] width 47 height 18
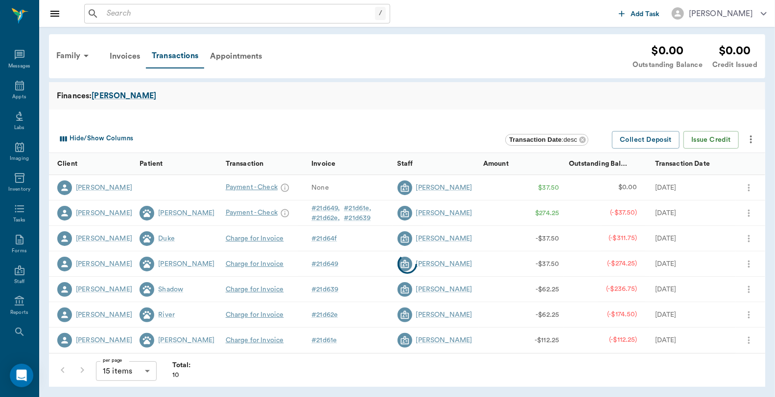
scroll to position [49, 0]
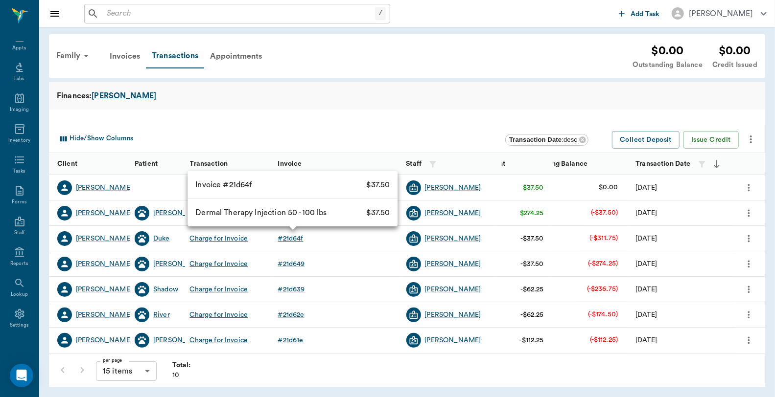
click at [289, 239] on div "# 21d64f" at bounding box center [290, 239] width 25 height 10
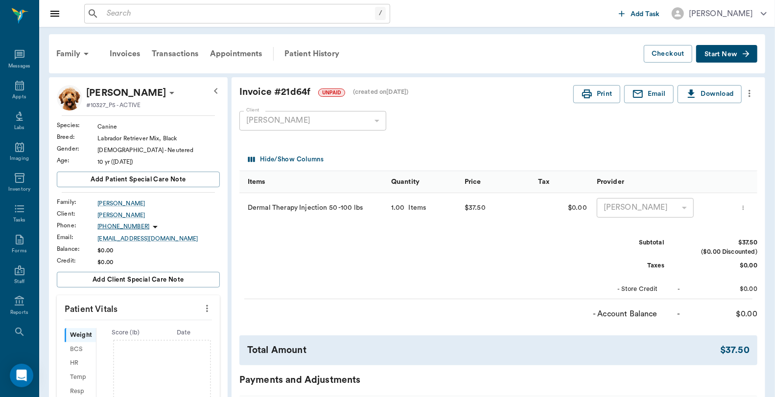
scroll to position [49, 0]
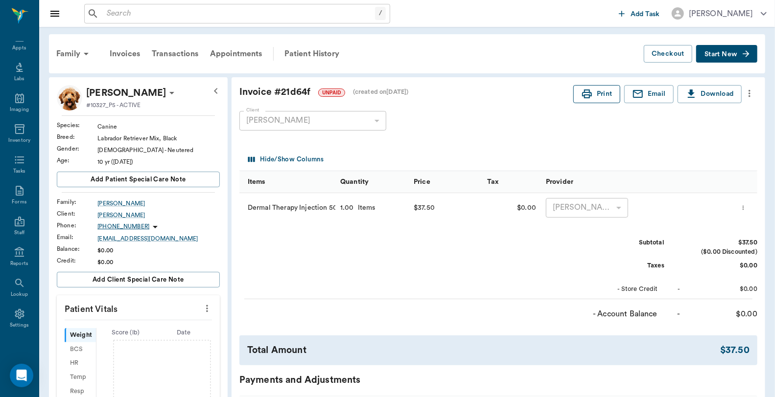
click at [598, 86] on button "Print" at bounding box center [596, 94] width 47 height 18
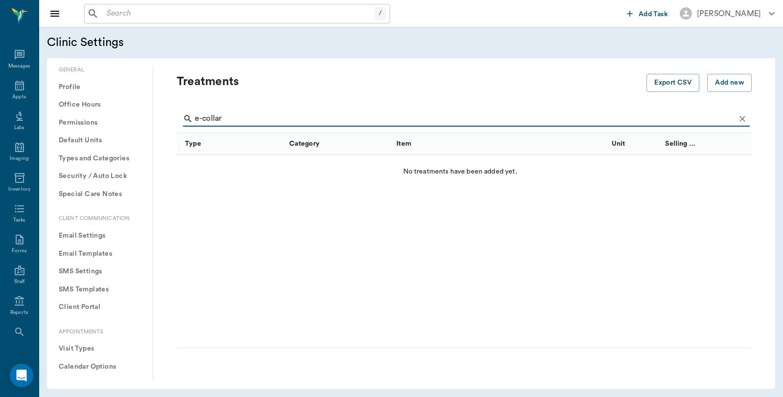
scroll to position [163, 0]
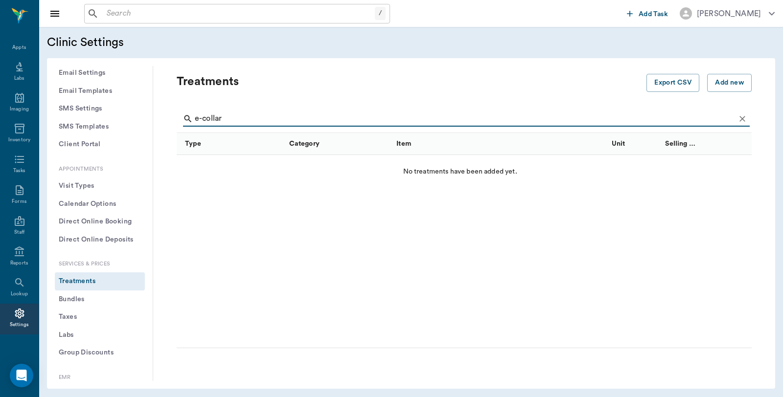
click at [171, 21] on div "/ ​" at bounding box center [237, 14] width 306 height 20
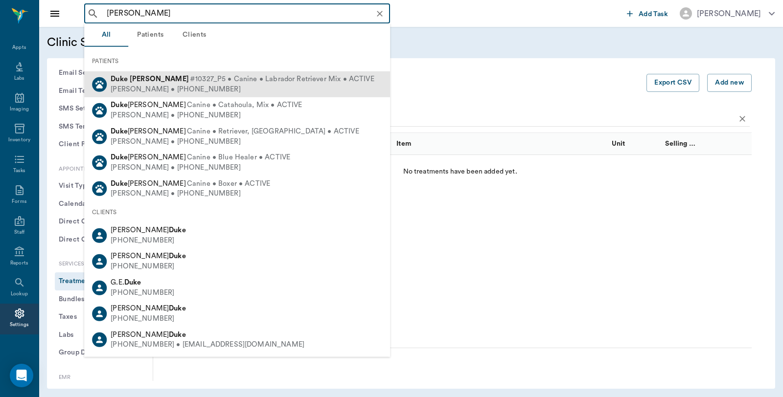
click at [152, 77] on b "[PERSON_NAME]" at bounding box center [159, 78] width 59 height 7
type input "[PERSON_NAME]"
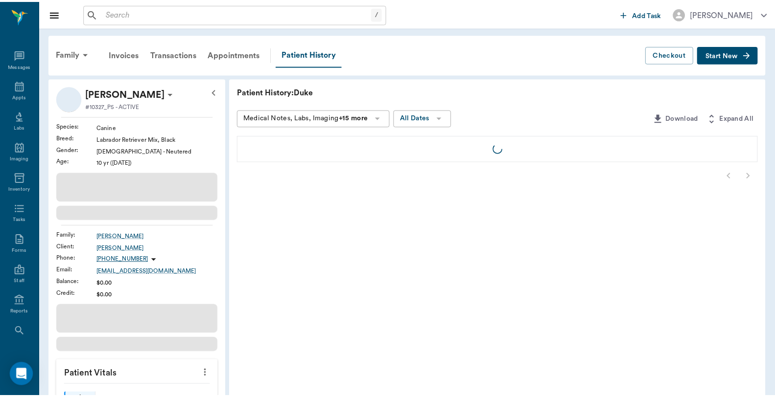
scroll to position [49, 0]
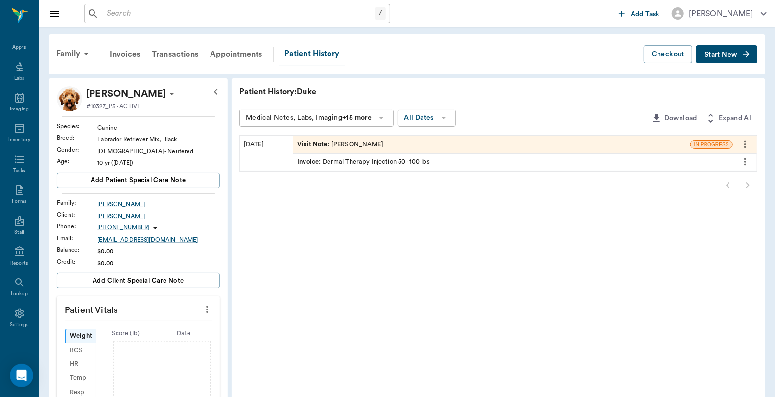
click at [370, 160] on div "Invoice : Dermal Therapy Injection 50 -100 lbs" at bounding box center [363, 162] width 133 height 9
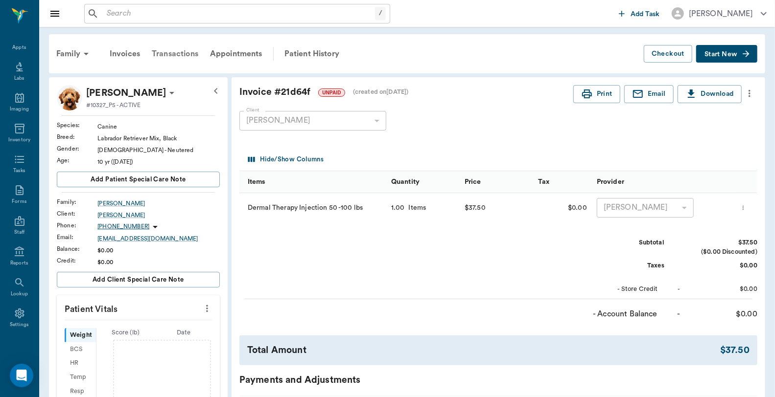
click at [180, 49] on div "Transactions" at bounding box center [175, 53] width 58 height 23
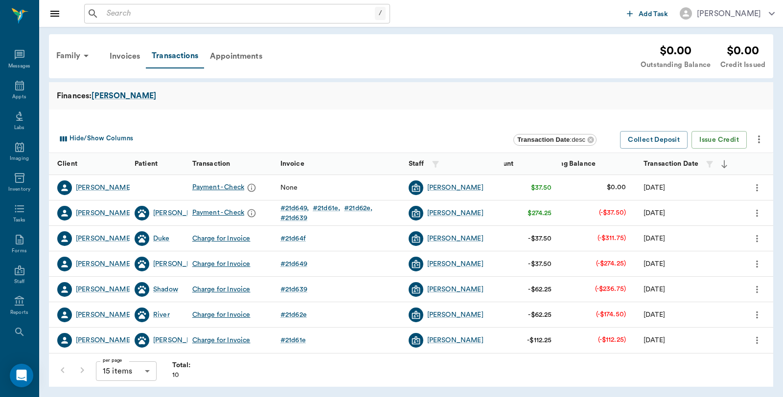
scroll to position [49, 0]
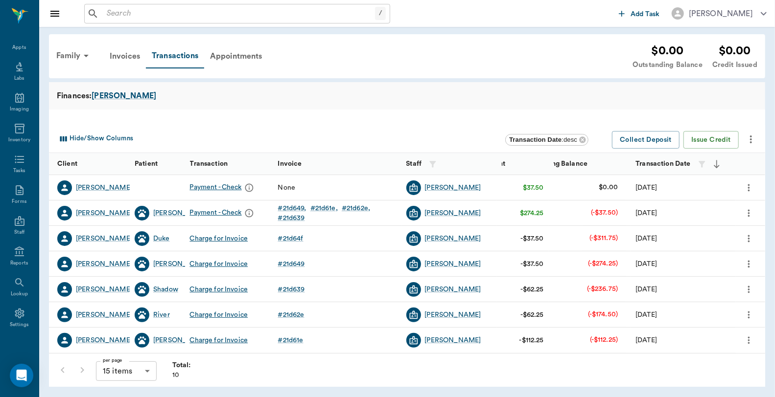
click at [750, 186] on icon "more" at bounding box center [749, 188] width 11 height 12
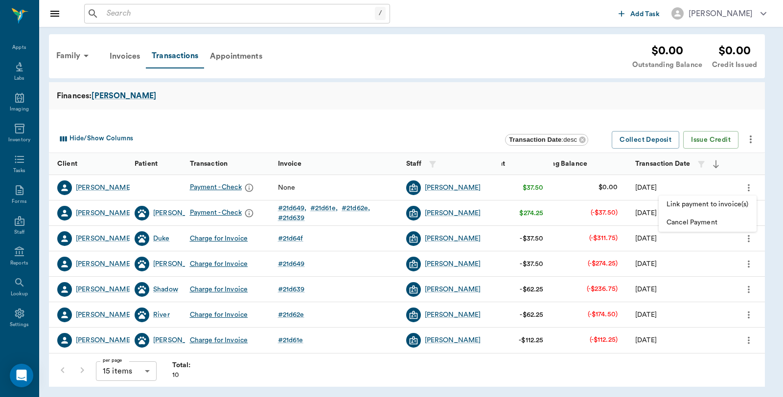
click at [721, 199] on li "Link payment to invoice(s)" at bounding box center [708, 205] width 98 height 18
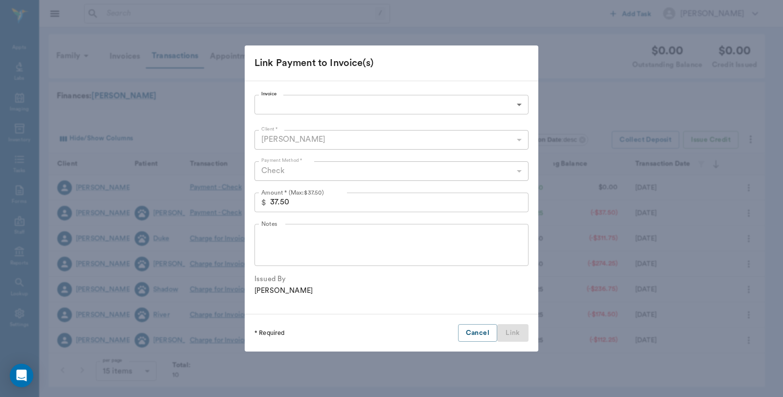
click at [399, 106] on body "/ ​ Add Task Dr. Bert Ellsworth Nectar Messages Appts Labs Imaging Inventory Ta…" at bounding box center [391, 199] width 783 height 398
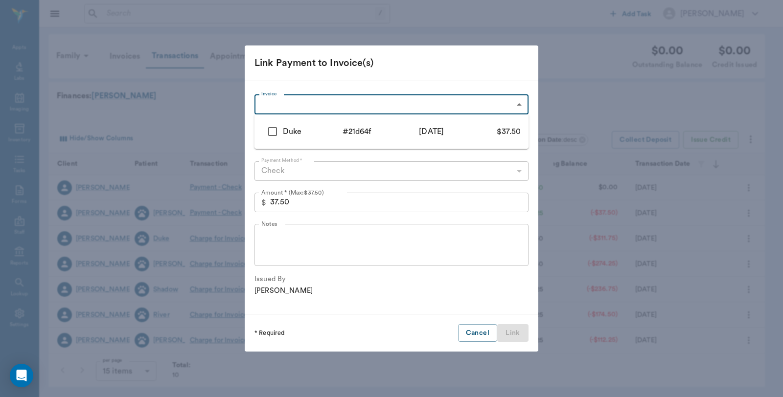
click at [272, 128] on input "checkbox" at bounding box center [272, 131] width 21 height 21
checkbox input "true"
type input "68d45a212b9f2706f521d64f"
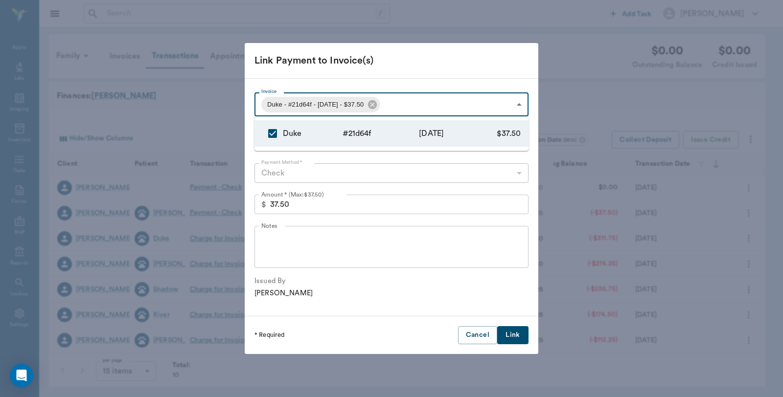
click at [404, 71] on div at bounding box center [391, 198] width 783 height 397
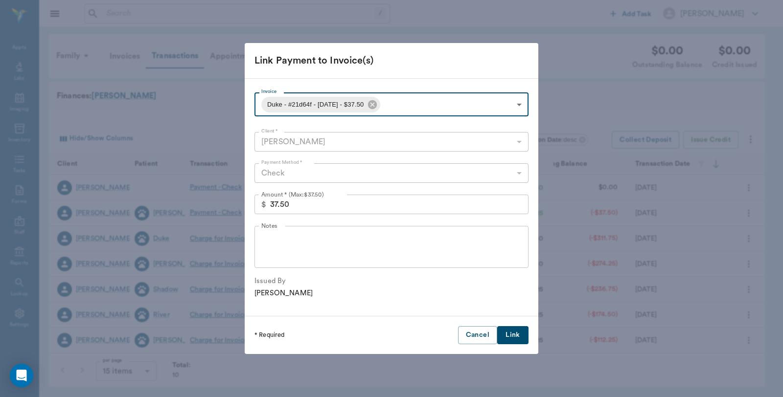
click at [505, 331] on button "Link" at bounding box center [512, 335] width 31 height 18
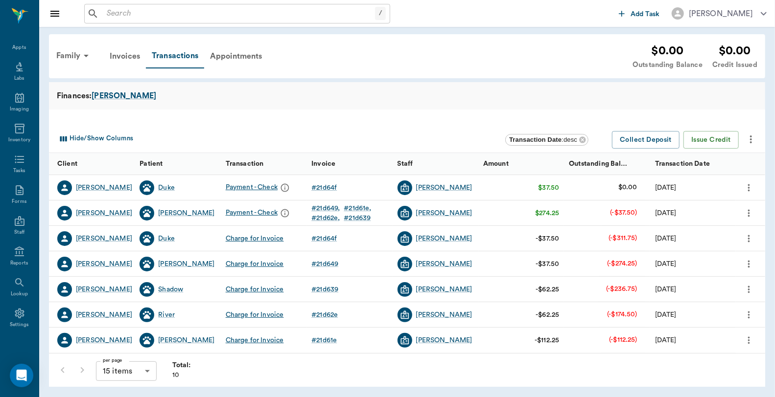
click at [129, 9] on input "text" at bounding box center [239, 14] width 272 height 14
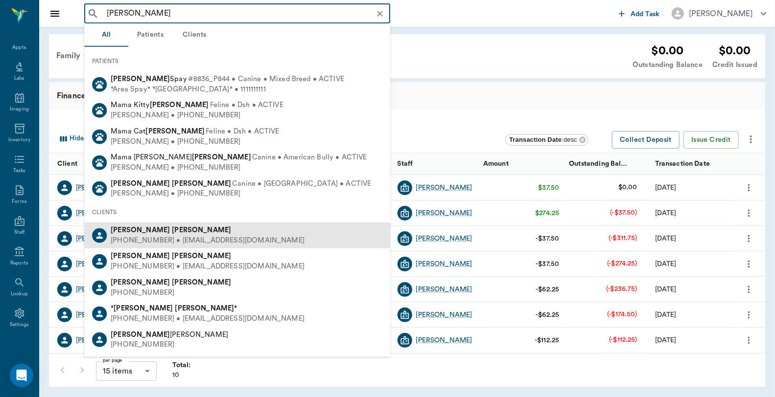
click at [172, 231] on b "Martinez" at bounding box center [201, 230] width 59 height 7
type input "Martha Ma"
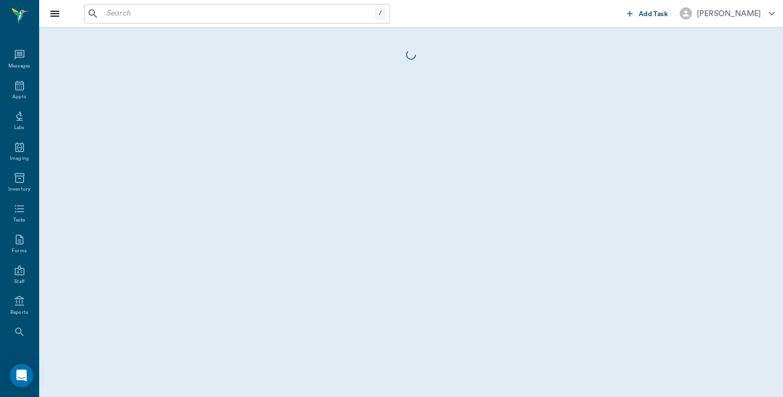
scroll to position [49, 0]
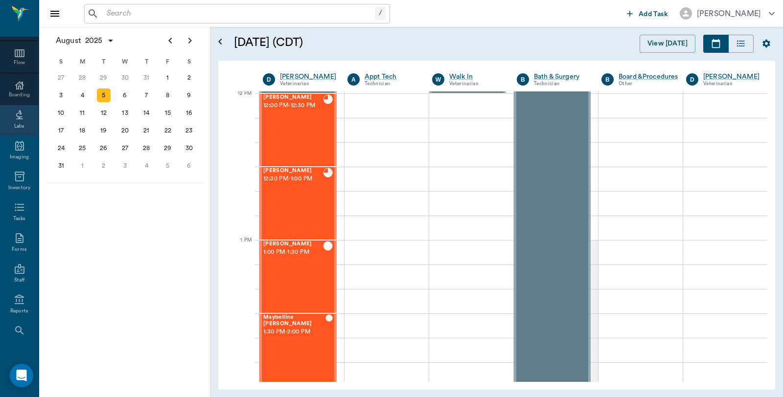
scroll to position [134, 0]
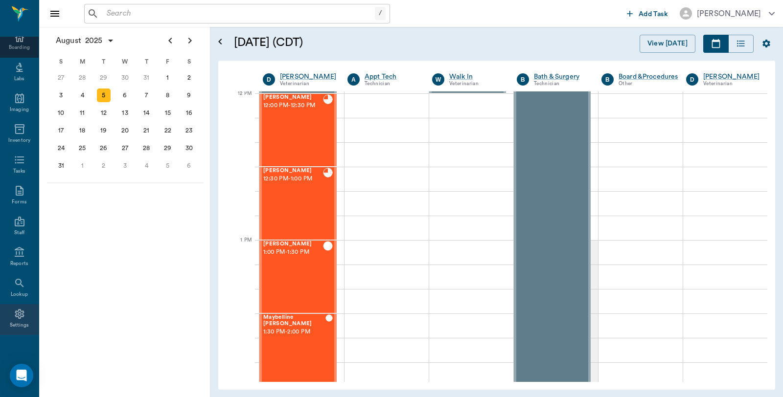
click at [7, 315] on div "Settings" at bounding box center [19, 319] width 39 height 31
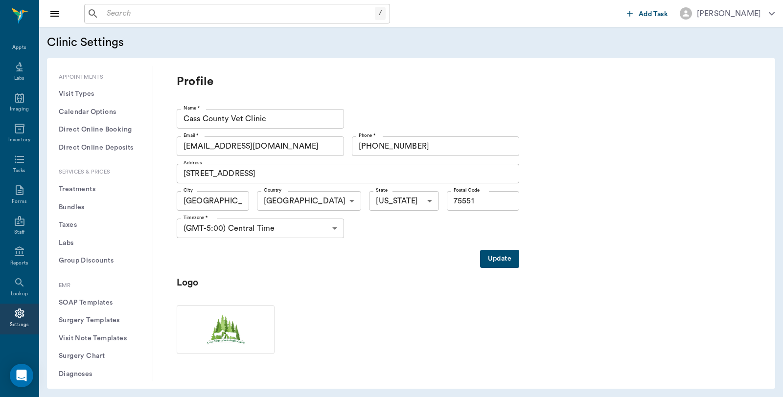
scroll to position [272, 0]
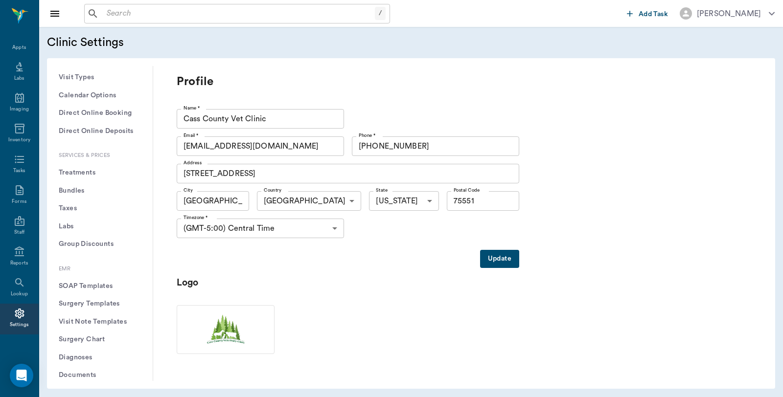
click at [96, 174] on button "Treatments" at bounding box center [100, 173] width 90 height 18
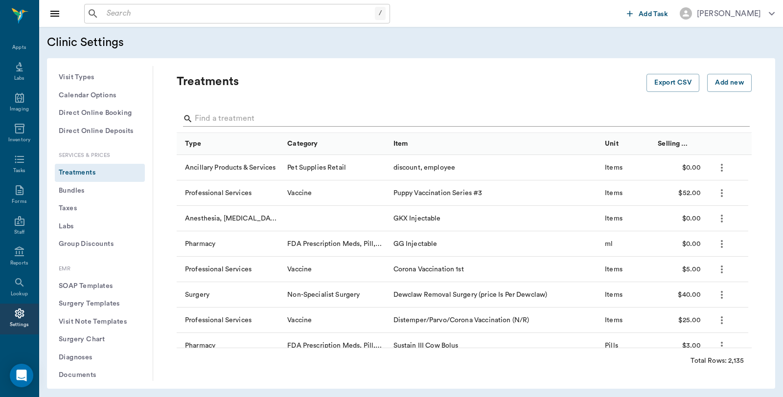
click at [273, 117] on input "Search" at bounding box center [465, 119] width 540 height 16
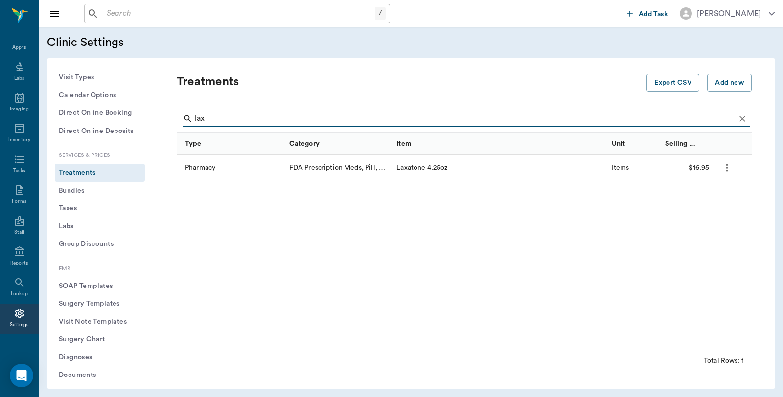
click at [226, 119] on input "lax" at bounding box center [465, 119] width 540 height 16
type input "l"
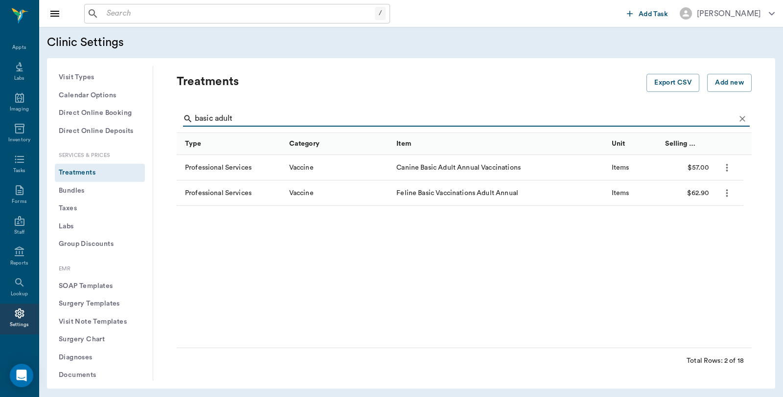
type input "basic adult"
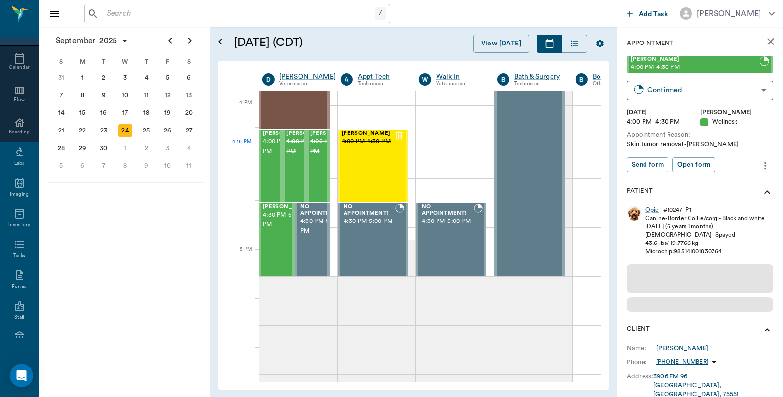
scroll to position [1175, 0]
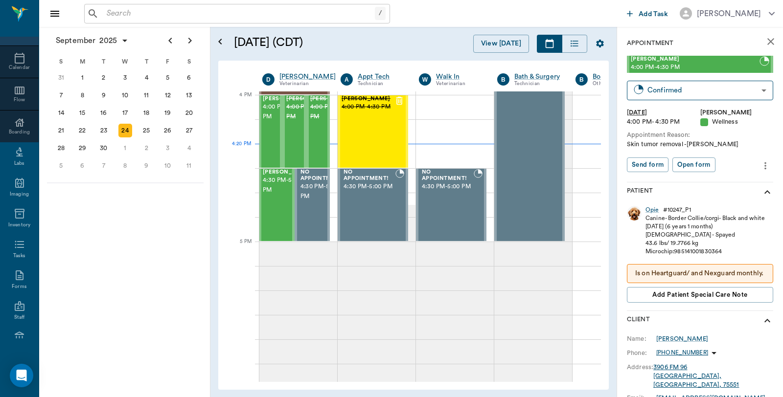
click at [158, 11] on input "text" at bounding box center [239, 14] width 272 height 14
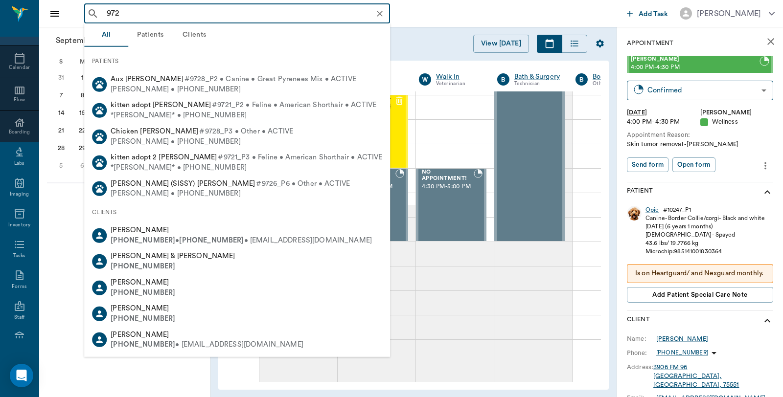
click at [175, 7] on input "972" at bounding box center [245, 14] width 284 height 14
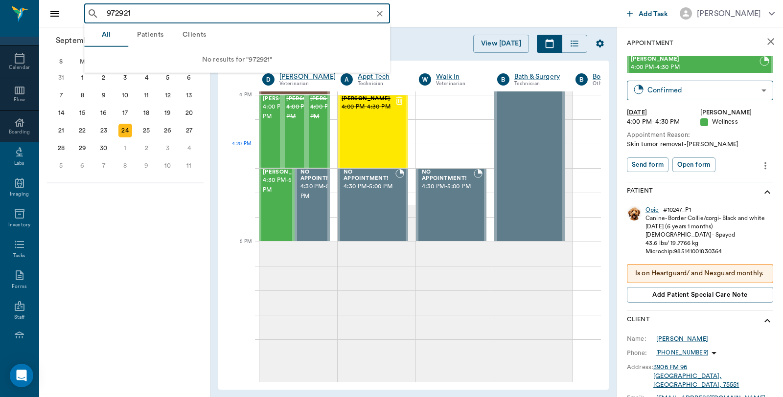
click at [162, 7] on input "972921" at bounding box center [245, 14] width 284 height 14
click at [166, 10] on input "9729212100" at bounding box center [245, 14] width 284 height 14
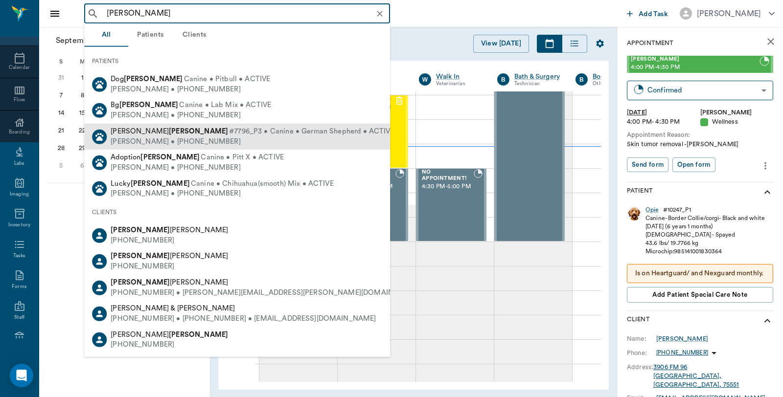
click at [149, 142] on div "[PERSON_NAME] • [PHONE_NUMBER]" at bounding box center [253, 142] width 284 height 10
type input "[PERSON_NAME]"
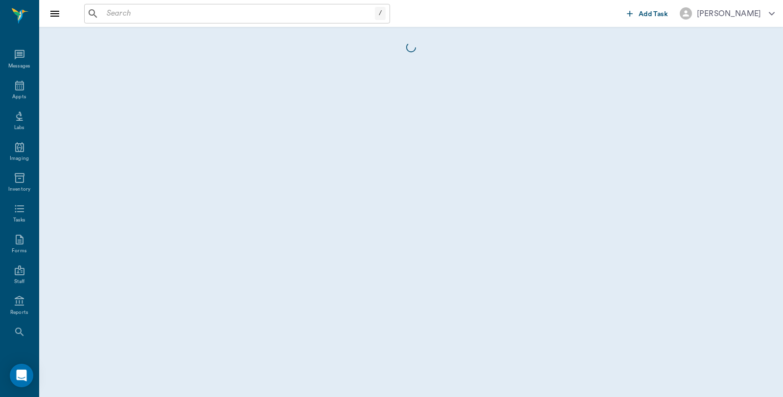
scroll to position [49, 0]
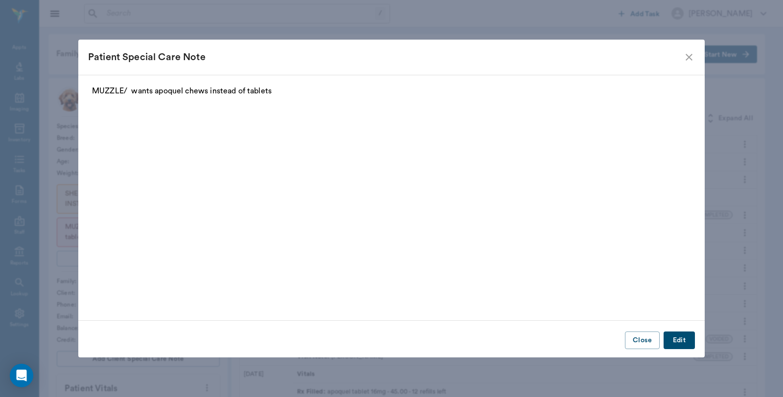
click at [688, 55] on icon "close" at bounding box center [689, 57] width 12 height 12
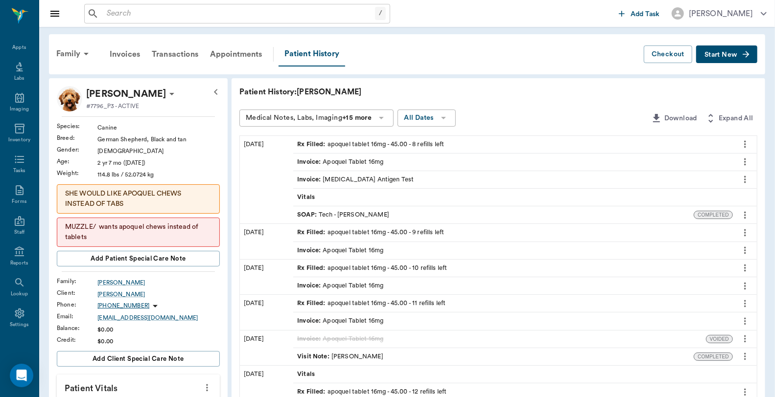
click at [745, 147] on icon "more" at bounding box center [745, 144] width 2 height 7
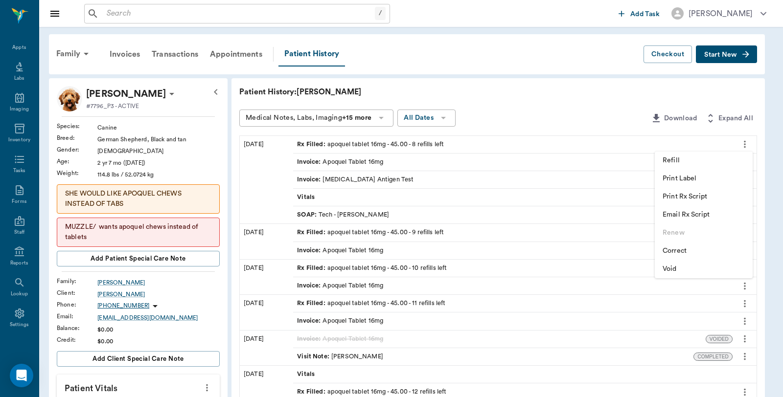
click at [711, 199] on span "Print Rx Script" at bounding box center [704, 197] width 82 height 10
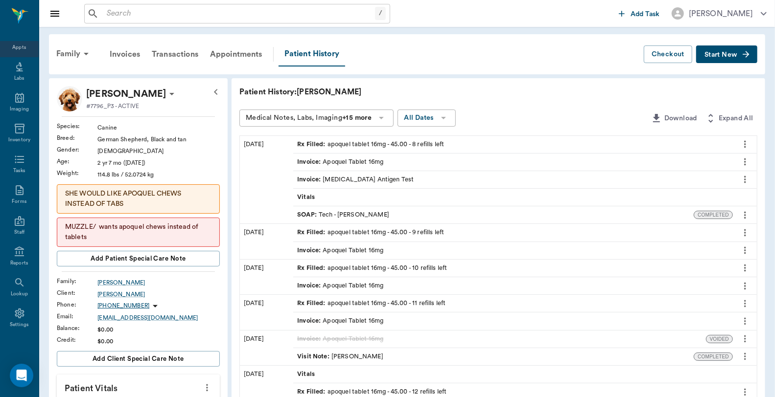
click at [23, 45] on div "Appts" at bounding box center [19, 41] width 39 height 31
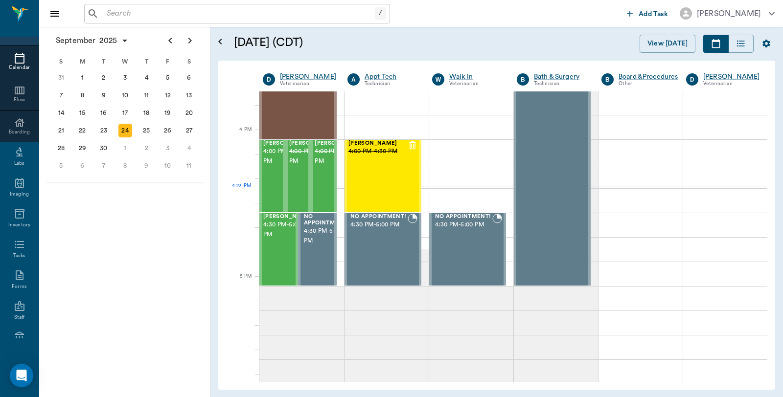
scroll to position [1175, 0]
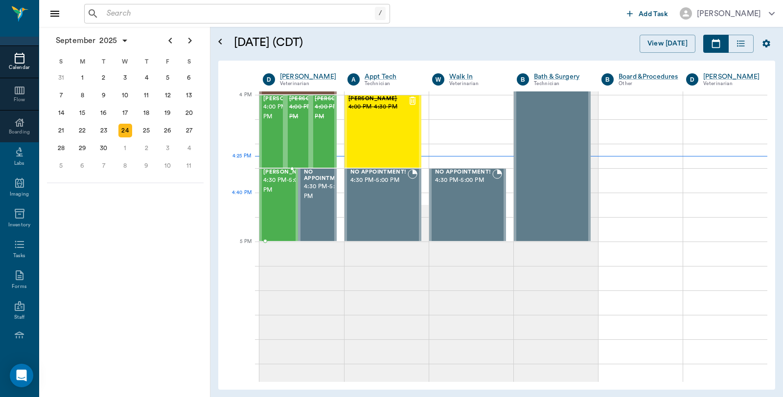
click at [278, 195] on span "4:30 PM - 5:00 PM" at bounding box center [287, 186] width 49 height 20
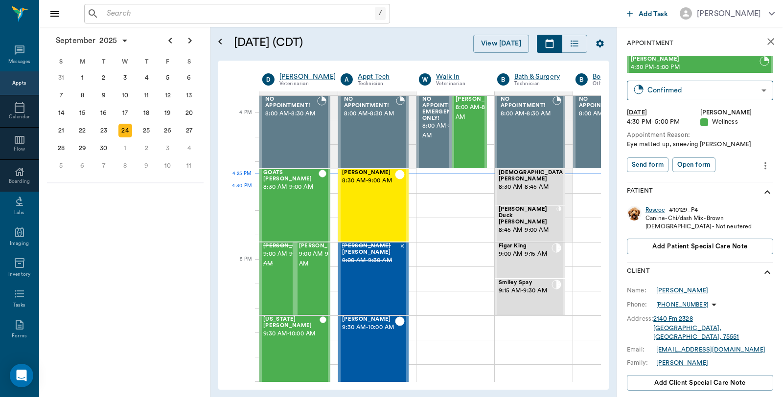
scroll to position [49, 0]
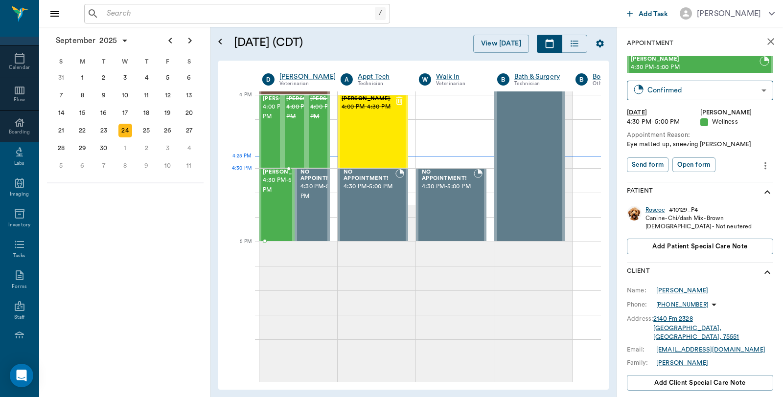
click at [278, 184] on span "4:30 PM - 5:00 PM" at bounding box center [287, 186] width 49 height 20
click at [677, 95] on body "/ ​ Add Task Dr. Bert Ellsworth Nectar Messages Appts Calendar Flow Boarding La…" at bounding box center [391, 198] width 783 height 397
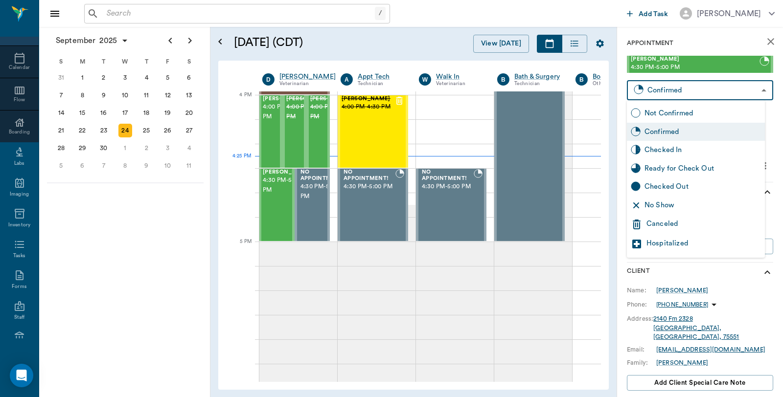
click at [661, 150] on div "Checked In" at bounding box center [703, 150] width 116 height 11
type input "CHECKED_IN"
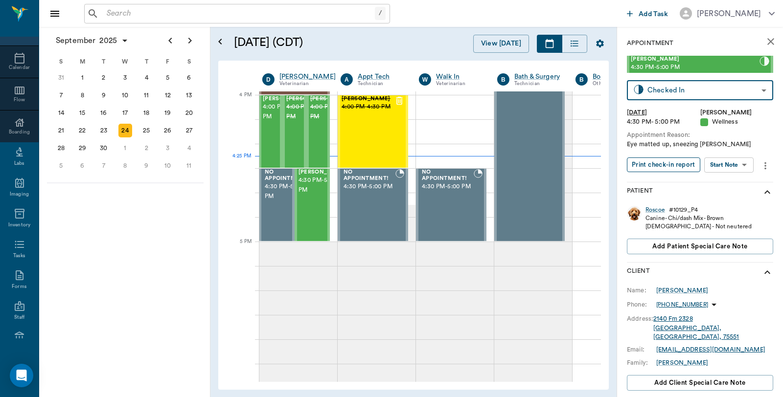
click at [664, 163] on button "Print check-in report" at bounding box center [663, 165] width 73 height 15
click at [169, 17] on input "text" at bounding box center [239, 14] width 272 height 14
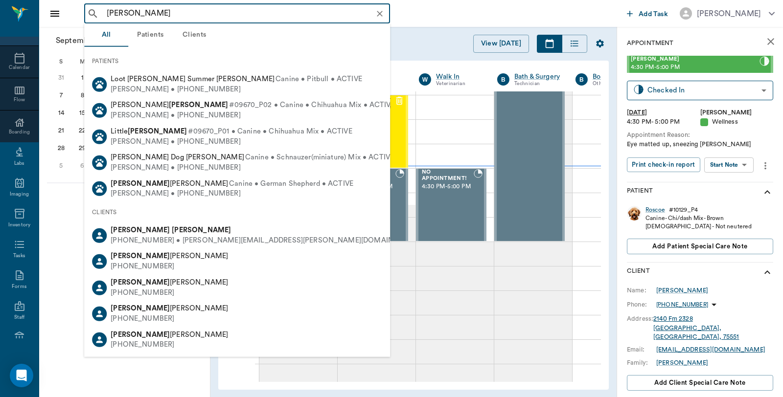
click at [157, 238] on div "(608) 201-5033 • SCOTT.G.HUHN@gmail.com" at bounding box center [266, 241] width 310 height 10
type input "scott huhn"
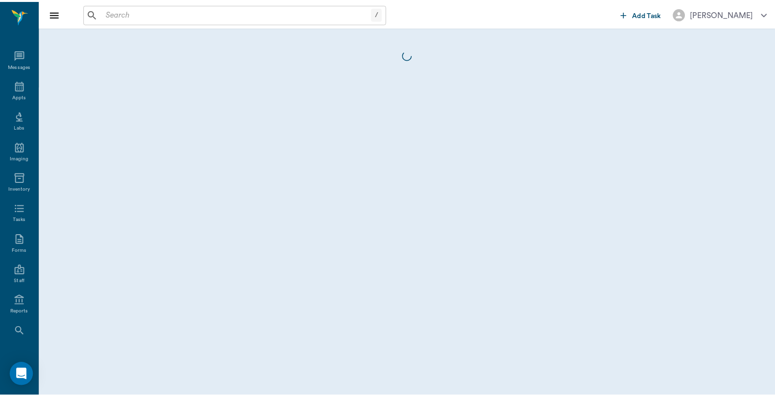
scroll to position [49, 0]
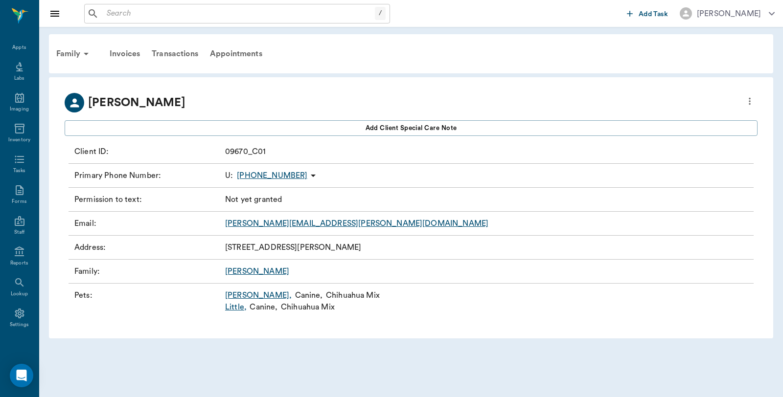
click at [232, 307] on link "Little ," at bounding box center [236, 308] width 22 height 12
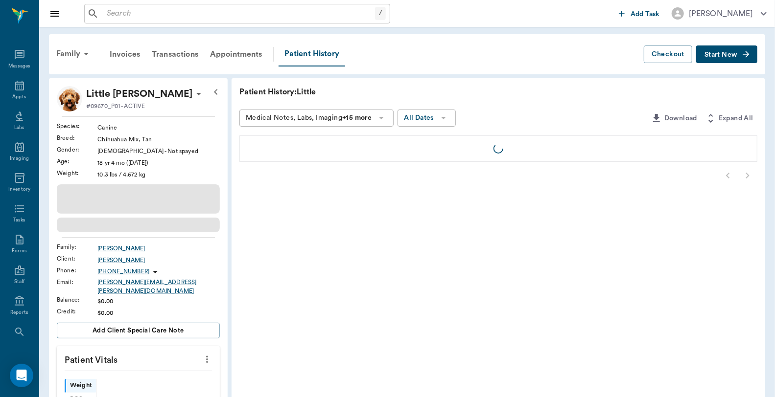
scroll to position [49, 0]
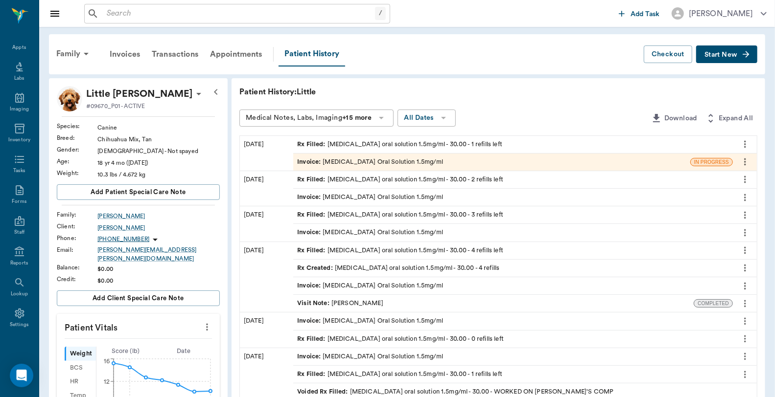
click at [369, 163] on div "Invoice : Meloxicam Oral Solution 1.5mg/ml" at bounding box center [370, 162] width 146 height 9
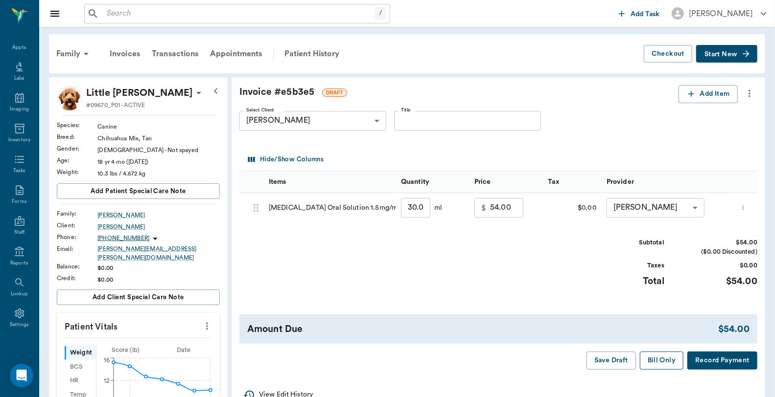
click at [662, 364] on button "Bill Only" at bounding box center [662, 361] width 44 height 18
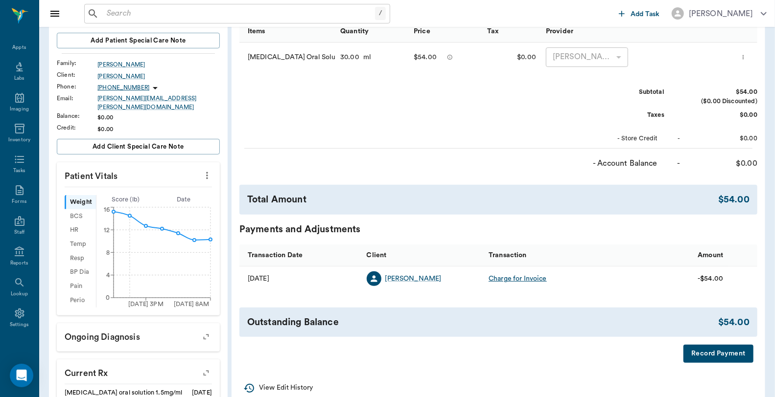
scroll to position [163, 0]
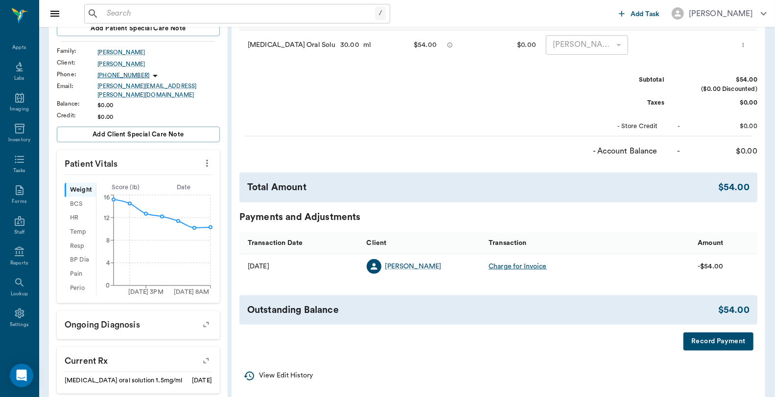
click at [718, 336] on button "Record Payment" at bounding box center [718, 342] width 70 height 18
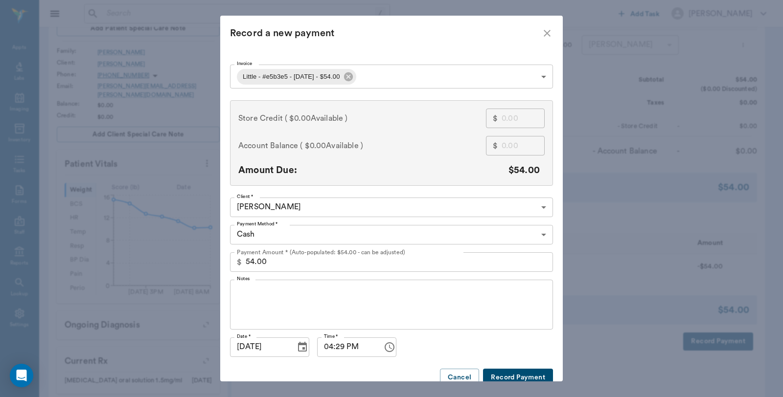
click at [299, 235] on body "/ ​ Add Task Dr. Bert Ellsworth Nectar Messages Appts Labs Imaging Inventory Ta…" at bounding box center [391, 214] width 783 height 754
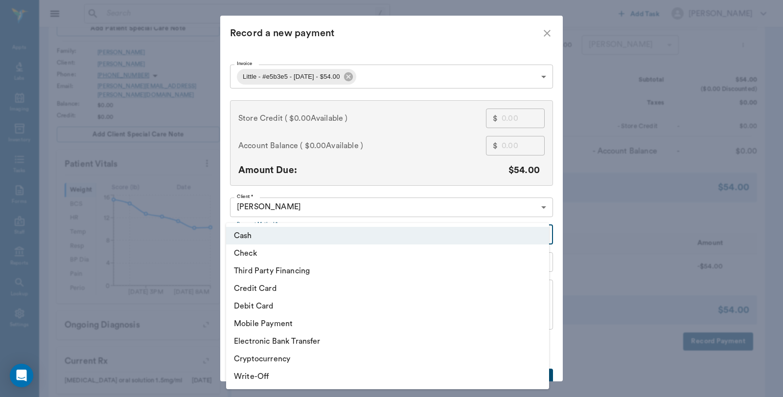
click at [258, 302] on li "Debit Card" at bounding box center [387, 307] width 323 height 18
type input "DEBIT_CARD"
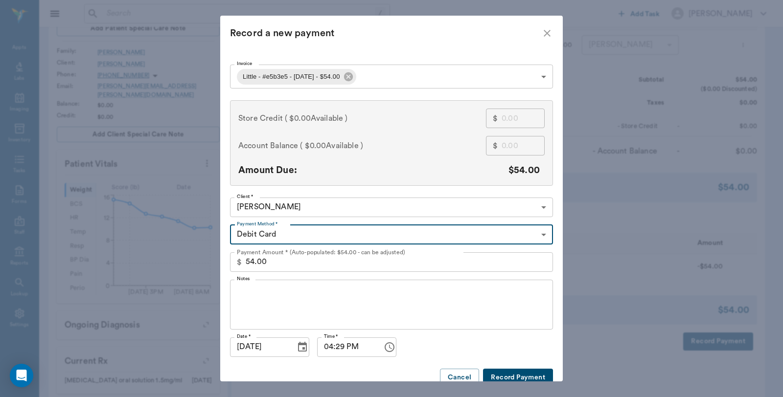
click at [500, 371] on button "Record Payment" at bounding box center [518, 378] width 70 height 18
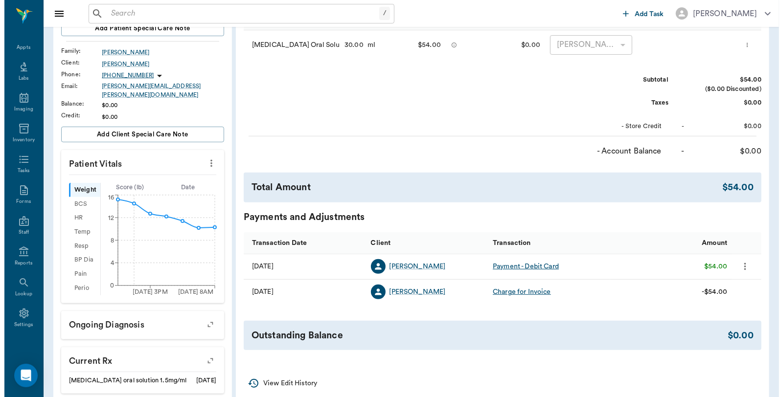
scroll to position [0, 0]
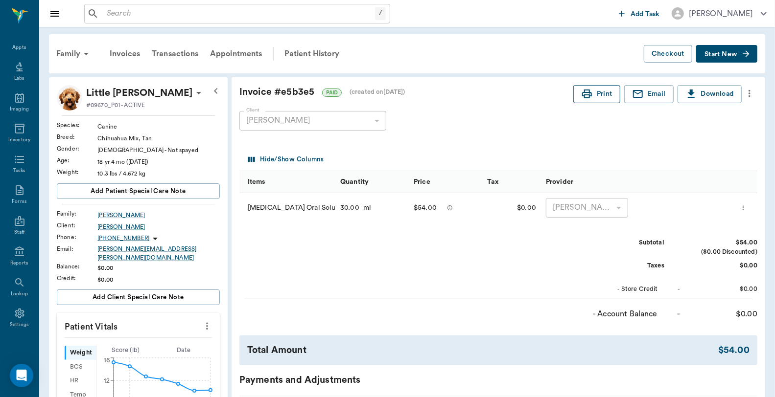
click at [599, 96] on button "Print" at bounding box center [596, 94] width 47 height 18
click at [14, 50] on div "Appts" at bounding box center [19, 47] width 14 height 7
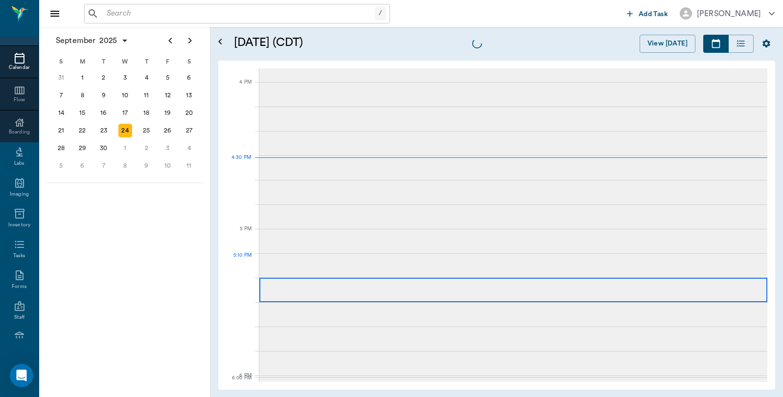
scroll to position [1177, 0]
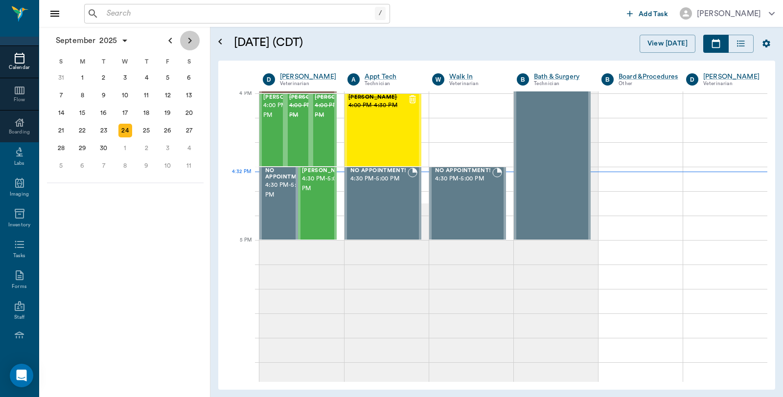
click at [187, 41] on icon "Next page" at bounding box center [190, 41] width 12 height 12
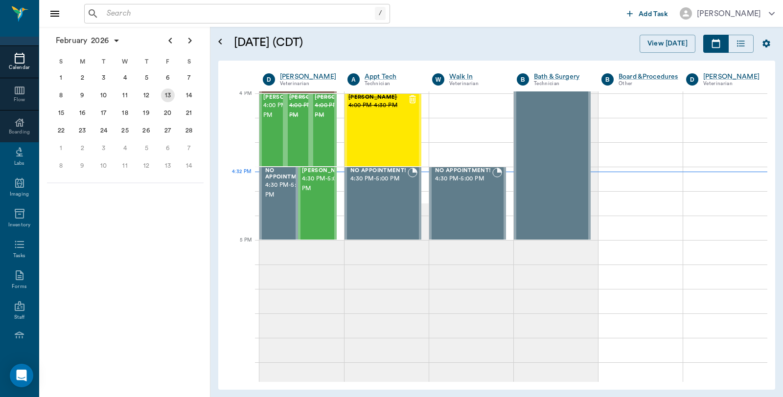
click at [171, 100] on div "13" at bounding box center [168, 96] width 22 height 18
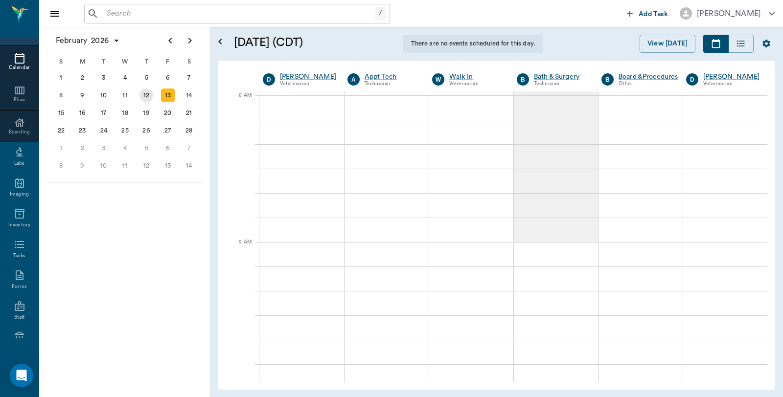
click at [144, 94] on div "12" at bounding box center [147, 96] width 14 height 14
click at [617, 165] on div at bounding box center [641, 156] width 84 height 24
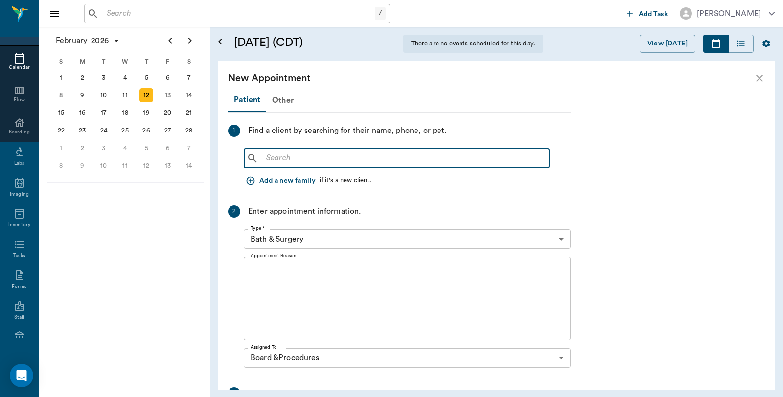
click at [313, 160] on input "text" at bounding box center [403, 159] width 283 height 14
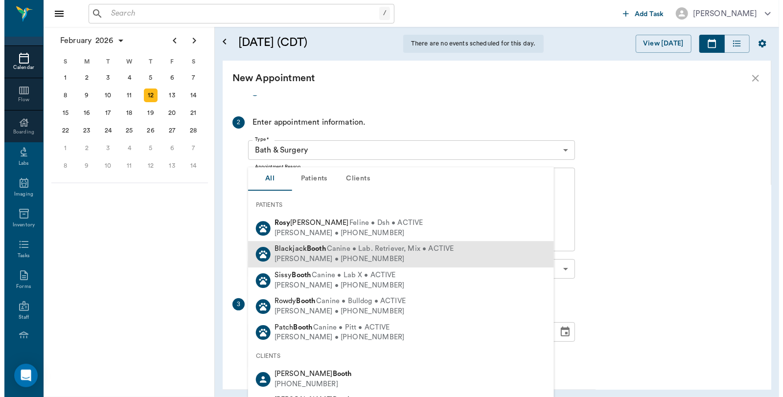
scroll to position [141, 0]
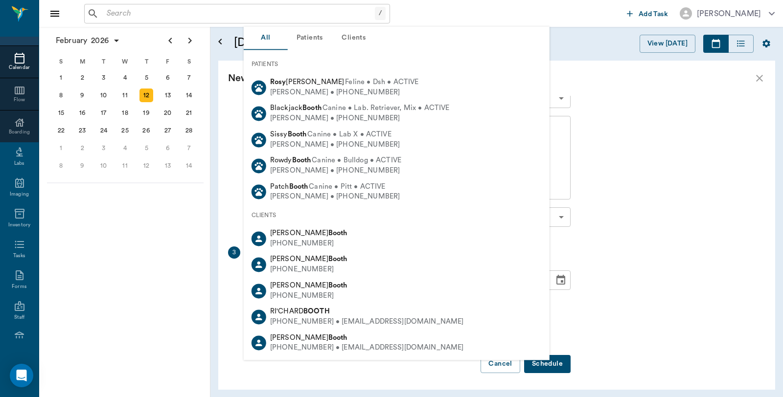
type input "Rosy Booth"
click at [666, 166] on div "Patient Other 1 Find a client by searching for their name, phone, or pet. Rosy …" at bounding box center [496, 243] width 557 height 294
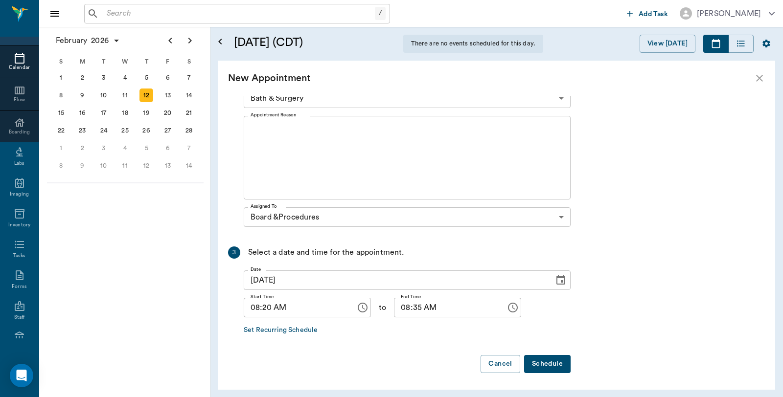
scroll to position [0, 0]
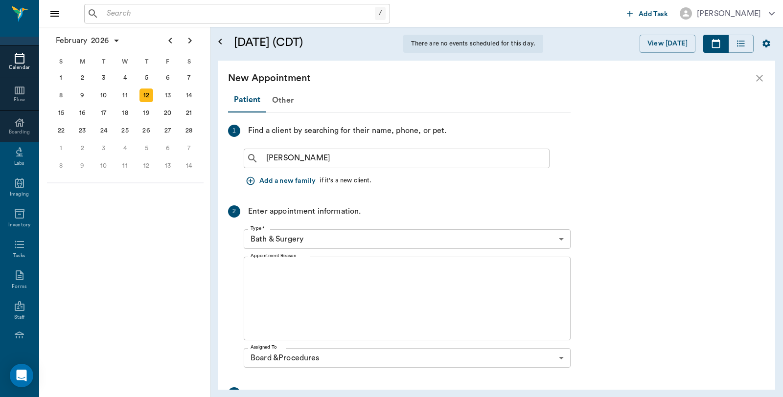
click at [279, 185] on button "Add a new family" at bounding box center [282, 181] width 76 height 18
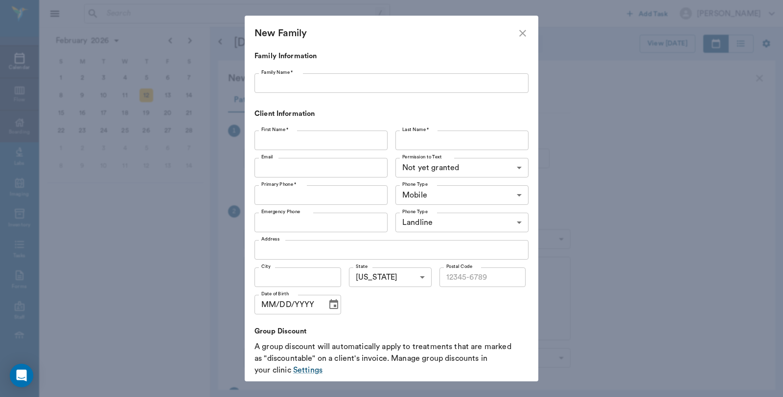
drag, startPoint x: 307, startPoint y: 86, endPoint x: 305, endPoint y: 91, distance: 5.7
click at [307, 86] on input "Family Name *" at bounding box center [392, 83] width 274 height 20
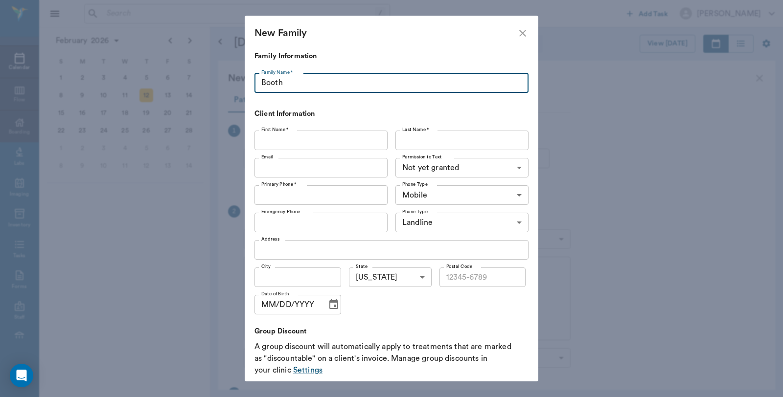
type input "Booth"
click at [299, 139] on input "First Name *" at bounding box center [321, 141] width 133 height 20
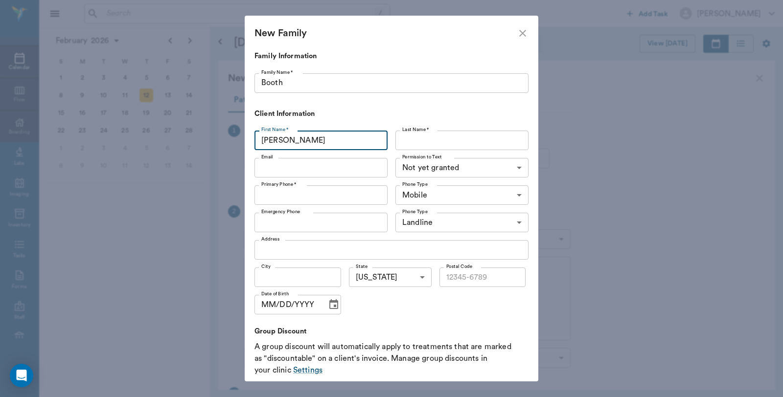
type input "Rosie"
click at [414, 139] on input "Last Name *" at bounding box center [462, 141] width 133 height 20
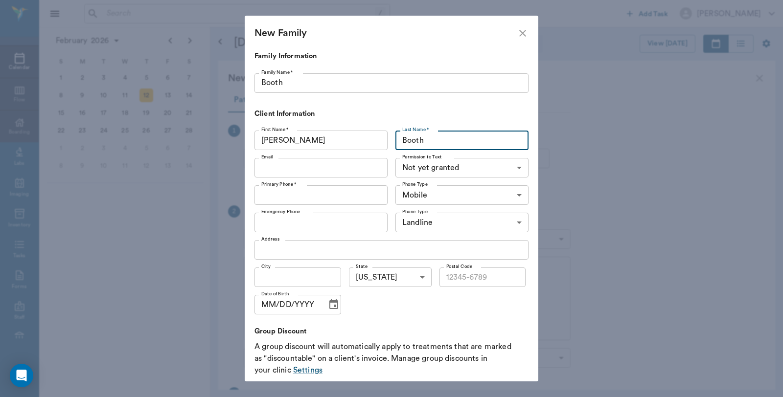
type input "Booth"
click at [327, 164] on input "Email" at bounding box center [321, 168] width 133 height 20
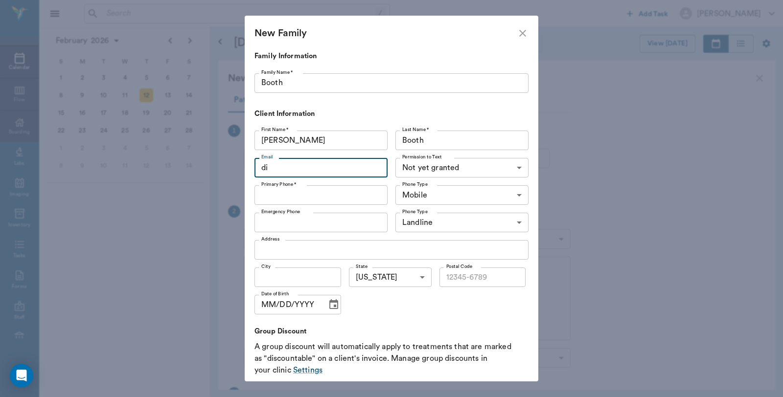
type input "d"
type input "b"
type input "dijahx2@netzero.com"
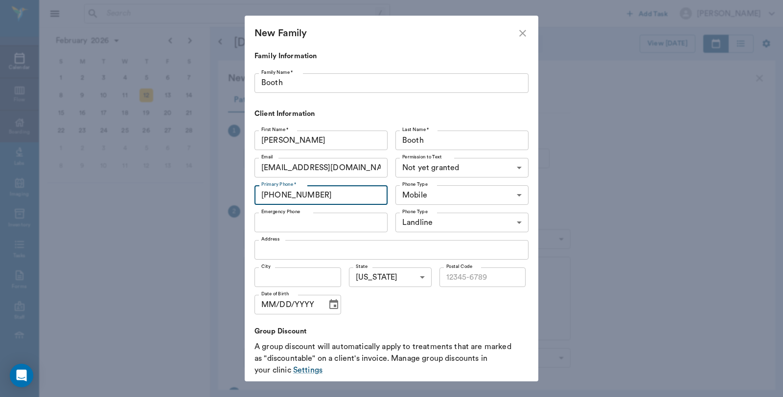
type input "(903) 796-7413"
click at [321, 231] on input "Emergency Phone" at bounding box center [321, 223] width 133 height 20
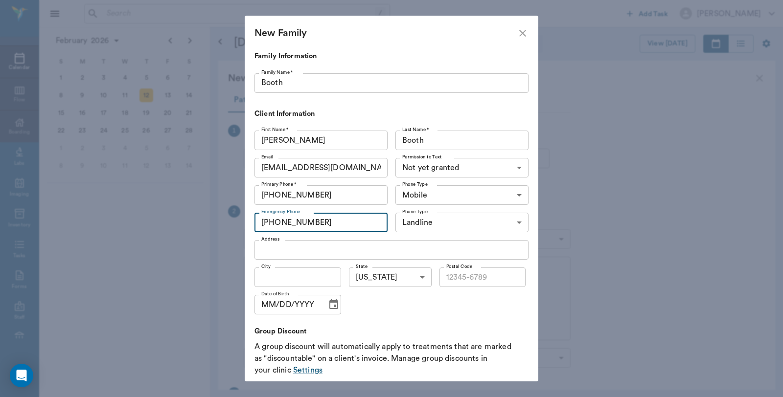
type input "(903) 244-9381"
click at [439, 221] on body "/ ​ Add Task Dr. Bert Ellsworth Nectar Messages Appts Calendar Flow Boarding La…" at bounding box center [391, 198] width 783 height 397
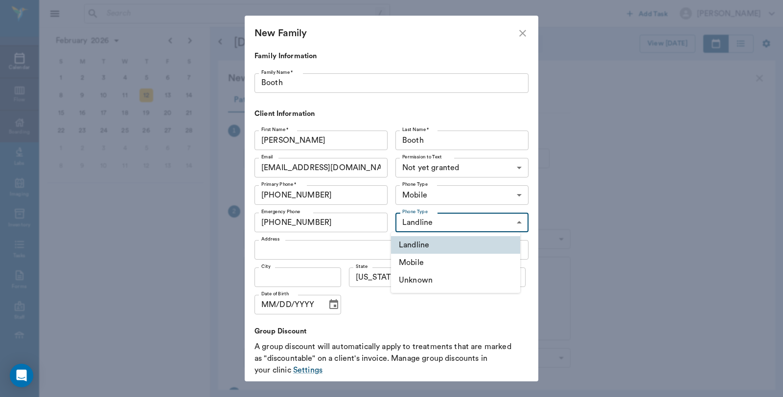
click at [421, 279] on li "Unknown" at bounding box center [455, 281] width 129 height 18
type input "UNKNOWN"
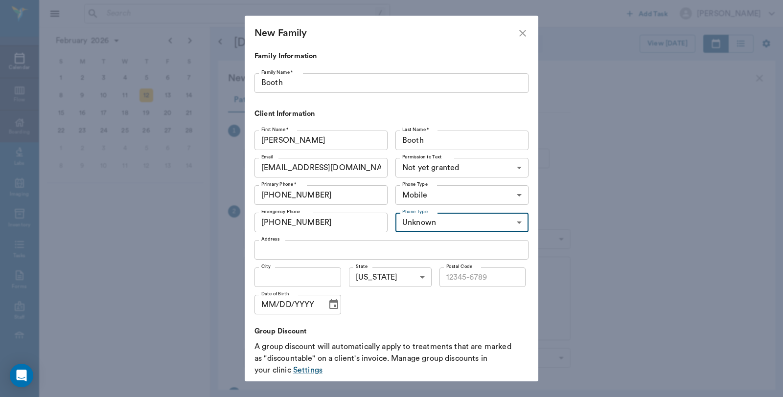
click at [457, 169] on body "/ ​ Add Task Dr. Bert Ellsworth Nectar Messages Appts Calendar Flow Boarding La…" at bounding box center [391, 198] width 783 height 397
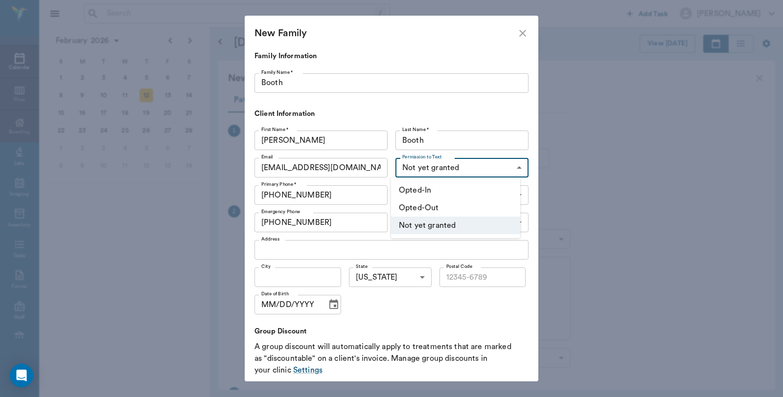
click at [441, 187] on li "Opted-In" at bounding box center [455, 191] width 129 height 18
type input "OPT_IN"
click at [344, 252] on input "Address" at bounding box center [392, 250] width 274 height 20
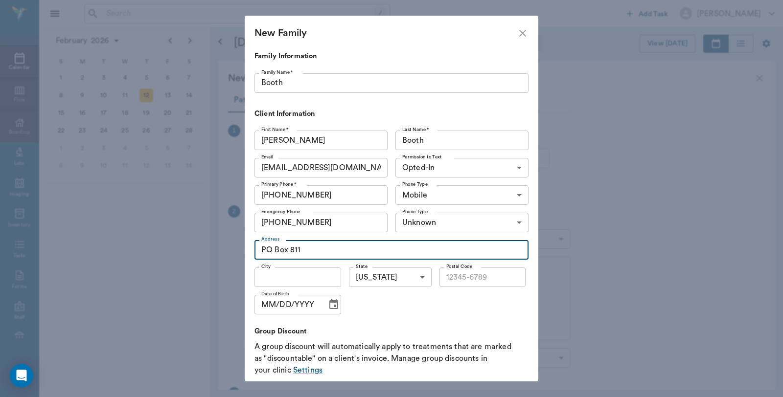
type input "PO Box 811"
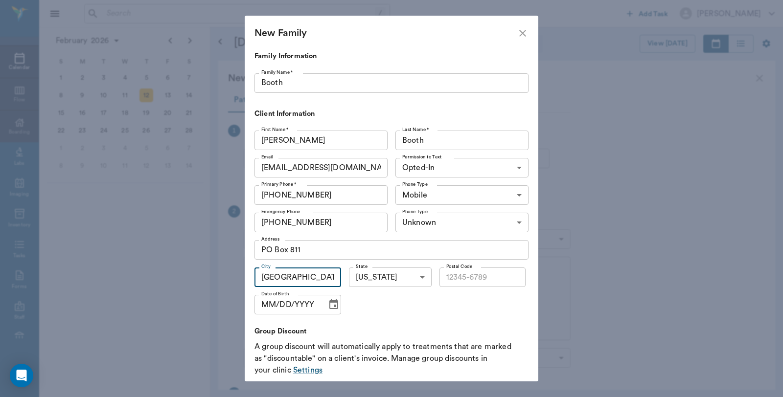
type input "Queen City"
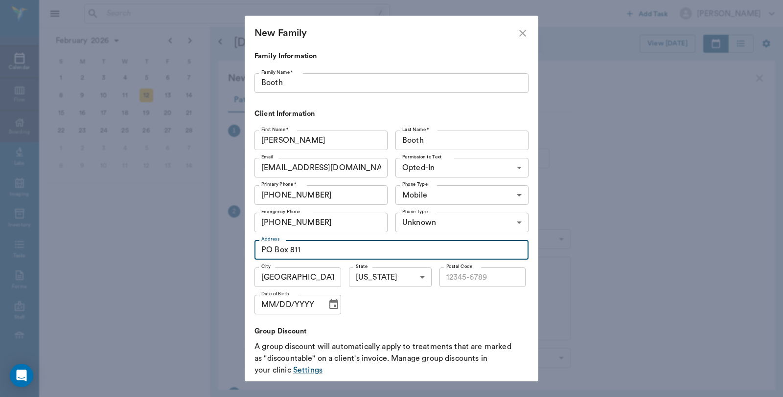
drag, startPoint x: 380, startPoint y: 260, endPoint x: 390, endPoint y: 263, distance: 9.8
click at [388, 263] on div "First Name * Rosie First Name * Last Name * Booth Last Name * Email dijahx2@net…" at bounding box center [392, 275] width 274 height 297
click at [467, 279] on input "Postal Code" at bounding box center [483, 278] width 87 height 20
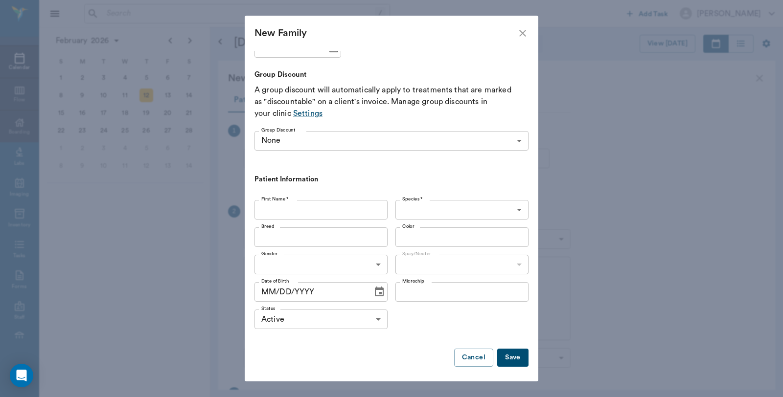
scroll to position [259, 0]
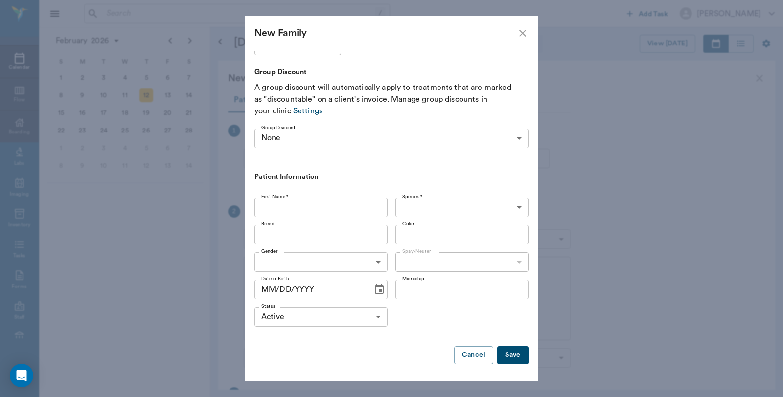
type input "75572"
click at [305, 219] on div "First Name * First Name *" at bounding box center [323, 207] width 137 height 27
click at [308, 212] on input "First Name *" at bounding box center [321, 208] width 133 height 20
type input "D"
type input "Giddy"
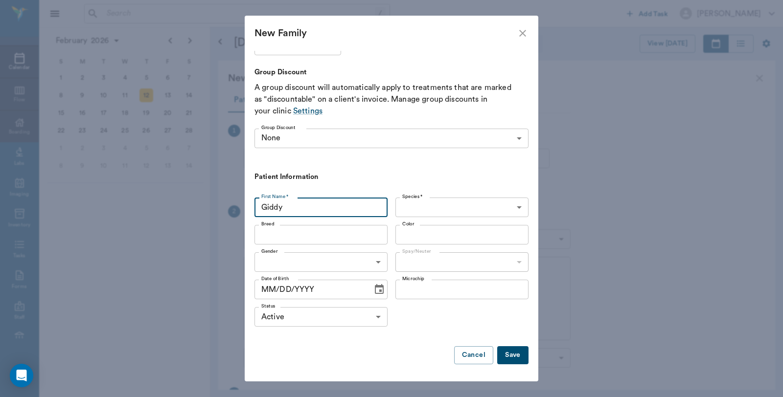
click at [471, 213] on body "/ ​ Add Task Dr. Bert Ellsworth Nectar Messages Appts Calendar Flow Boarding La…" at bounding box center [391, 198] width 783 height 397
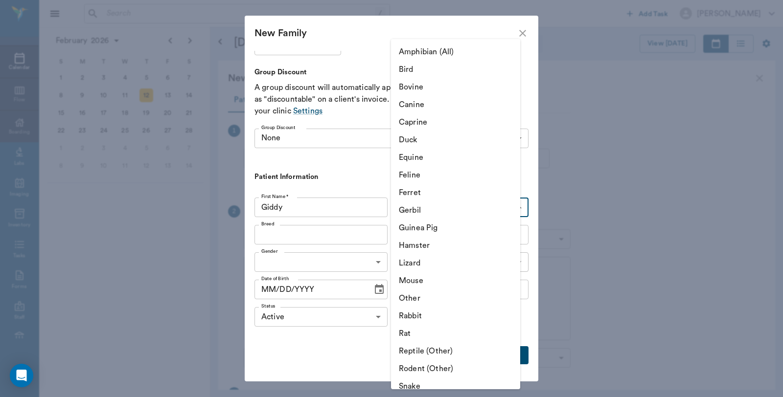
click at [434, 101] on li "Canine" at bounding box center [455, 105] width 129 height 18
type input "Canine"
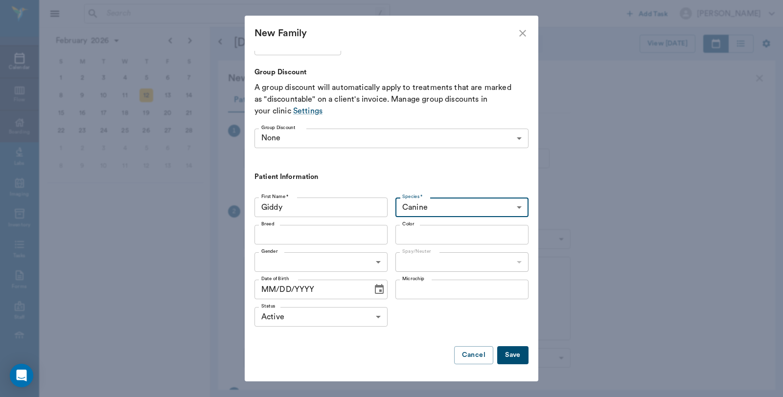
click at [305, 231] on input "Breed" at bounding box center [312, 235] width 111 height 14
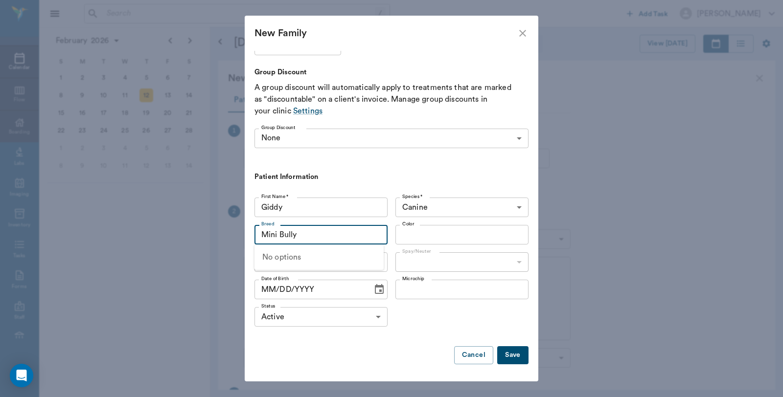
type input "Mini Bully"
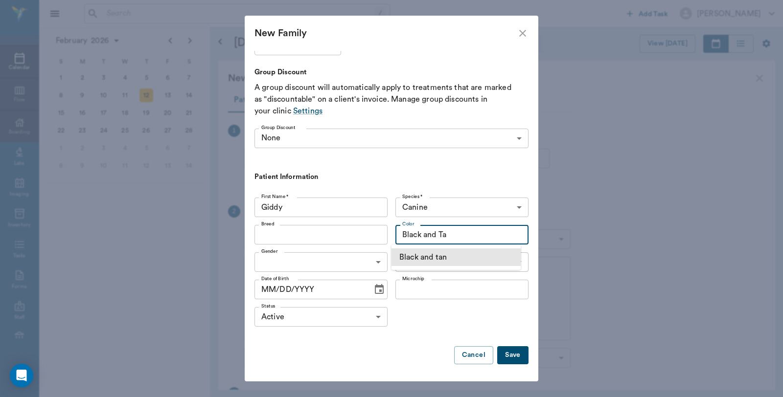
click at [423, 256] on li "Black and tan" at bounding box center [456, 258] width 129 height 18
type input "Black and tan"
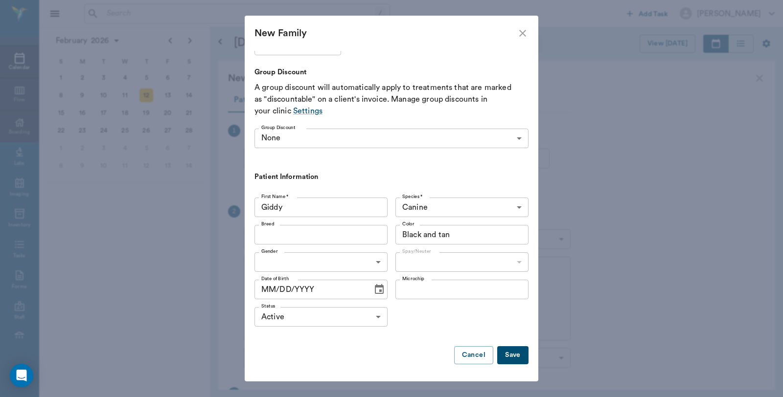
click at [262, 233] on input "Breed" at bounding box center [312, 235] width 111 height 14
type input "Mini Bull"
click at [292, 209] on input "Giddy" at bounding box center [321, 208] width 133 height 20
type input "Goppi"
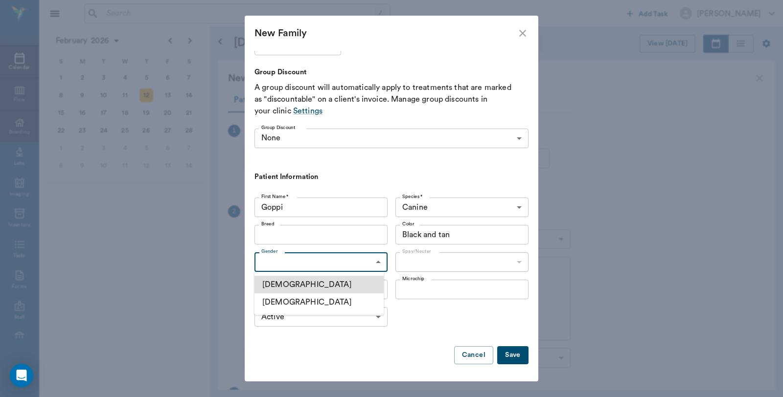
click at [298, 257] on body "/ ​ Add Task Dr. Bert Ellsworth Nectar Messages Appts Calendar Flow Boarding La…" at bounding box center [391, 198] width 783 height 397
click at [298, 284] on li "Male" at bounding box center [319, 285] width 129 height 18
type input "MALE"
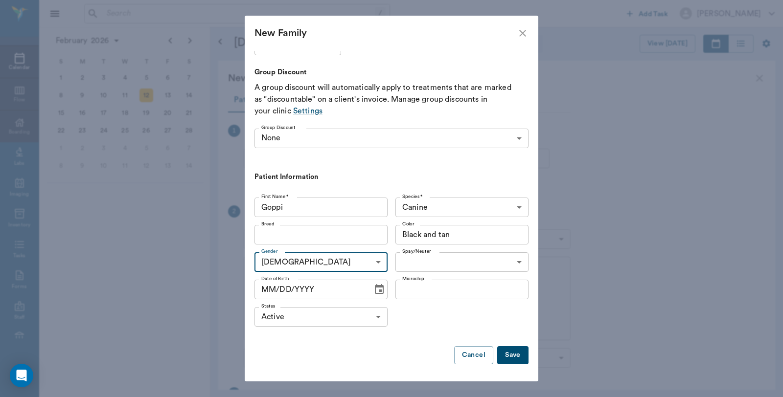
click at [435, 262] on body "/ ​ Add Task Dr. Bert Ellsworth Nectar Messages Appts Calendar Flow Boarding La…" at bounding box center [391, 198] width 783 height 397
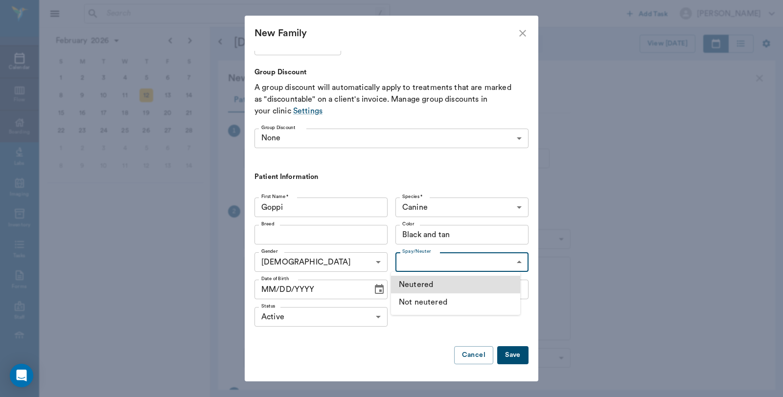
click at [413, 302] on li "Not neutered" at bounding box center [455, 303] width 129 height 18
type input "false"
click at [307, 288] on input "MM/DD/YYYY" at bounding box center [310, 290] width 111 height 20
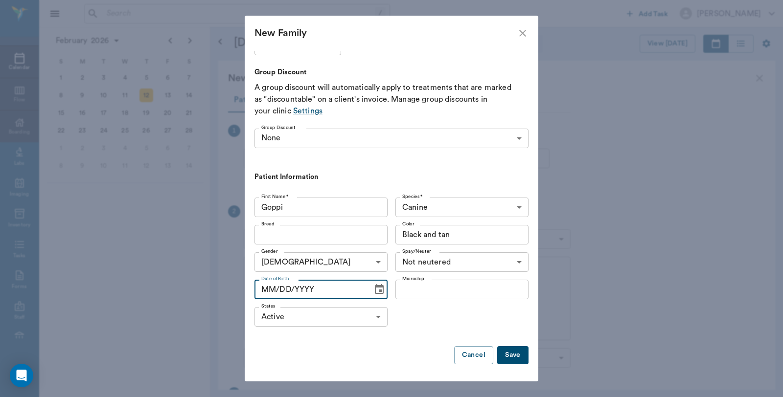
click at [505, 353] on button "Save" at bounding box center [512, 356] width 31 height 18
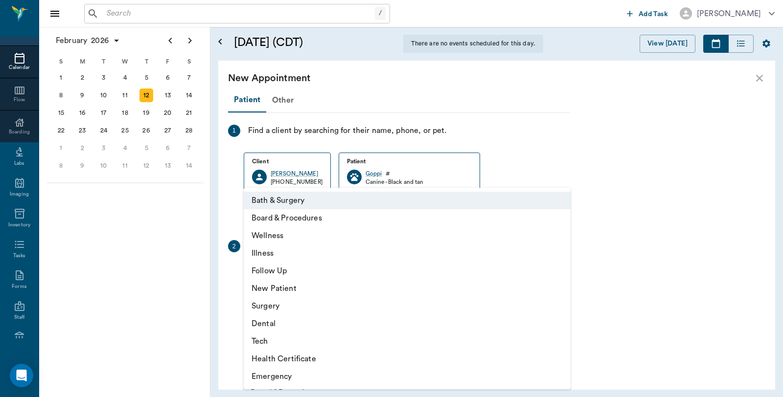
click at [309, 275] on body "/ ​ Add Task Dr. Bert Ellsworth Nectar Messages Appts Calendar Flow Boarding La…" at bounding box center [391, 198] width 783 height 397
click at [302, 214] on li "Board & Procedures" at bounding box center [407, 218] width 327 height 18
type input "67816c1cf444b6f7d0a603e8"
type input "08:50 AM"
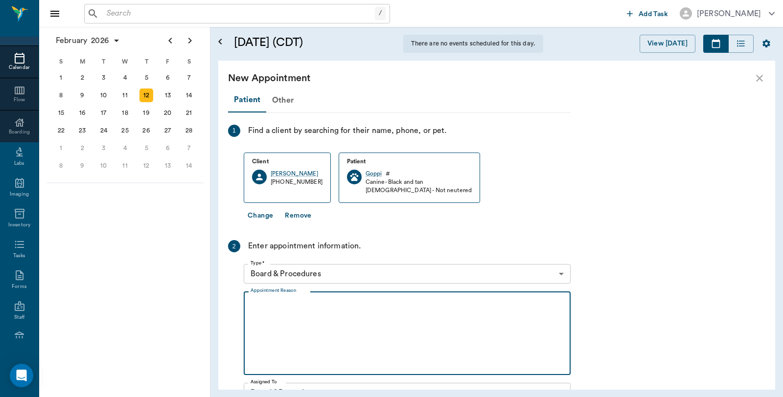
click at [289, 311] on textarea "Appointment Reason" at bounding box center [407, 334] width 313 height 68
type textarea "Boarding from 2/12-02/23 Caryn"
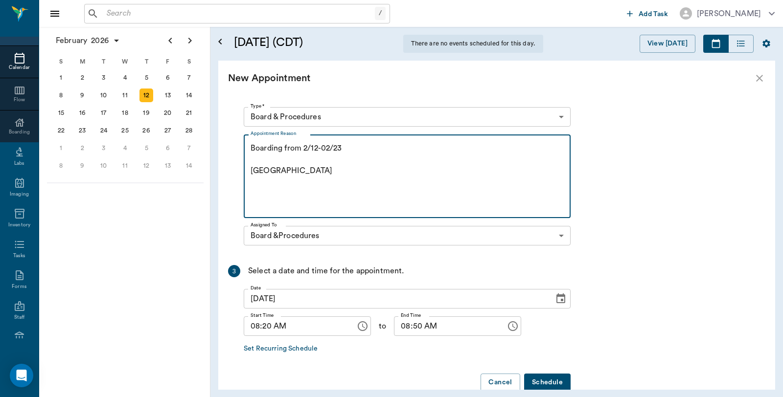
scroll to position [163, 0]
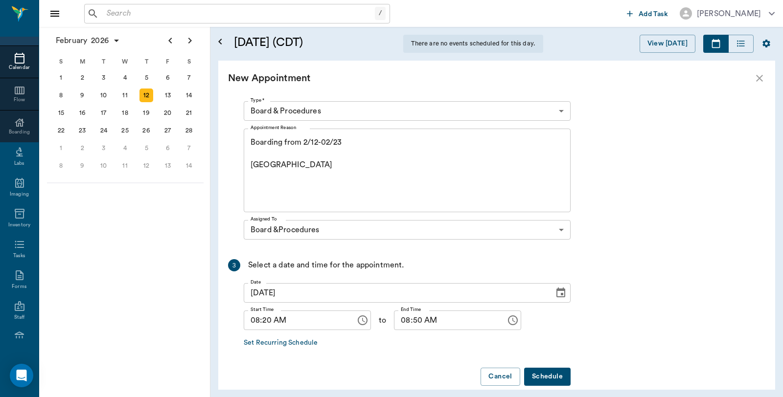
click at [546, 374] on button "Schedule" at bounding box center [547, 377] width 47 height 18
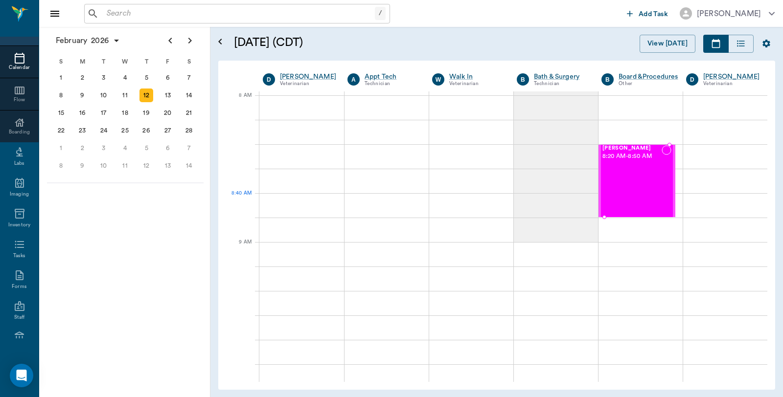
click at [634, 201] on div "Goppi Booth 8:20 AM - 8:50 AM" at bounding box center [632, 180] width 59 height 71
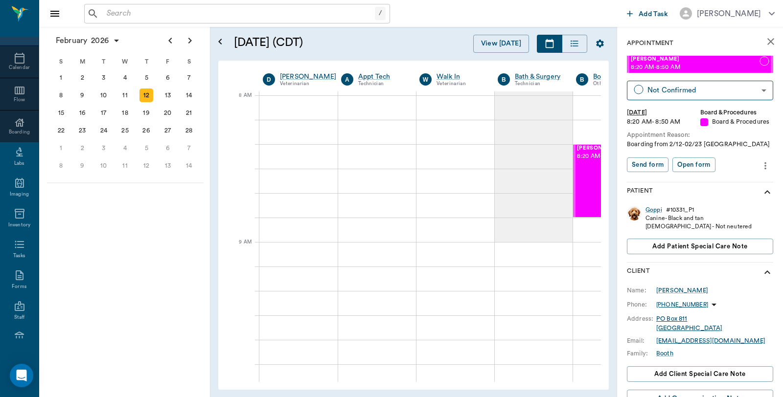
click at [765, 168] on icon "more" at bounding box center [766, 165] width 2 height 7
click at [733, 184] on span "Edit appointment" at bounding box center [716, 182] width 82 height 10
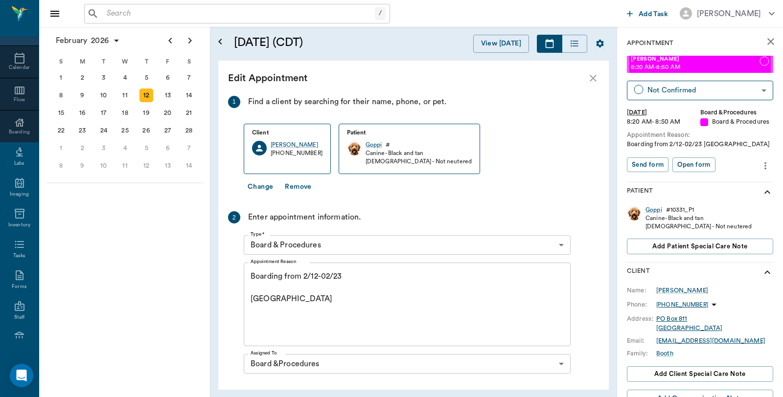
click at [349, 278] on textarea "Boarding from 2/12-02/23 Caryn" at bounding box center [407, 305] width 313 height 68
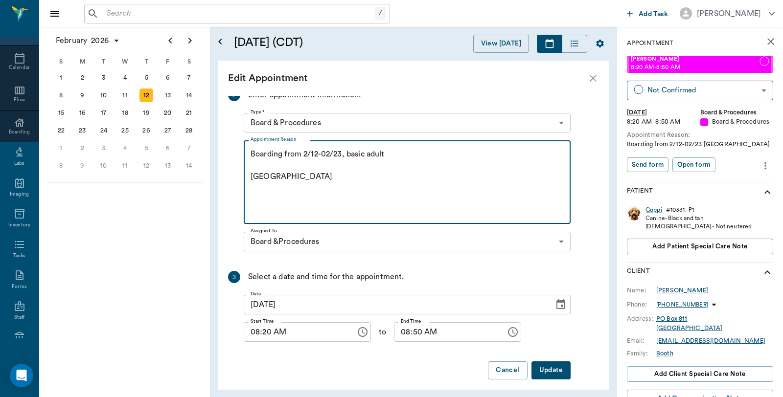
scroll to position [130, 0]
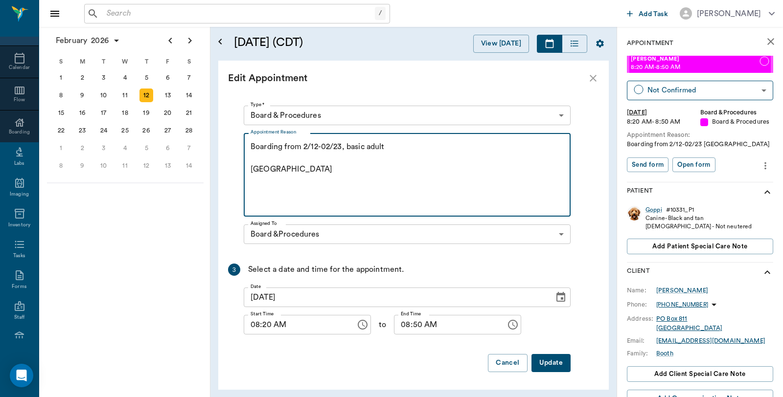
type textarea "Boarding from 2/12-02/23, basic adult Caryn"
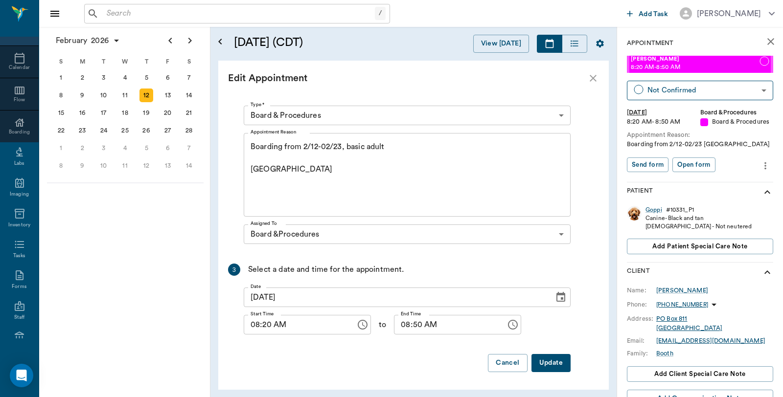
click at [558, 368] on button "Update" at bounding box center [551, 363] width 39 height 18
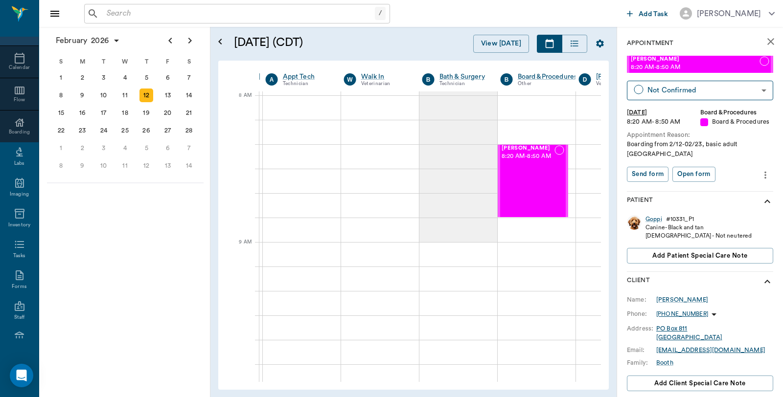
scroll to position [0, 136]
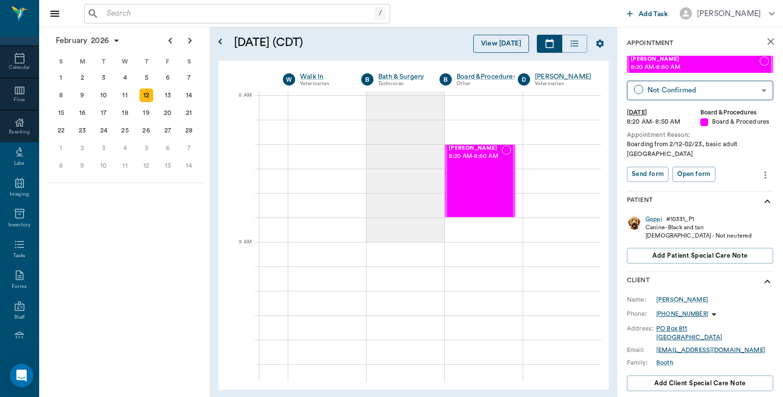
click at [508, 38] on button "View Today" at bounding box center [501, 44] width 56 height 18
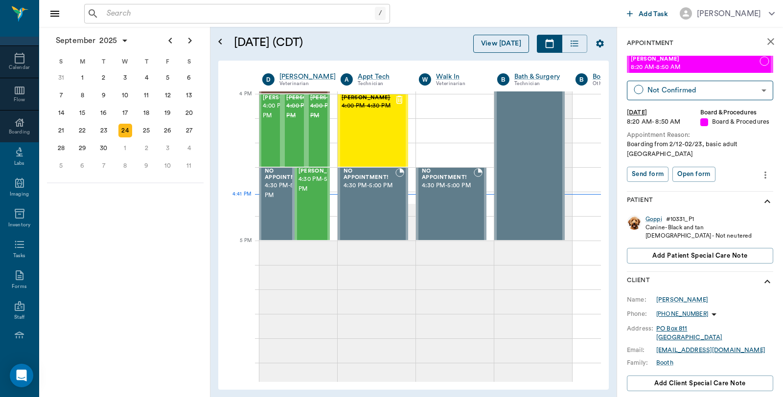
scroll to position [1176, 0]
click at [20, 119] on icon at bounding box center [20, 123] width 12 height 12
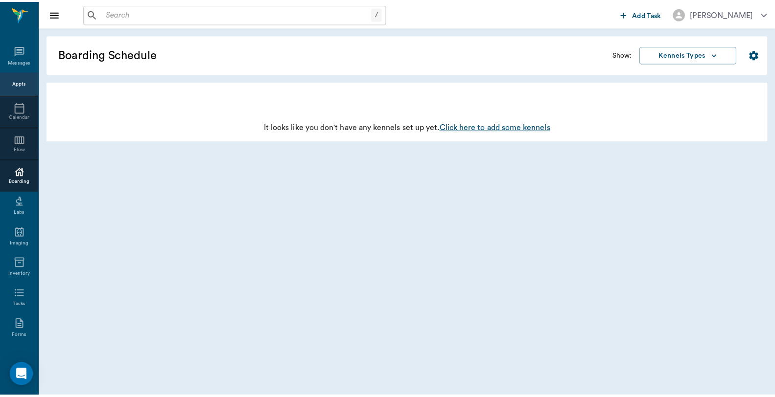
scroll to position [49, 0]
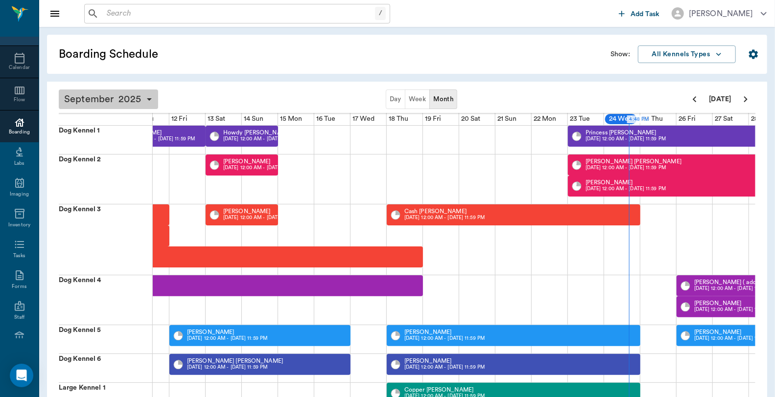
click at [119, 95] on span "2025" at bounding box center [129, 100] width 27 height 14
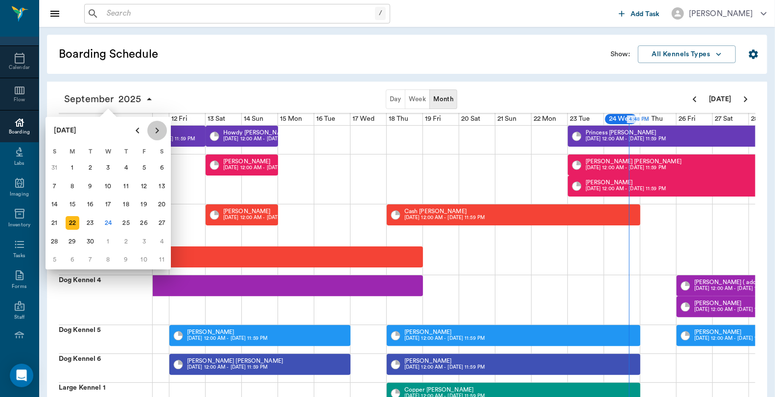
click at [163, 129] on button "Next page" at bounding box center [157, 131] width 20 height 20
click at [163, 129] on icon "Next page" at bounding box center [157, 131] width 12 height 12
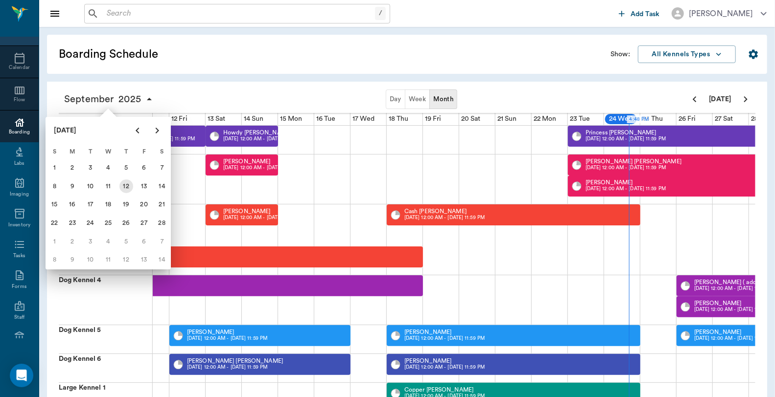
click at [128, 185] on div "12" at bounding box center [126, 187] width 14 height 14
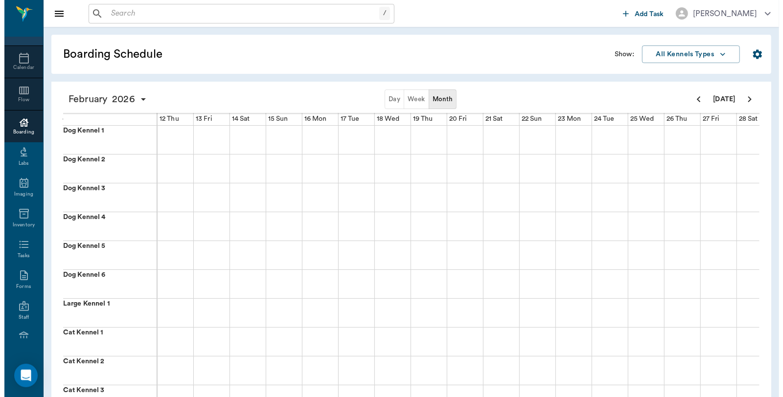
scroll to position [0, 399]
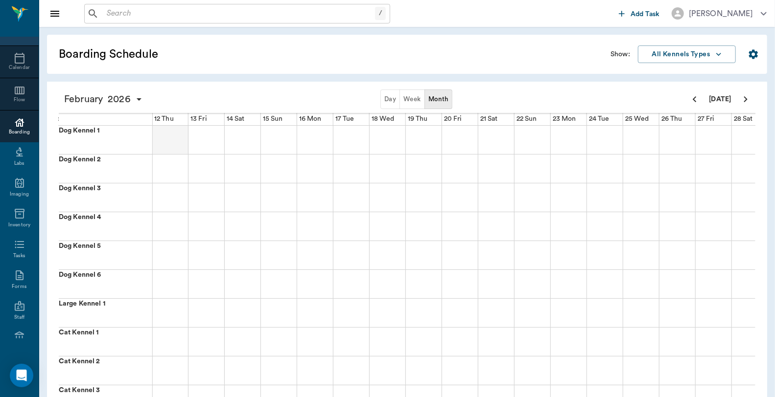
click at [165, 139] on div at bounding box center [170, 140] width 36 height 28
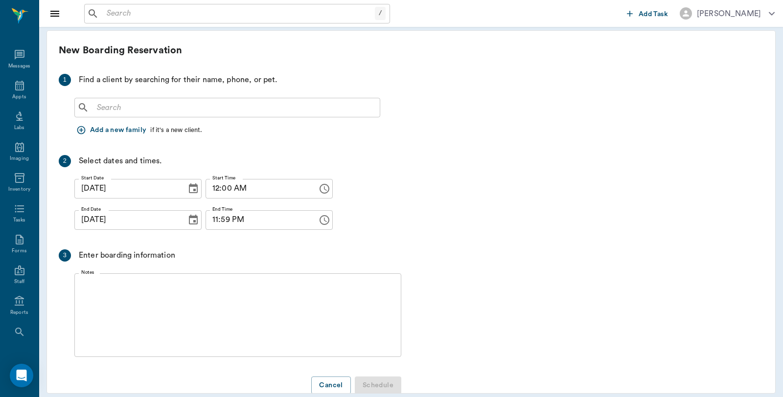
scroll to position [8, 0]
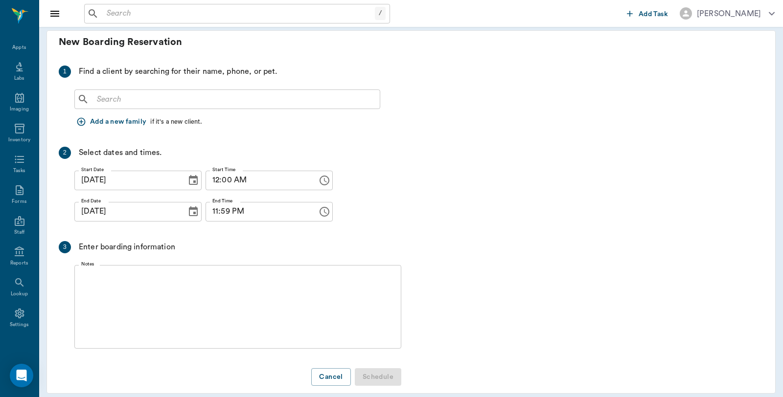
click at [164, 99] on input "text" at bounding box center [234, 100] width 283 height 14
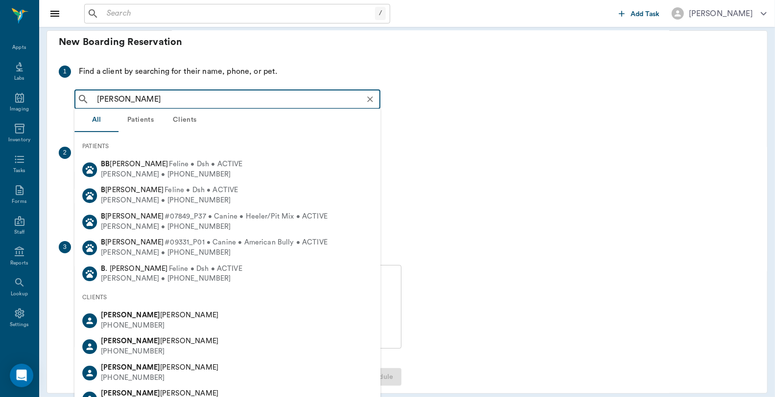
type input "Rosie Booth"
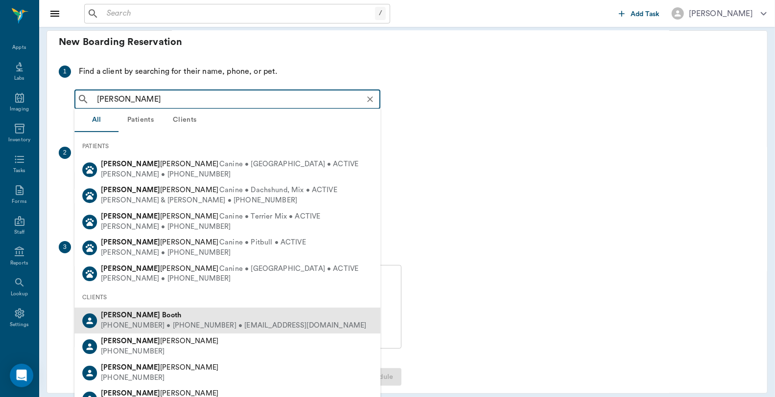
click at [162, 314] on b "Booth" at bounding box center [171, 315] width 19 height 7
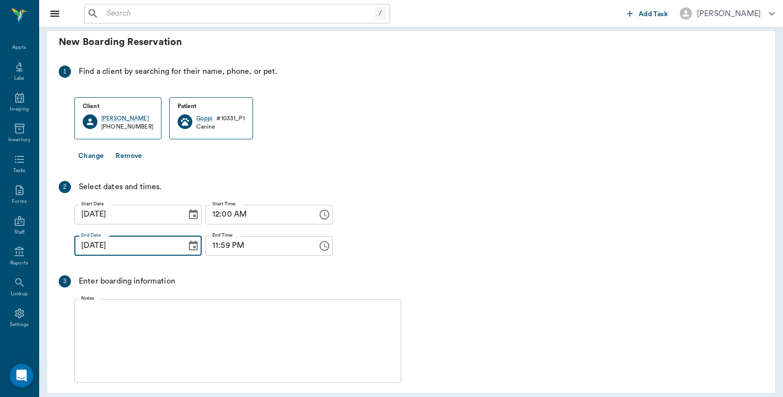
click at [130, 250] on input "02/12/2026" at bounding box center [126, 246] width 105 height 20
click at [98, 243] on input "02/12/2026" at bounding box center [126, 246] width 105 height 20
type input "02/23/2026"
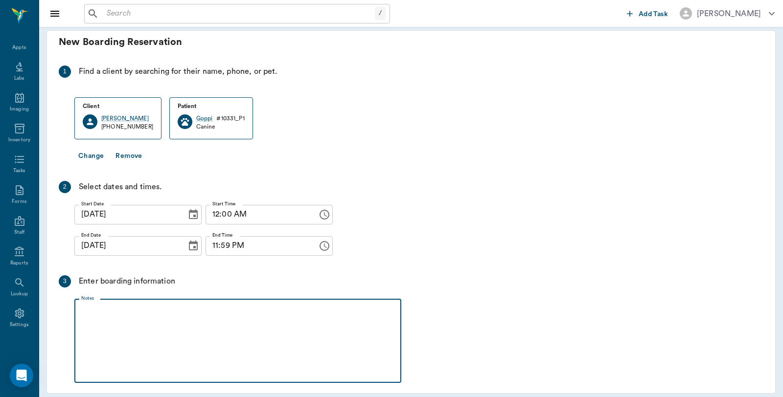
click at [110, 320] on textarea "Notes" at bounding box center [237, 341] width 313 height 68
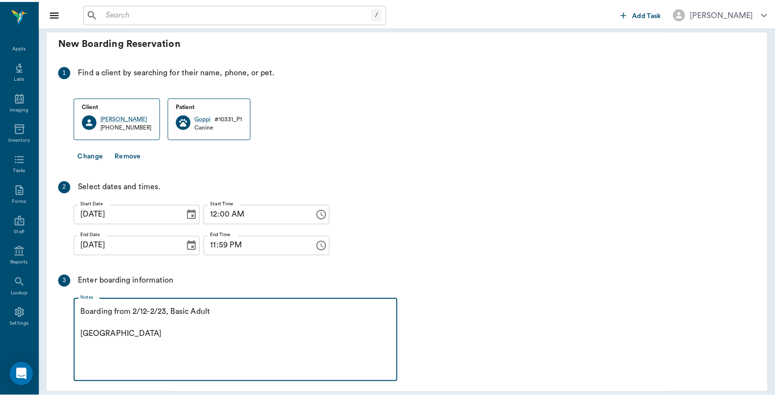
scroll to position [55, 0]
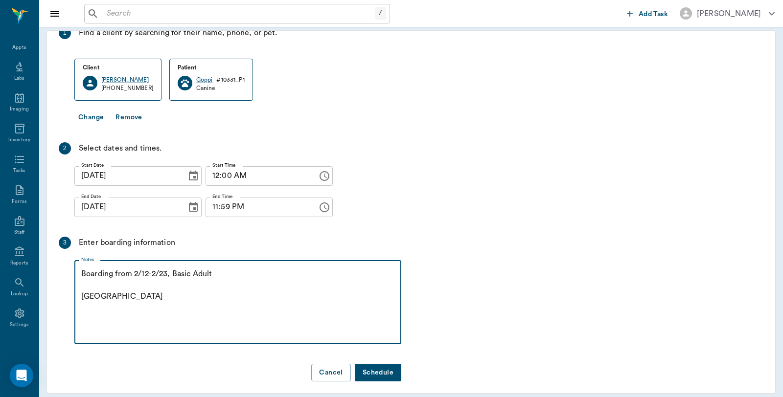
type textarea "Boarding from 2/12-2/23, Basic Adult Caryn"
click at [395, 370] on button "Schedule" at bounding box center [378, 373] width 47 height 18
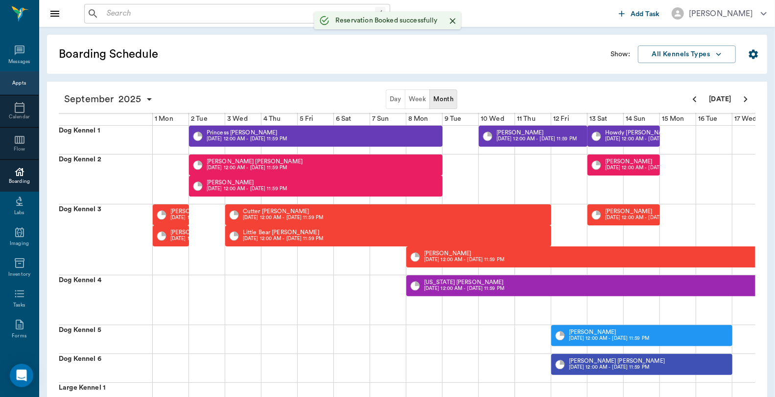
scroll to position [49, 0]
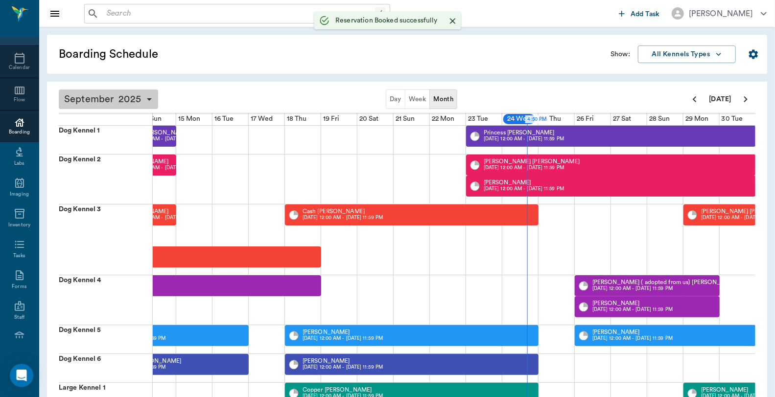
click at [106, 93] on span "September" at bounding box center [89, 100] width 54 height 14
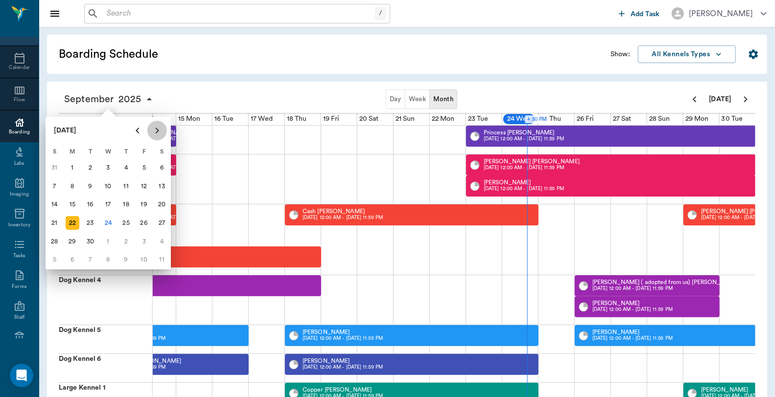
click at [158, 134] on icon "Next page" at bounding box center [157, 131] width 12 height 12
click at [157, 133] on icon "Next page" at bounding box center [157, 131] width 12 height 12
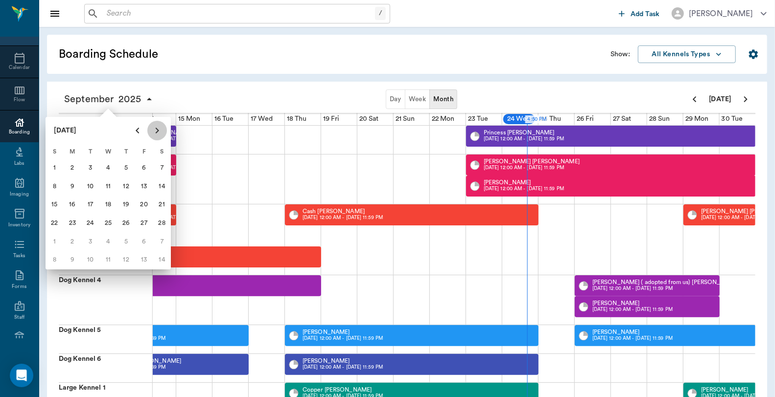
click at [157, 133] on icon "Next page" at bounding box center [157, 131] width 12 height 12
click at [136, 135] on icon "Previous page" at bounding box center [138, 131] width 12 height 12
click at [128, 186] on div "12" at bounding box center [126, 187] width 14 height 14
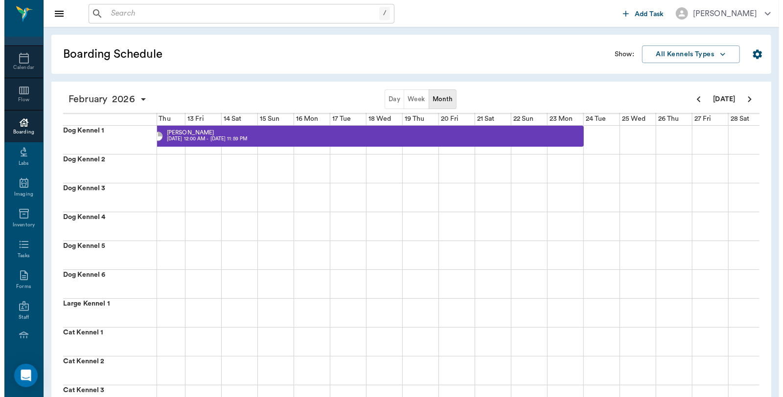
scroll to position [0, 399]
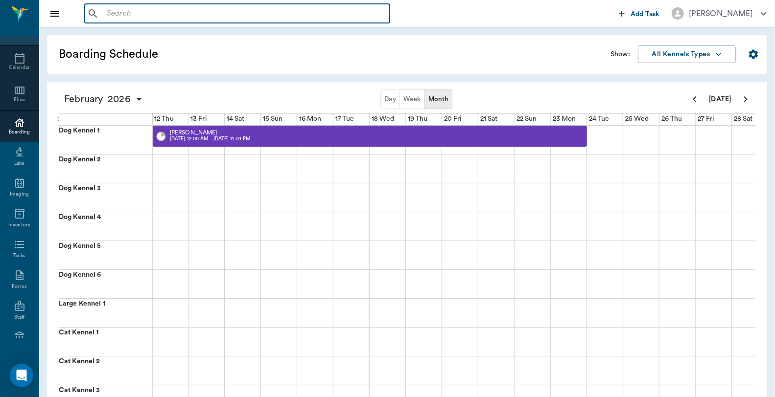
click at [123, 15] on input "text" at bounding box center [244, 14] width 283 height 14
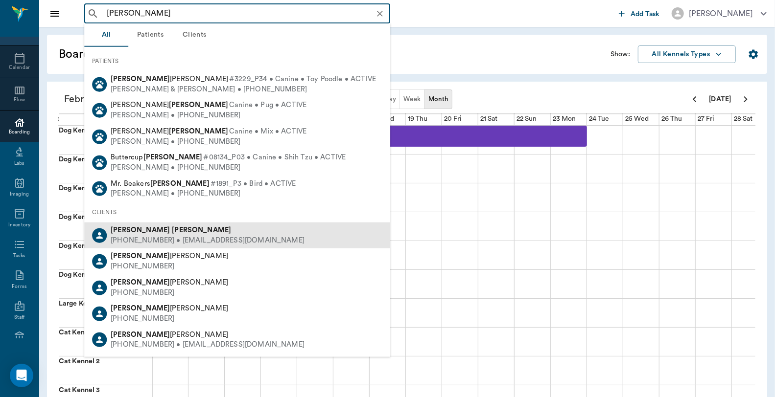
click at [158, 236] on div "(903) 650-6851 • CCVC75551@gmail.com" at bounding box center [208, 241] width 194 height 10
type input "anthony put"
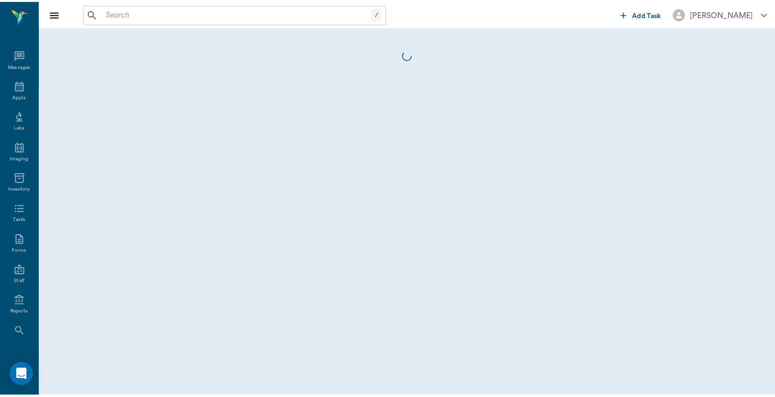
scroll to position [49, 0]
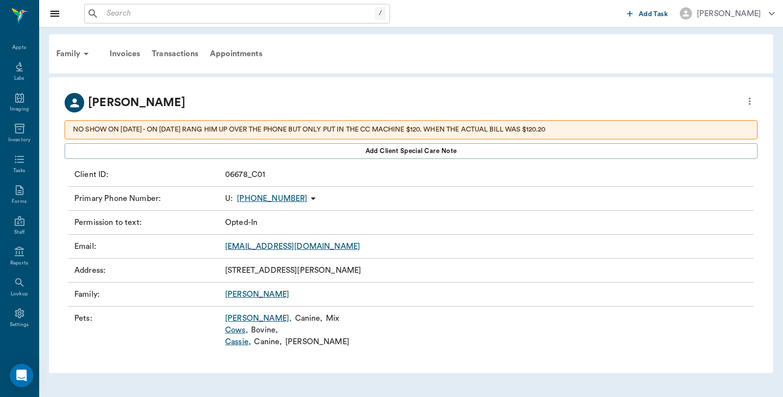
click at [245, 341] on link "Cassie ," at bounding box center [238, 342] width 26 height 12
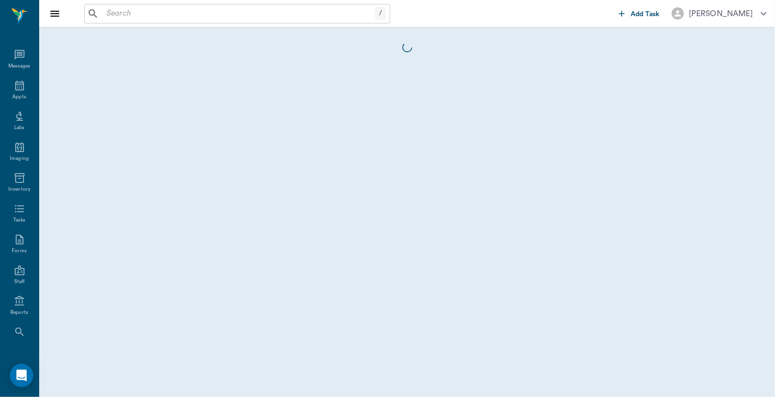
scroll to position [49, 0]
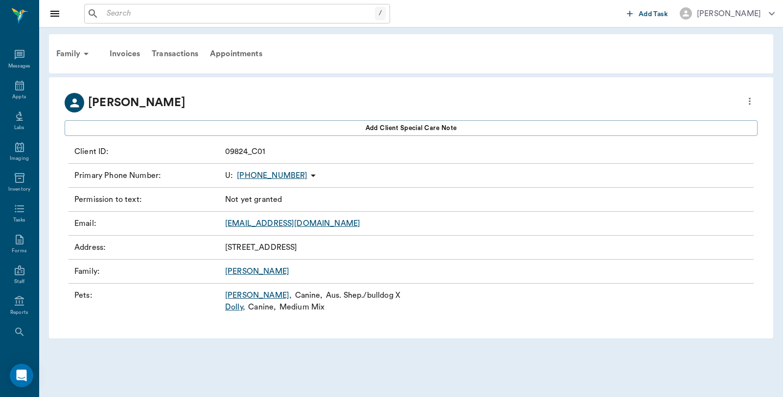
scroll to position [49, 0]
click at [137, 18] on input "text" at bounding box center [239, 14] width 272 height 14
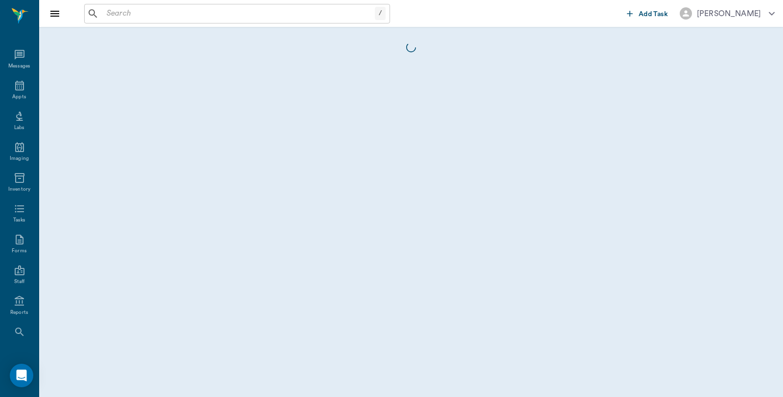
scroll to position [49, 0]
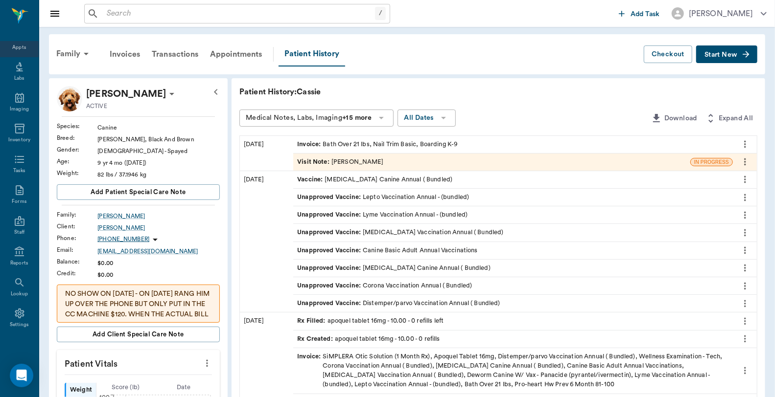
click at [19, 48] on div "Appts" at bounding box center [19, 47] width 14 height 7
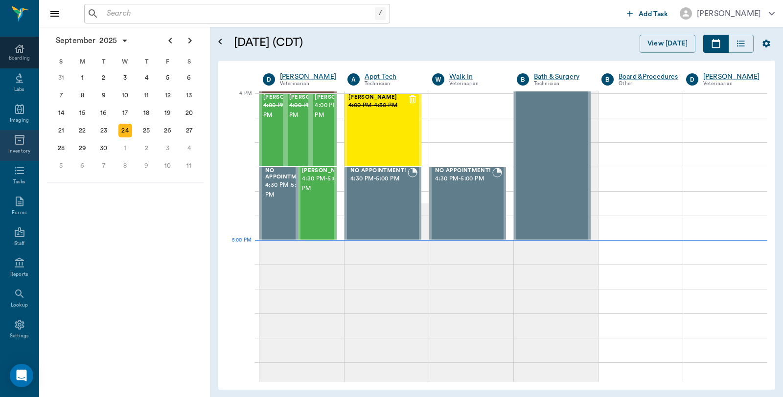
scroll to position [134, 0]
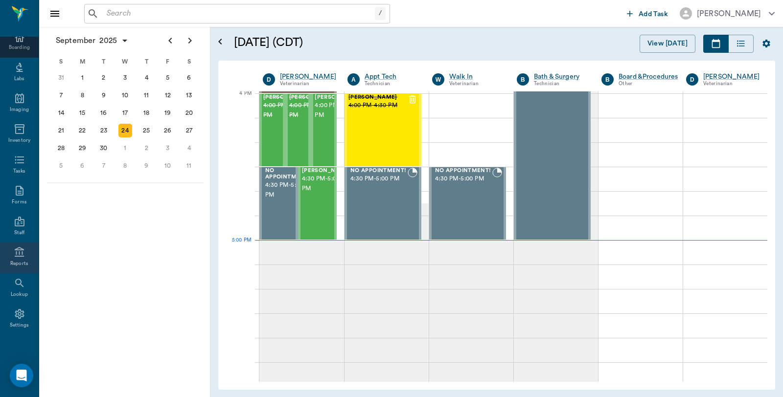
click at [25, 252] on div "Reports" at bounding box center [19, 258] width 39 height 31
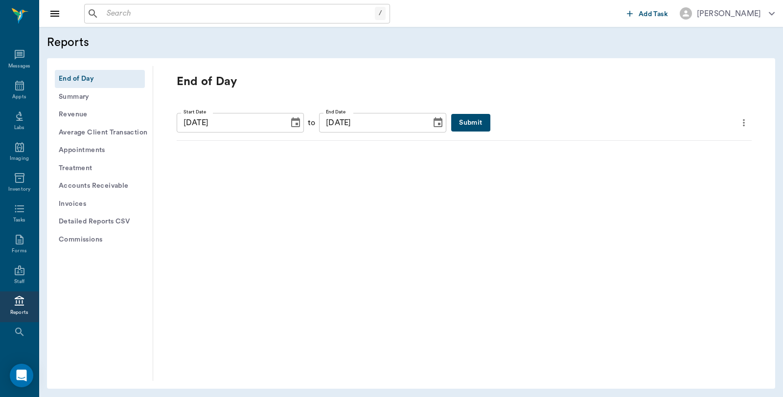
scroll to position [49, 0]
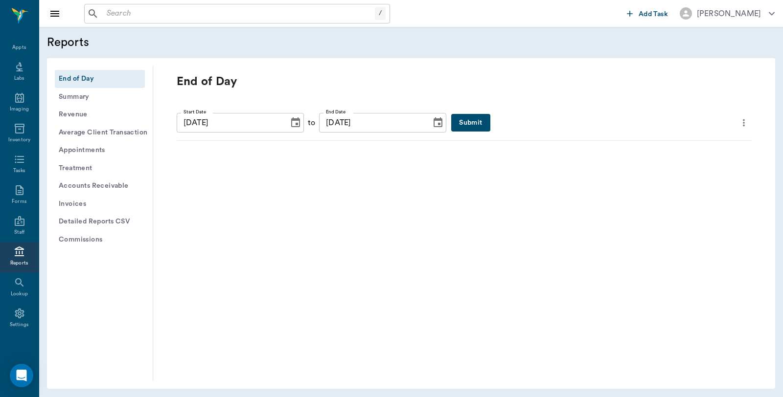
click at [468, 121] on button "Submit" at bounding box center [470, 123] width 39 height 18
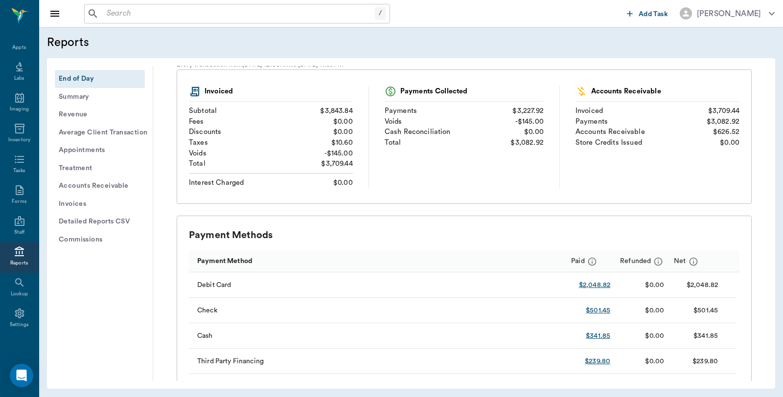
scroll to position [272, 0]
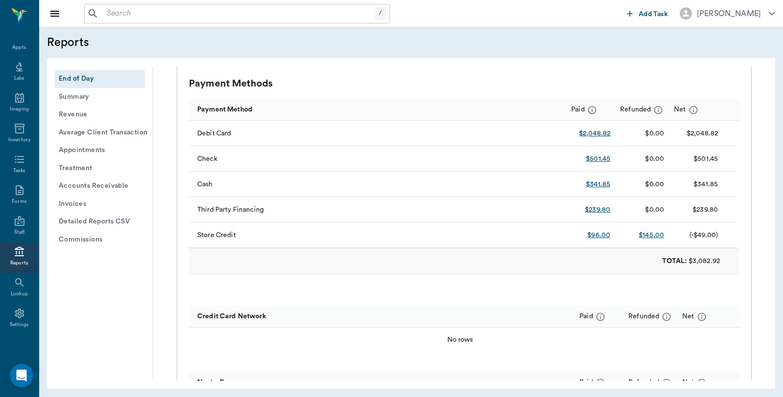
click at [125, 222] on button "Detailed Reports CSV" at bounding box center [100, 222] width 90 height 18
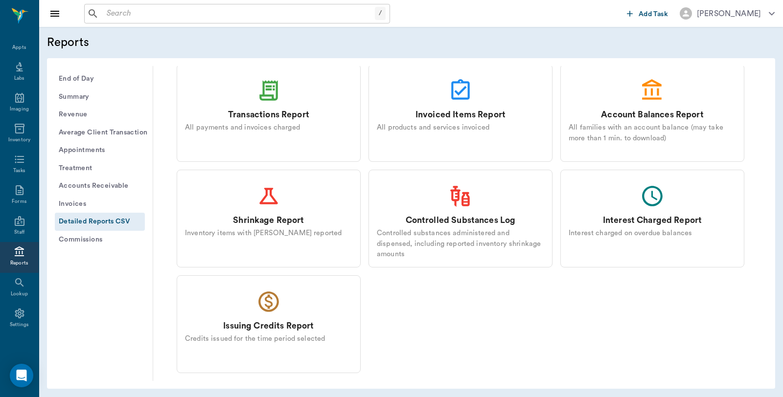
scroll to position [95, 0]
click at [262, 127] on div "All payments and invoices charged" at bounding box center [268, 128] width 167 height 11
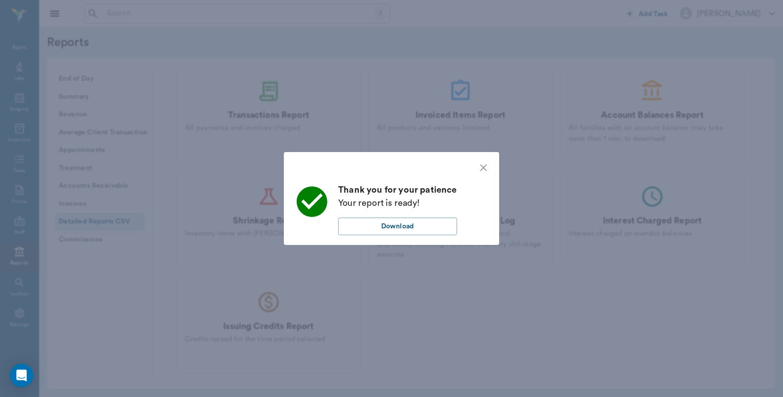
click at [399, 214] on div "Thank you for your patience Your report is ready! Download" at bounding box center [397, 210] width 119 height 52
click at [398, 225] on button "Download" at bounding box center [397, 227] width 119 height 18
click at [486, 170] on icon "close" at bounding box center [483, 167] width 7 height 7
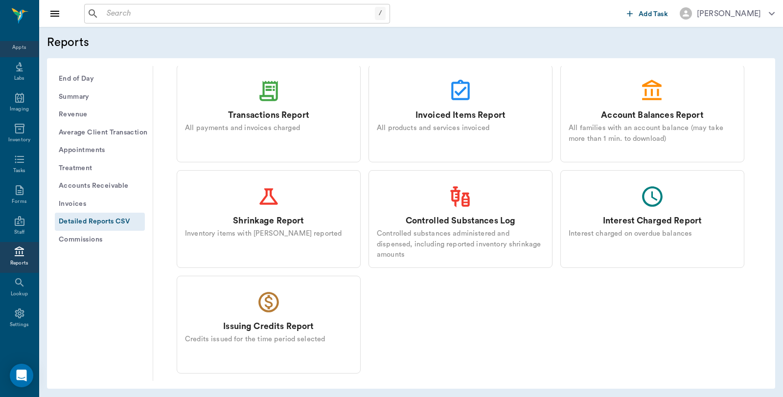
click at [17, 50] on div "Appts" at bounding box center [19, 47] width 14 height 7
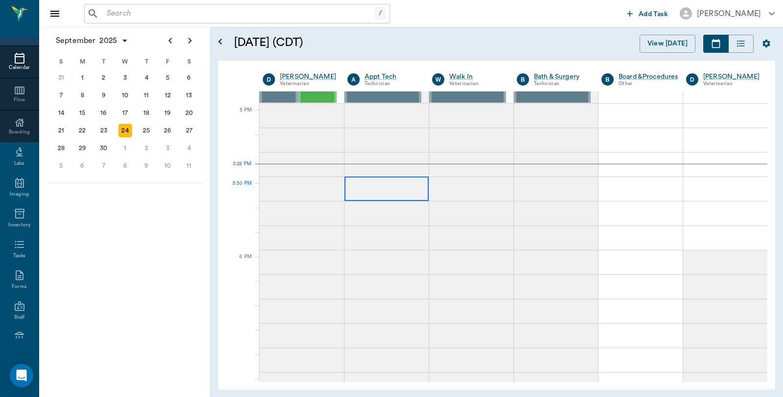
scroll to position [1323, 0]
